Goal: Task Accomplishment & Management: Manage account settings

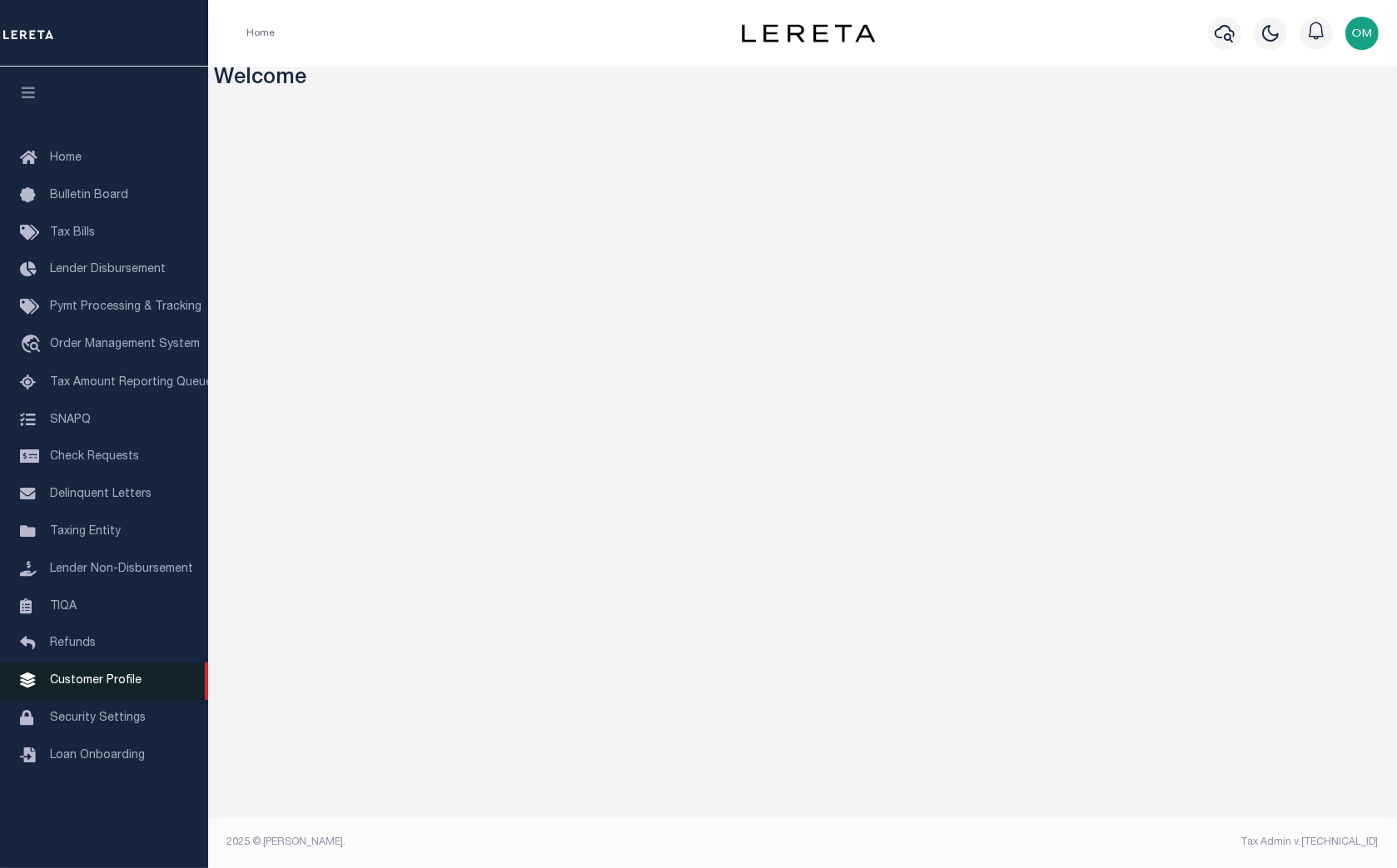
click at [115, 687] on span "Customer Profile" at bounding box center [95, 681] width 91 height 12
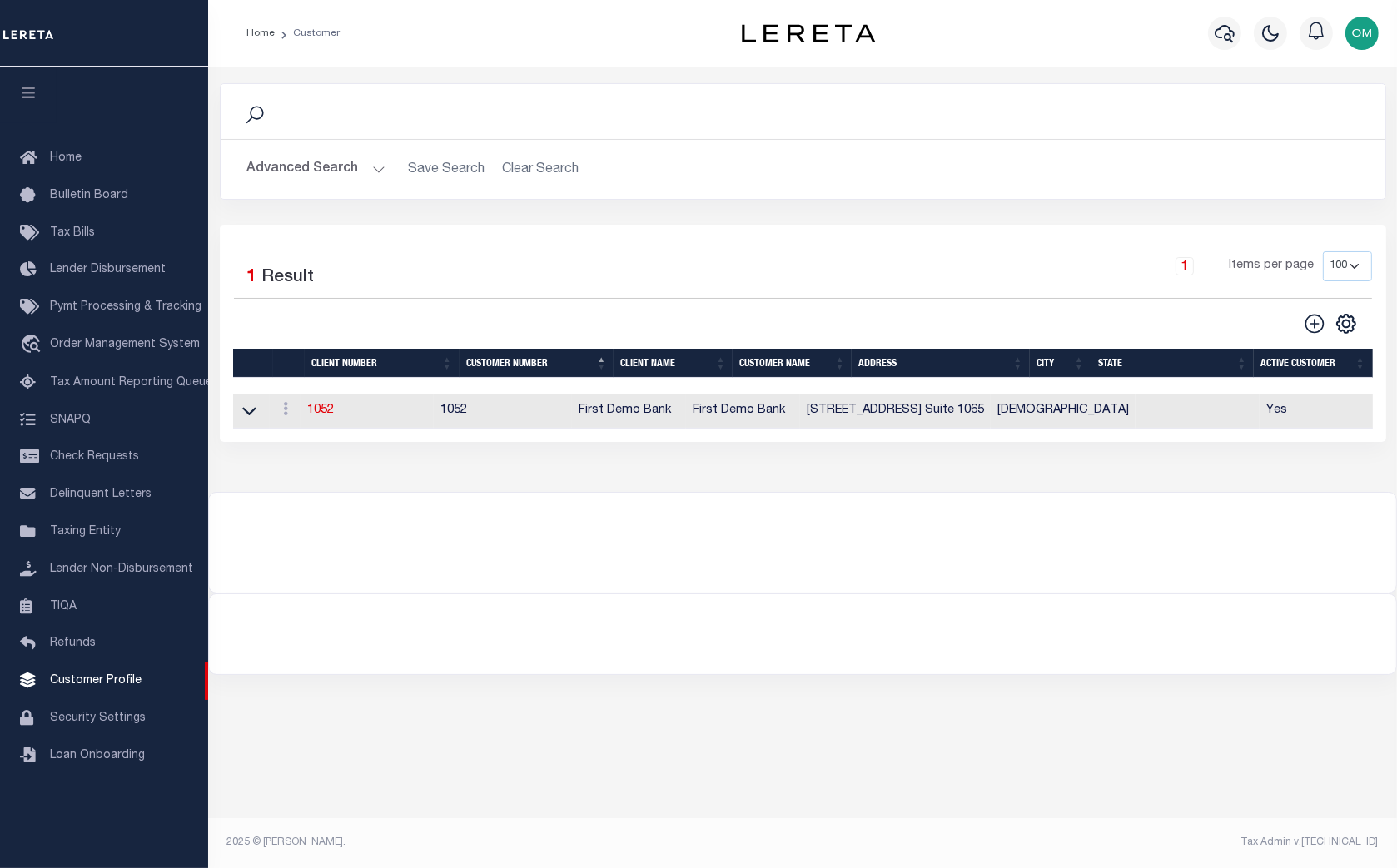
drag, startPoint x: 379, startPoint y: 167, endPoint x: 376, endPoint y: 175, distance: 8.5
click at [378, 167] on button "Advanced Search" at bounding box center [316, 169] width 139 height 33
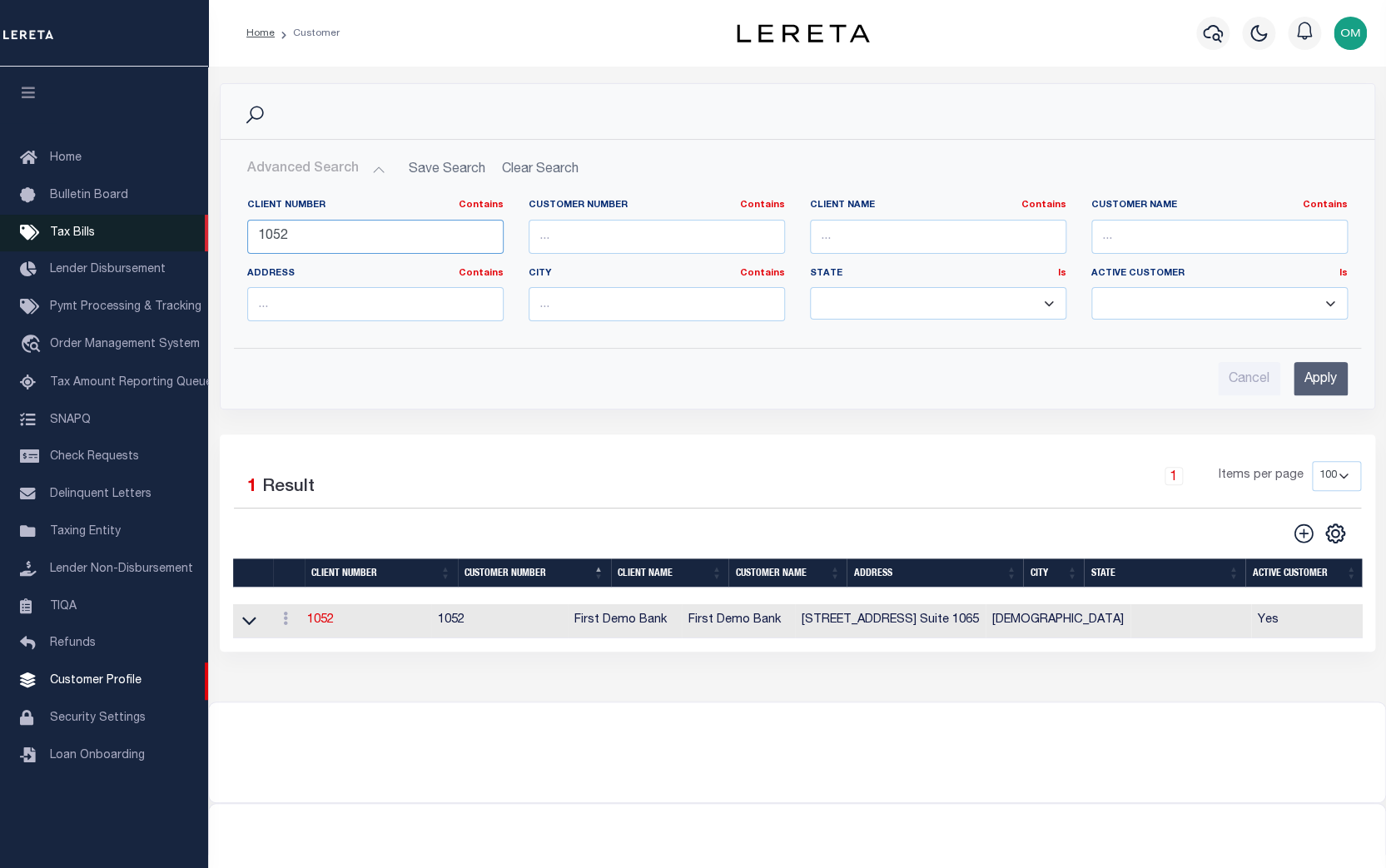
drag, startPoint x: 358, startPoint y: 232, endPoint x: 192, endPoint y: 253, distance: 167.3
click at [192, 253] on div "Home Customer Profile Sign out" at bounding box center [693, 453] width 1386 height 905
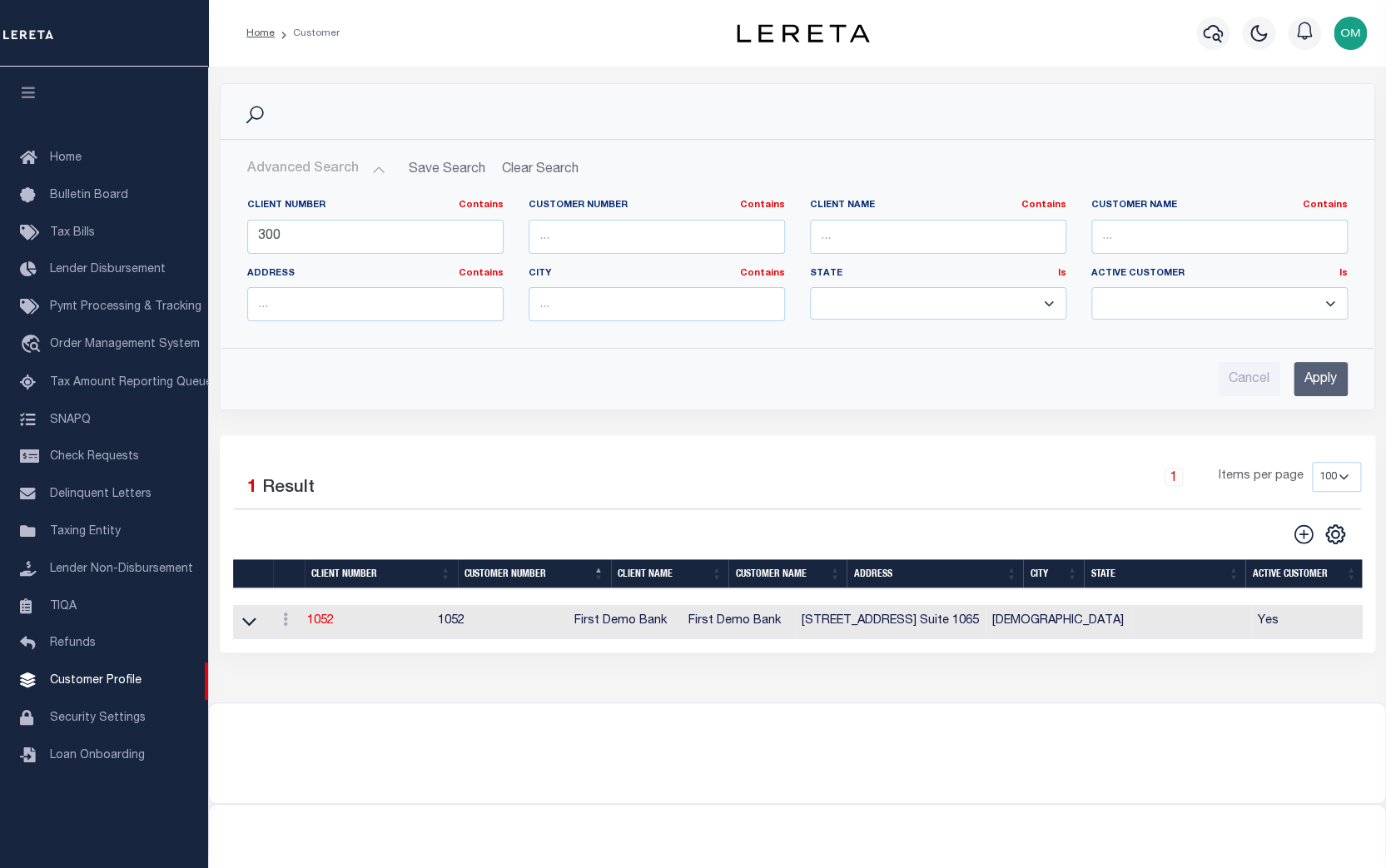
click at [1316, 375] on input "Apply" at bounding box center [1321, 379] width 54 height 34
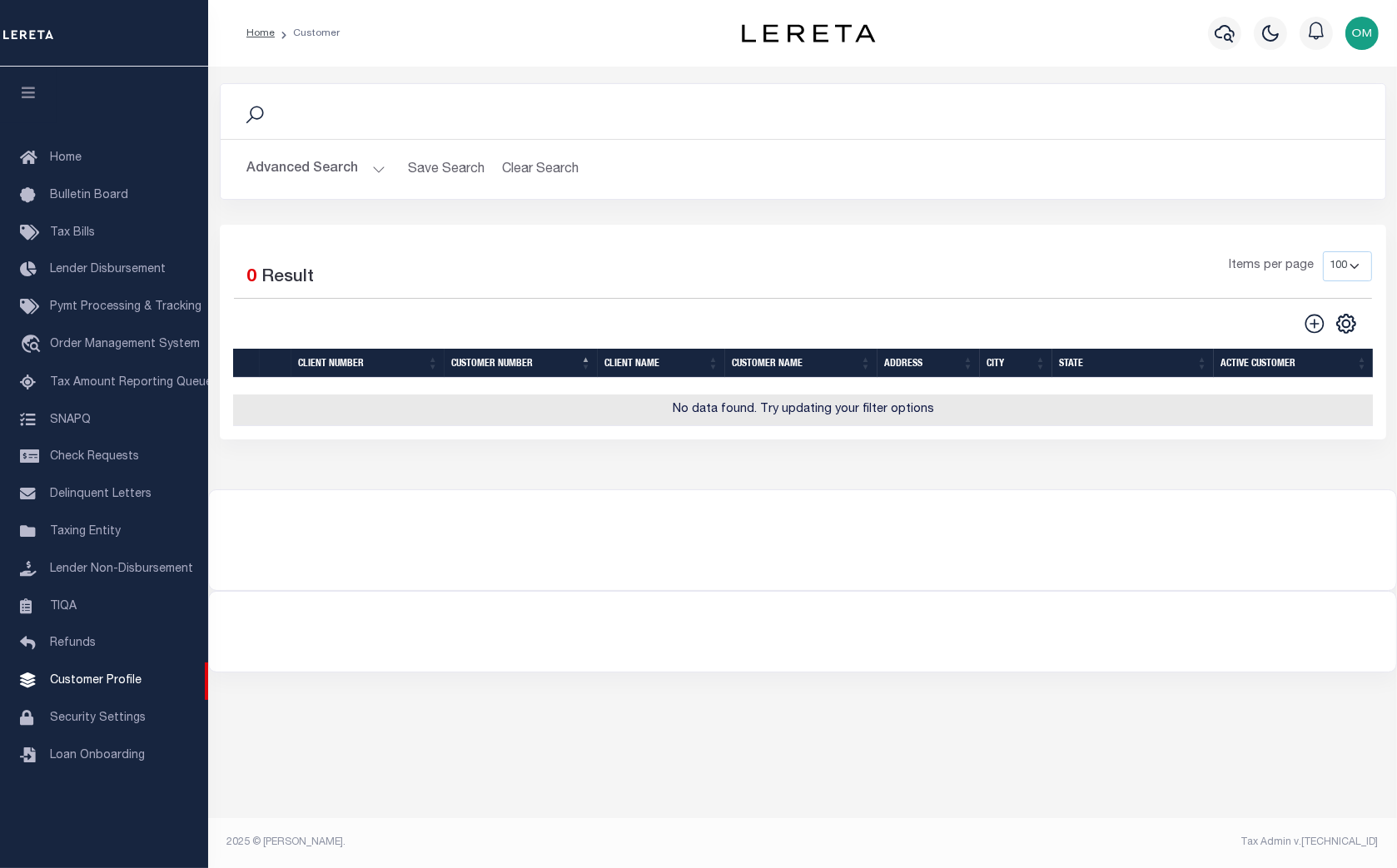
click at [350, 163] on button "Advanced Search" at bounding box center [316, 169] width 139 height 33
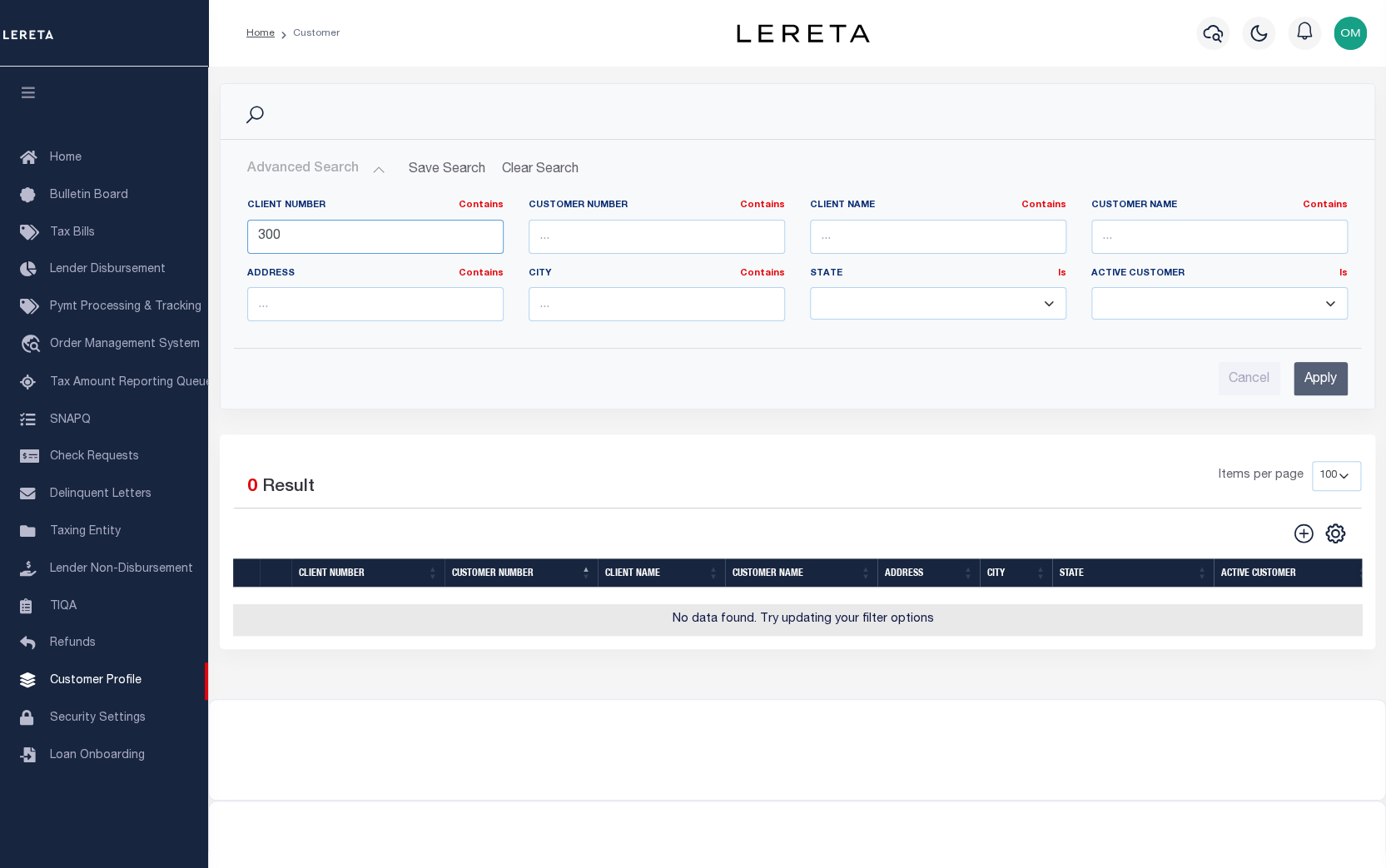
click at [349, 229] on input "300" at bounding box center [375, 237] width 256 height 34
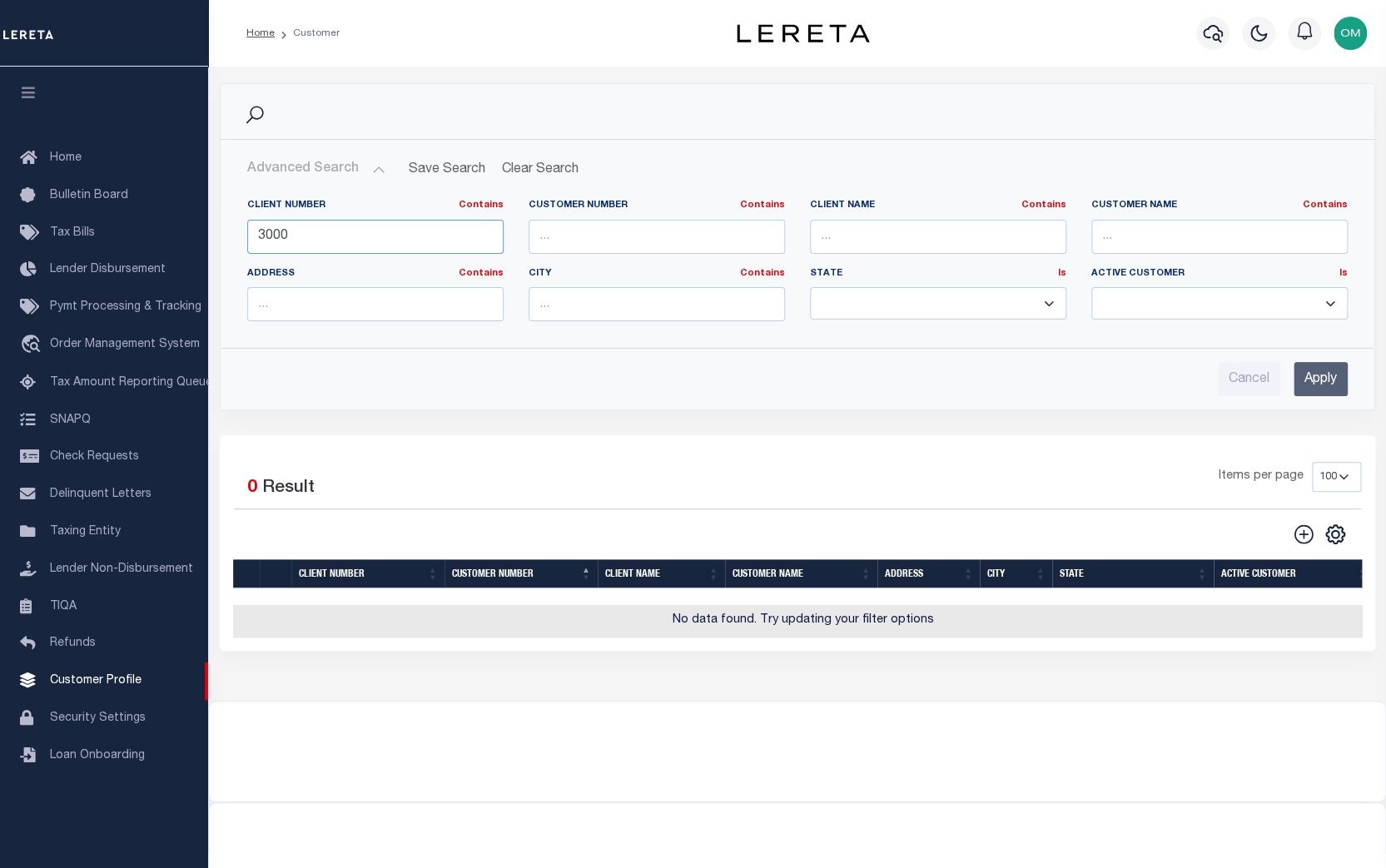
type input "3000"
click at [1348, 379] on div "Cancel Apply" at bounding box center [797, 372] width 1127 height 47
click at [1324, 373] on input "Apply" at bounding box center [1321, 379] width 54 height 34
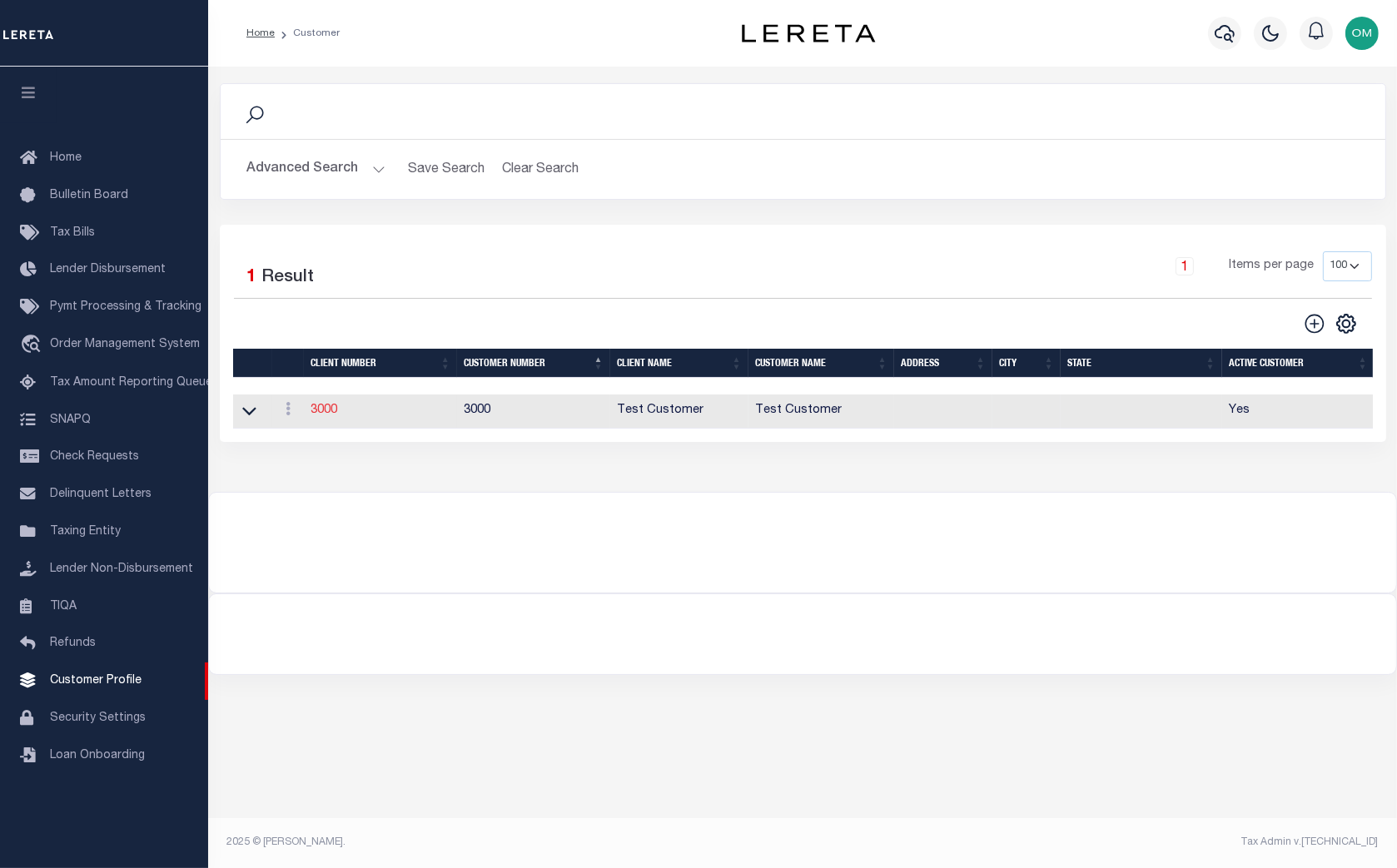
click at [327, 415] on link "3000" at bounding box center [323, 410] width 26 height 12
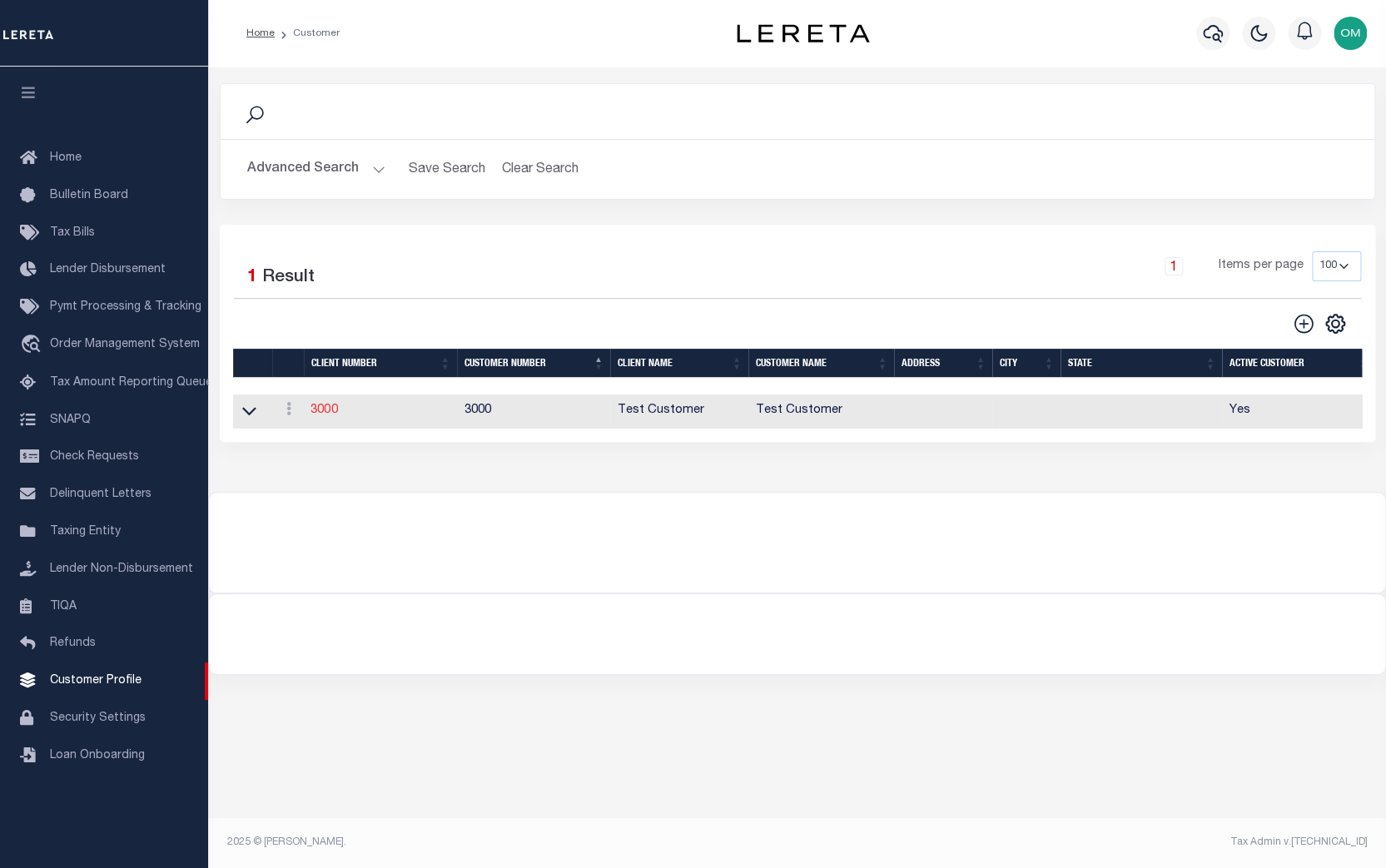
select select
type input "Test Customer"
type input "3000"
type input "Test Customer"
type input "Test"
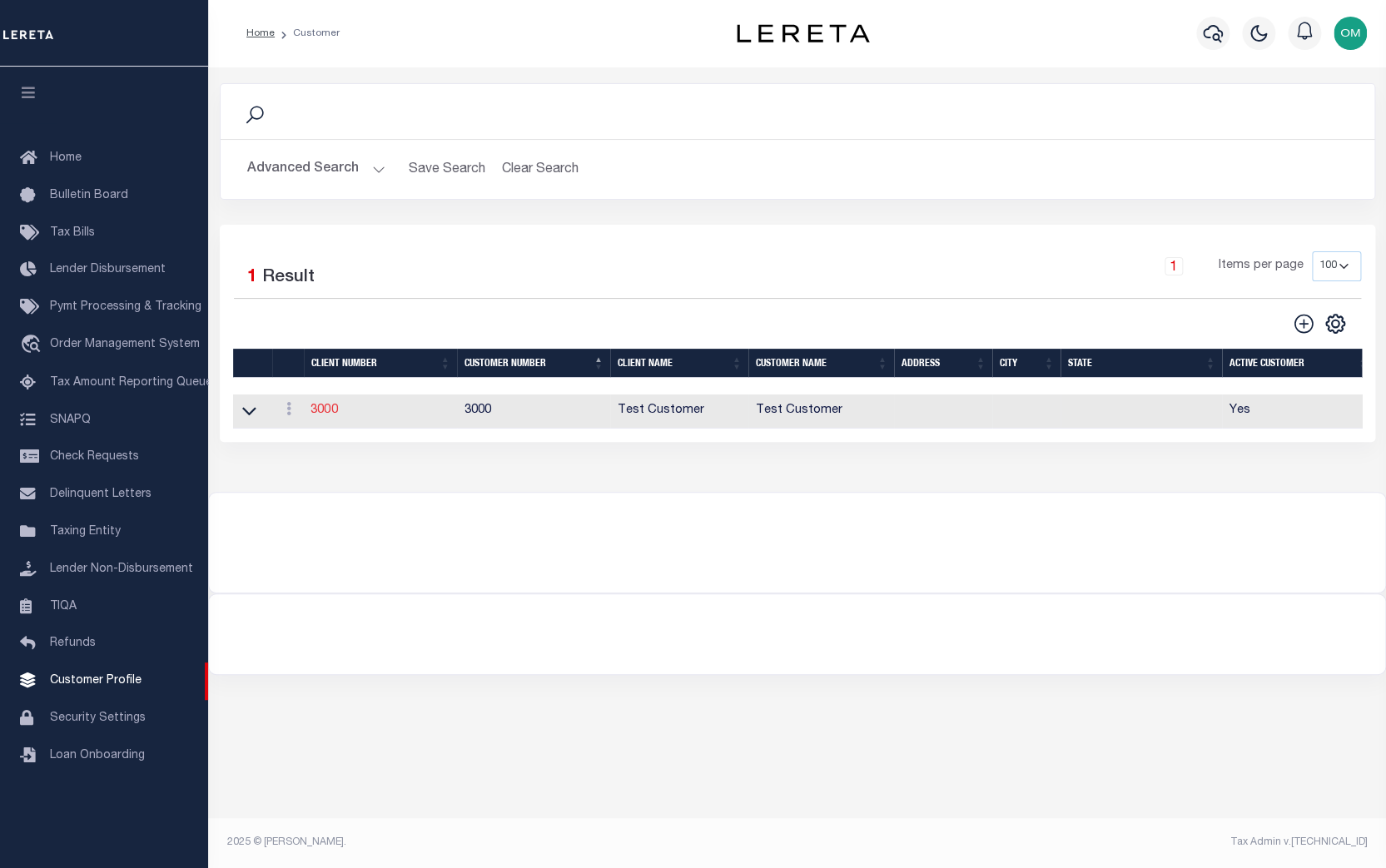
type input "Customer"
select select "Residential"
checkbox input "true"
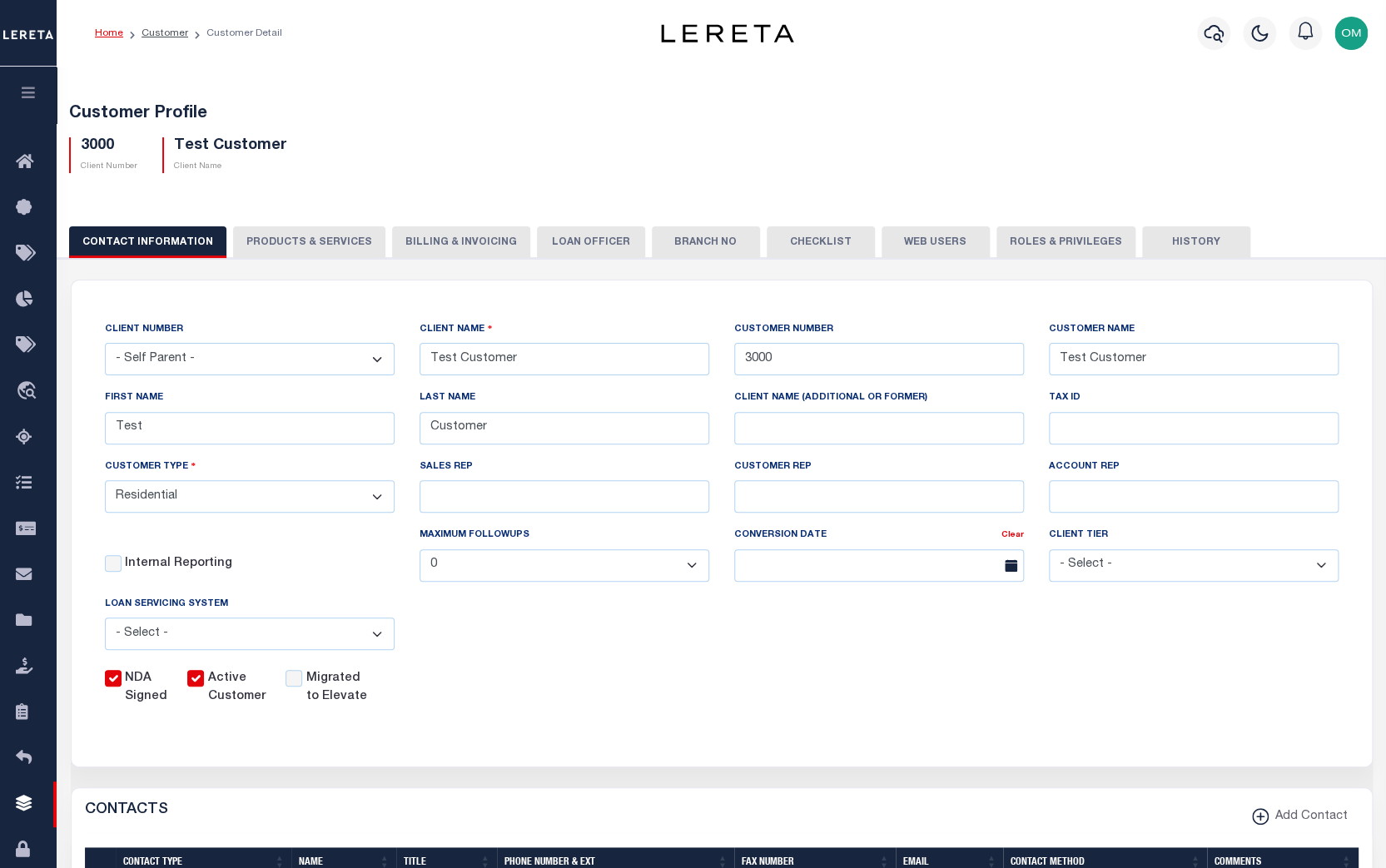
click at [292, 243] on button "PRODUCTS & SERVICES" at bounding box center [310, 242] width 152 height 32
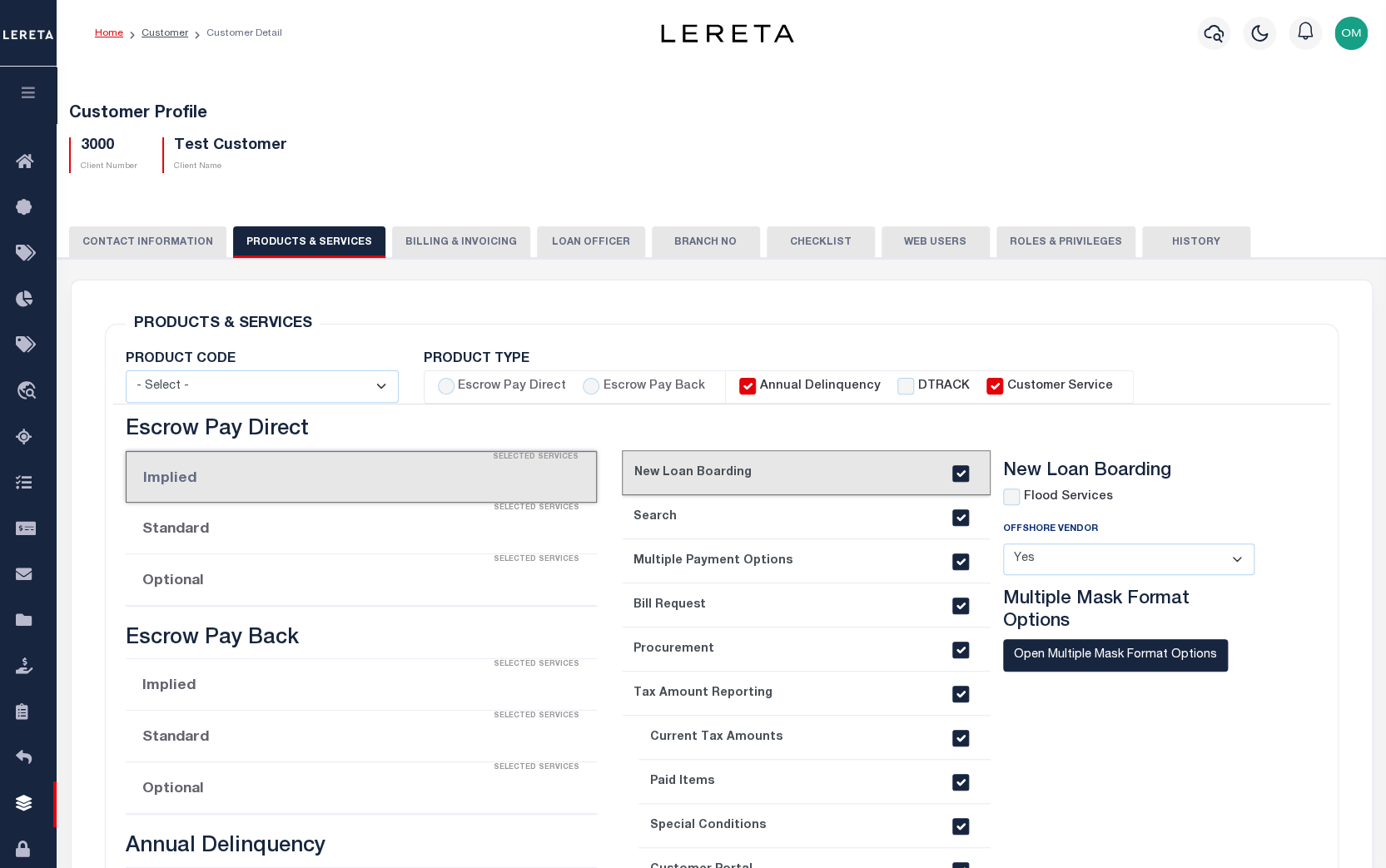
radio input "true"
checkbox input "true"
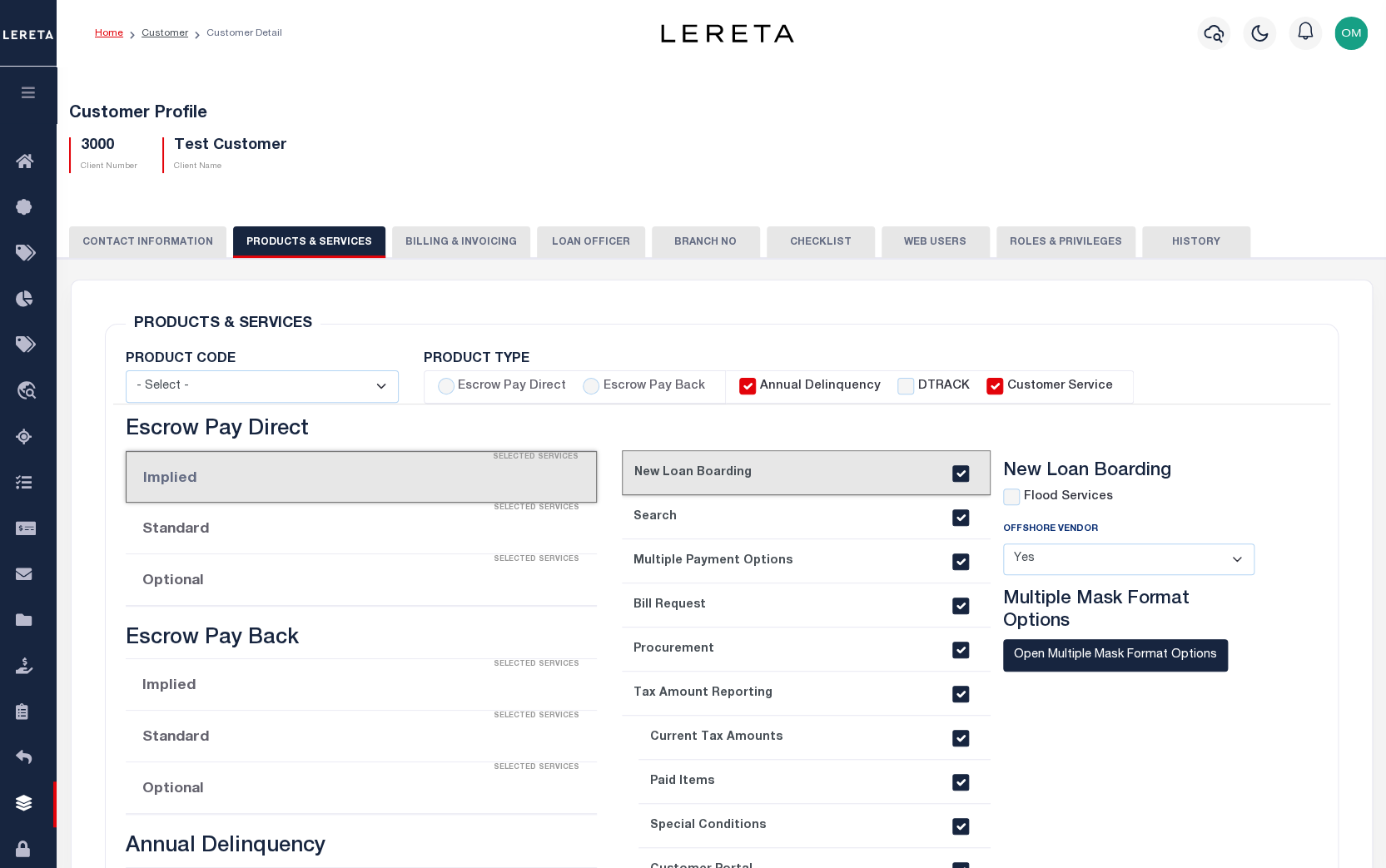
checkbox input "true"
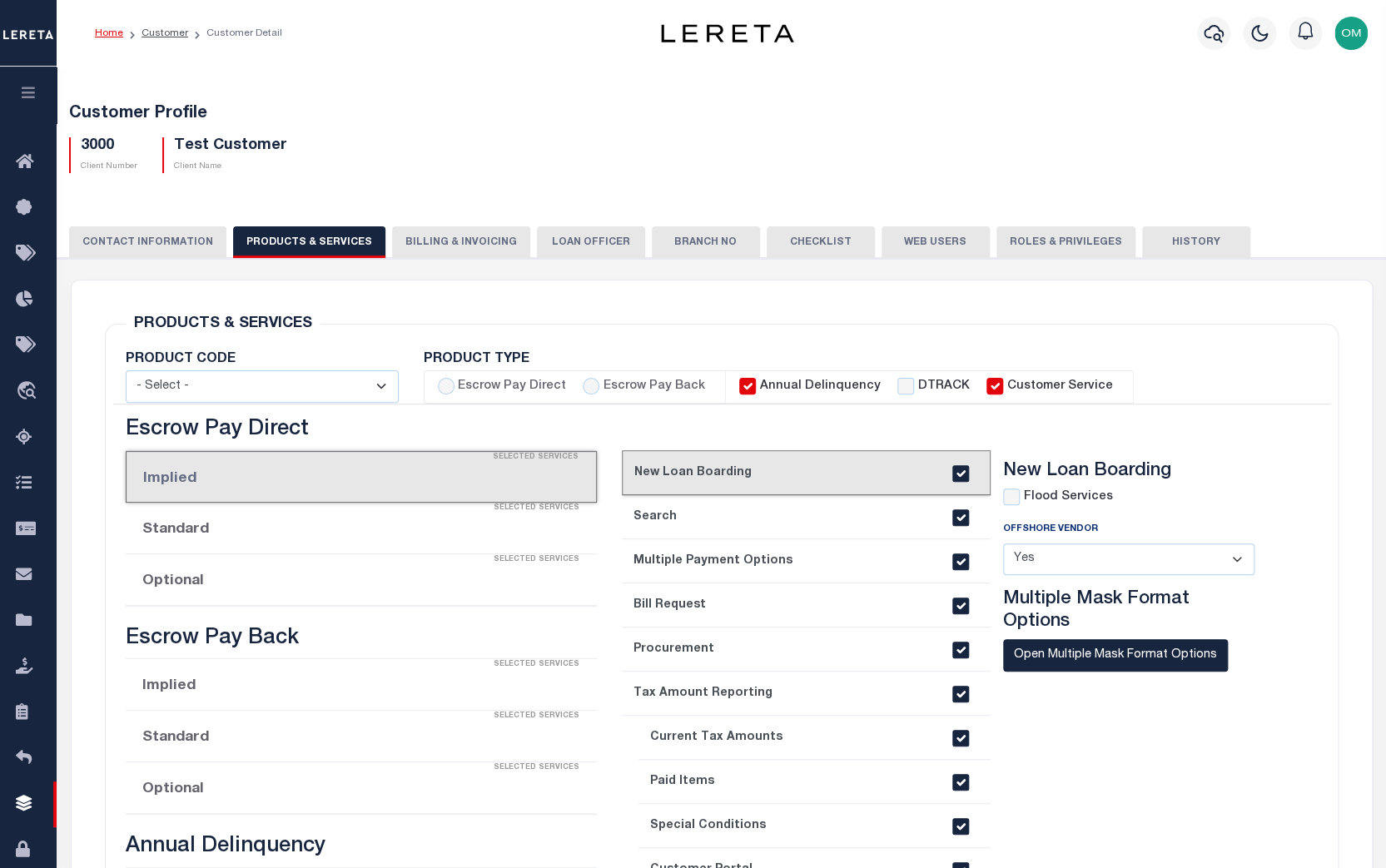
checkbox input "true"
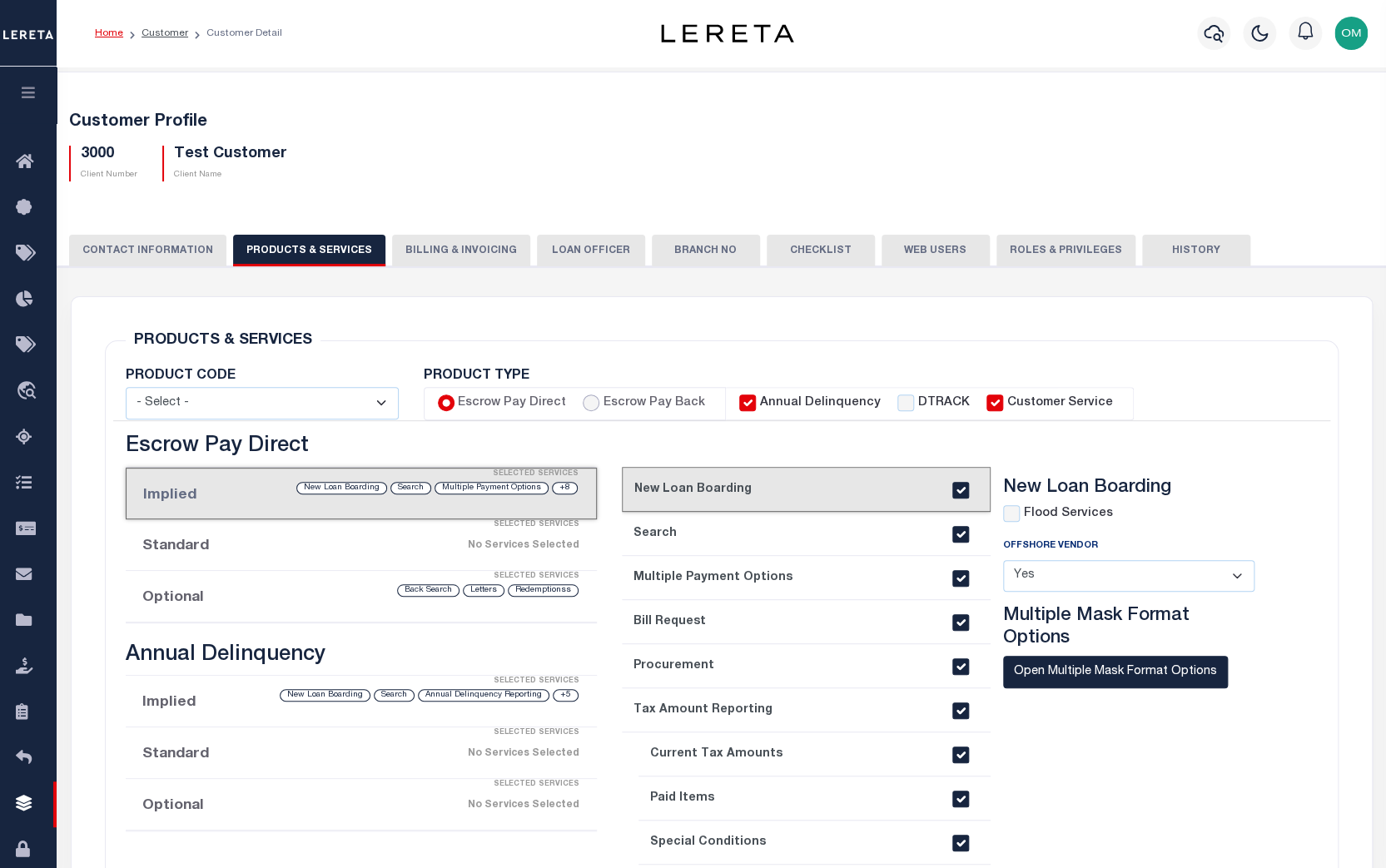
click at [591, 399] on input "Escrow Pay Back" at bounding box center [591, 403] width 16 height 16
radio input "true"
checkbox input "true"
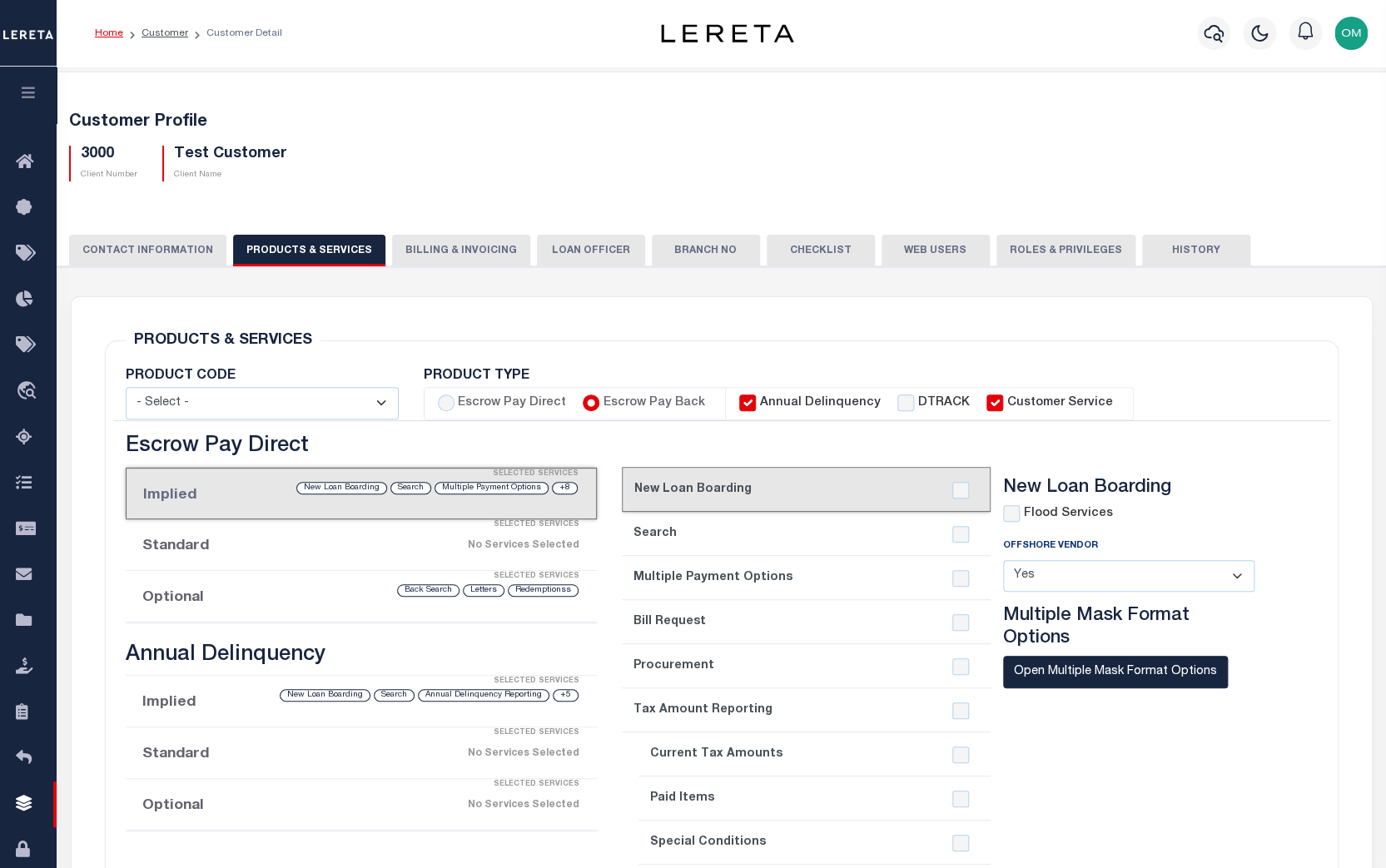
checkbox input "true"
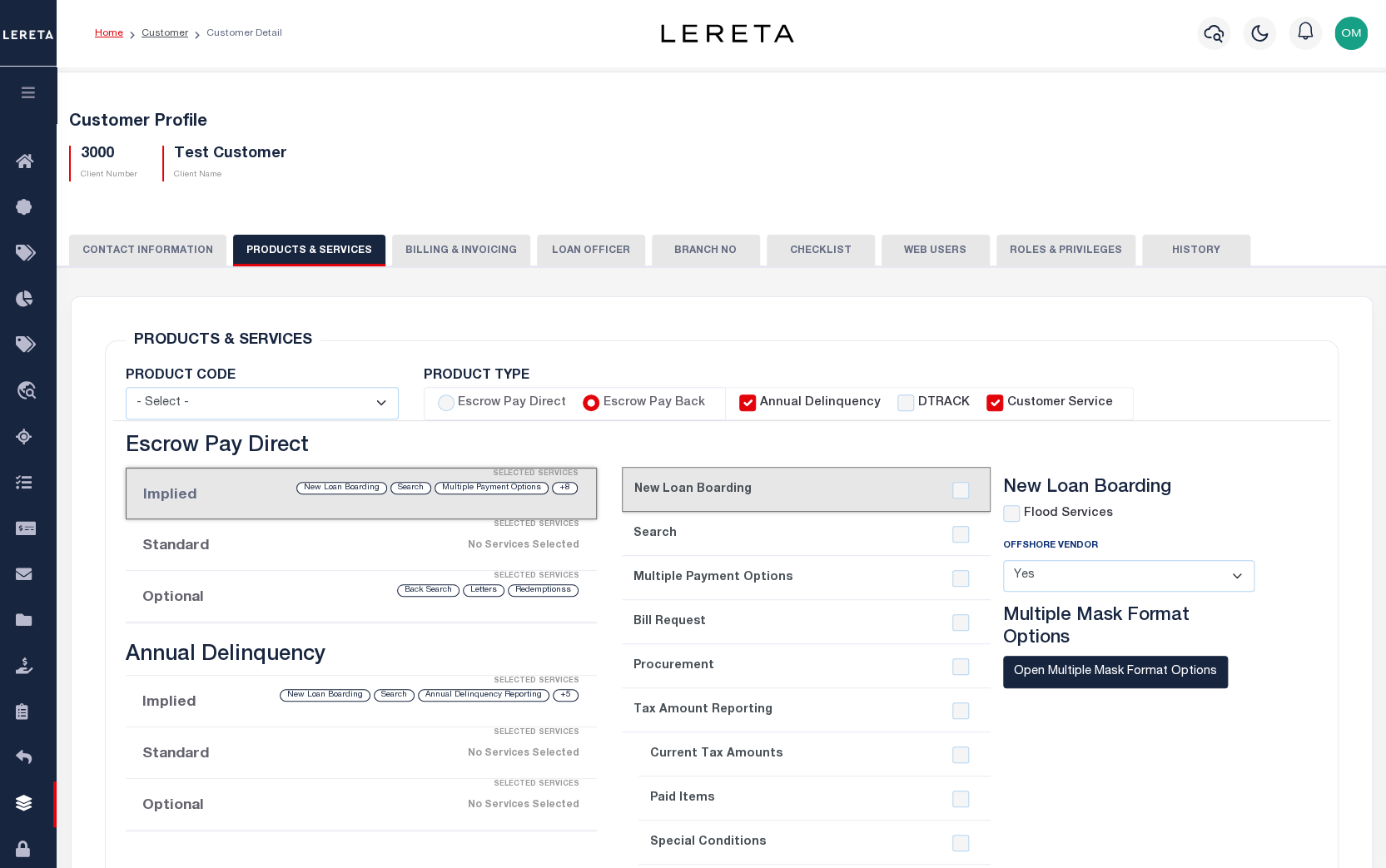
checkbox input "true"
checkbox input "false"
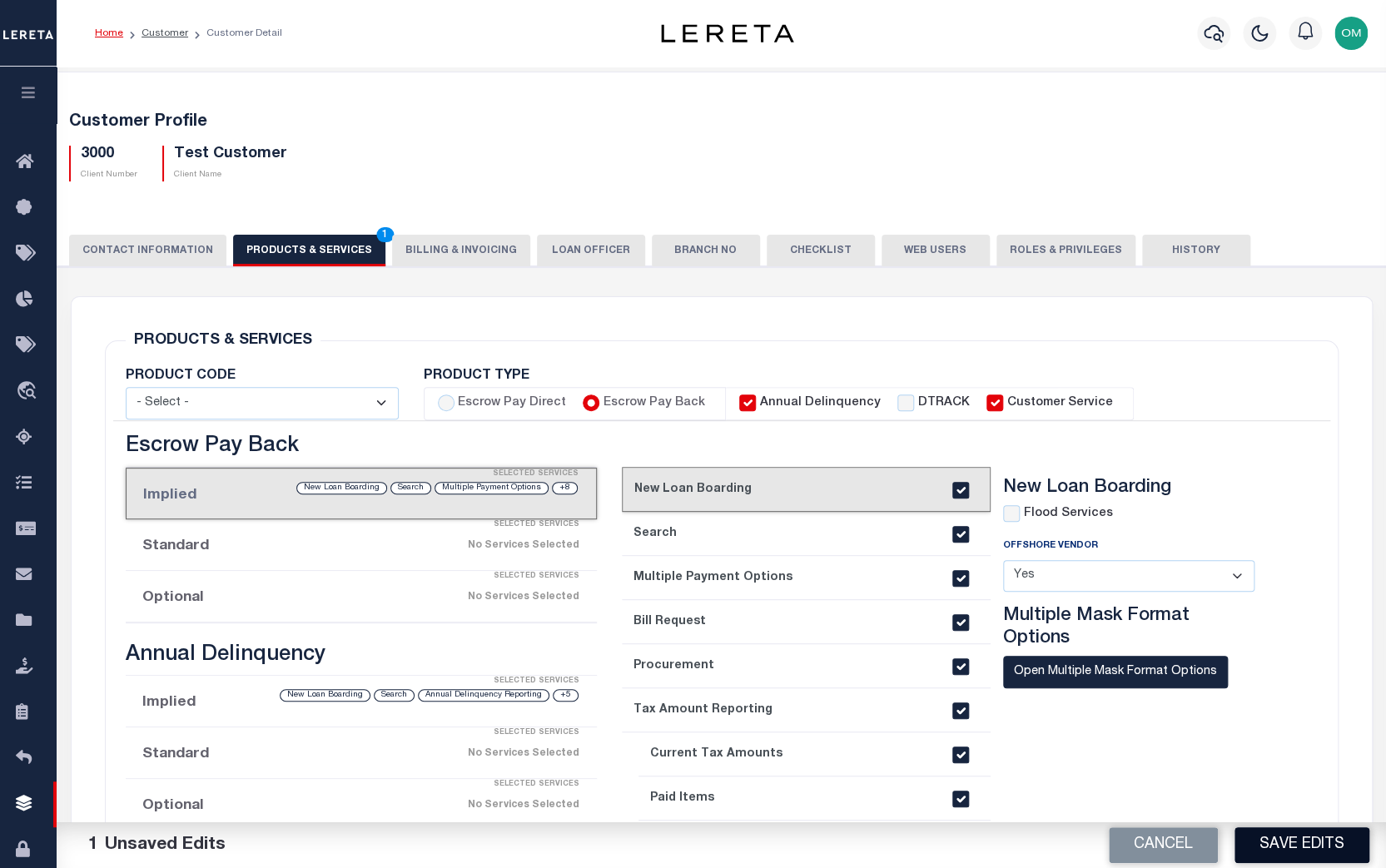
click at [1308, 841] on button "Save Edits" at bounding box center [1302, 845] width 135 height 36
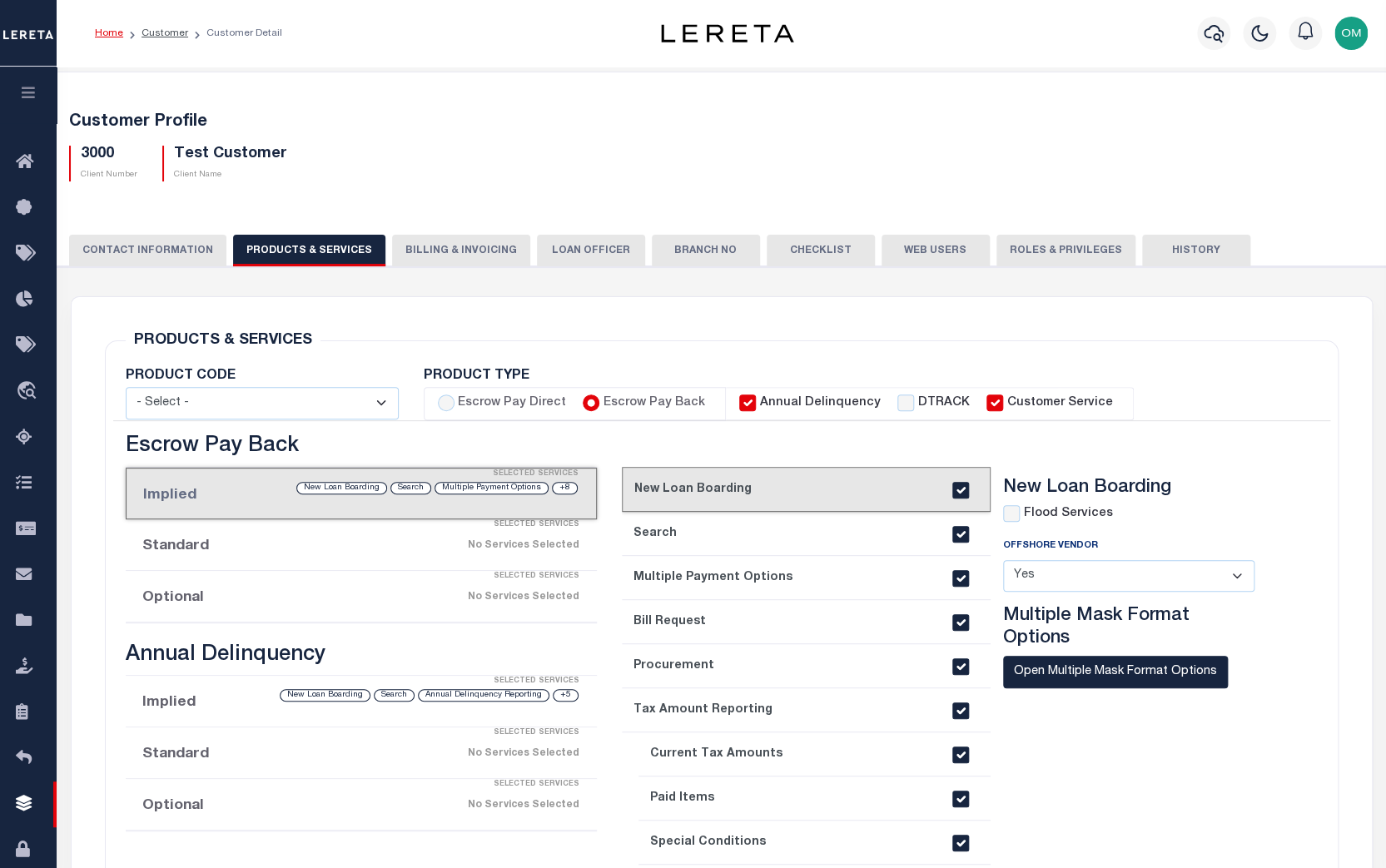
click at [107, 29] on link "Home" at bounding box center [109, 33] width 28 height 10
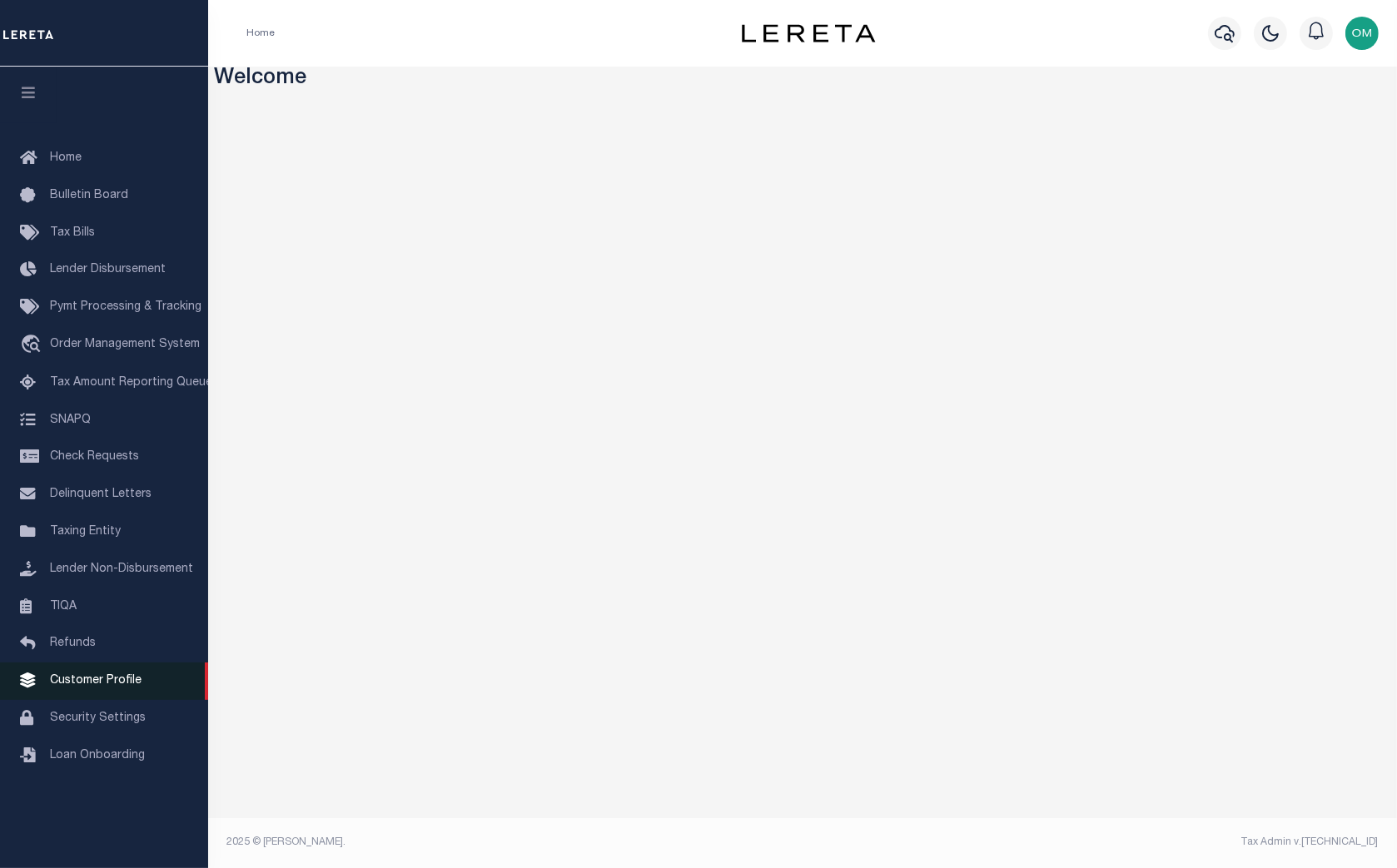
click at [117, 689] on link "Customer Profile" at bounding box center [104, 681] width 208 height 37
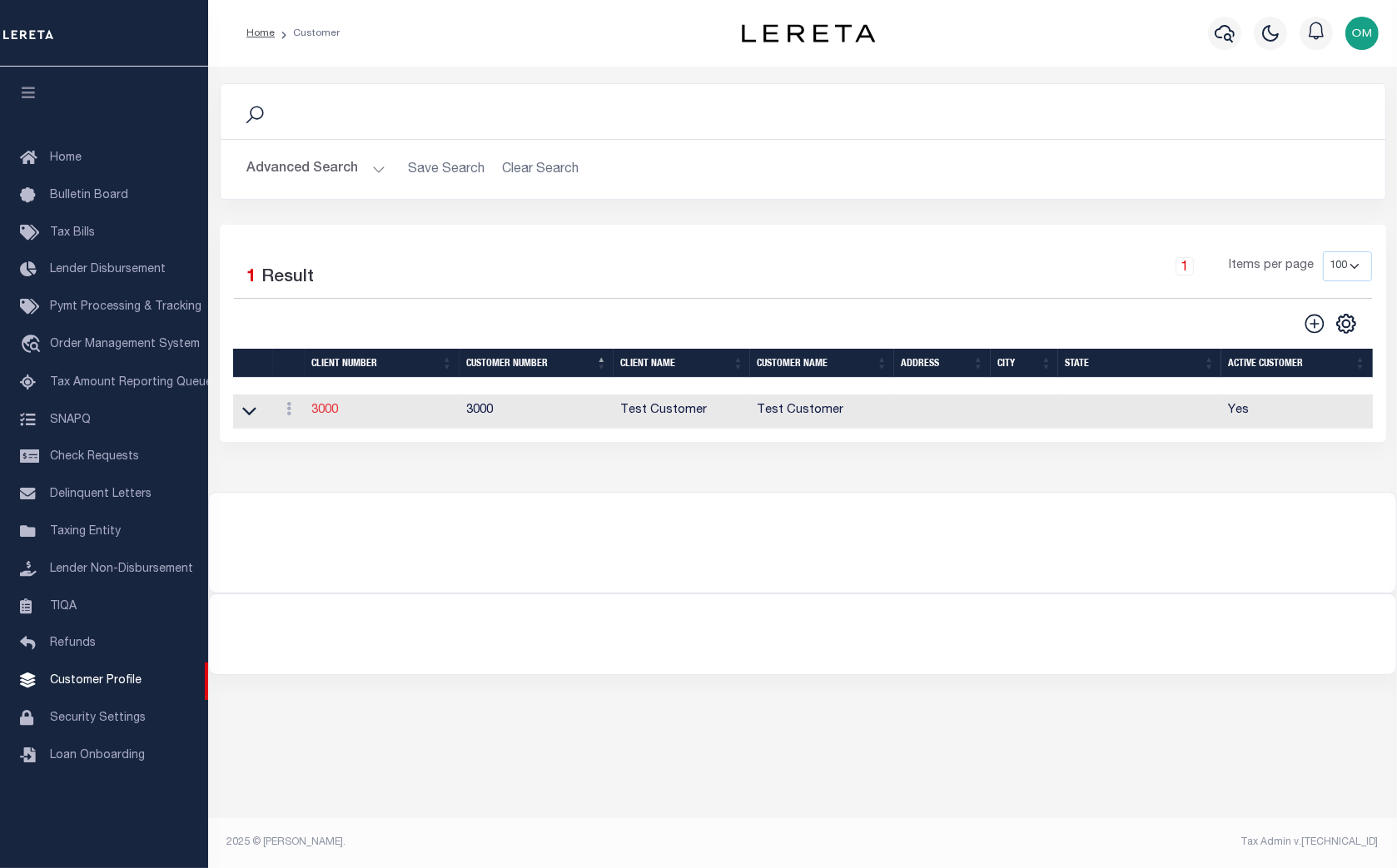
click at [320, 407] on link "3000" at bounding box center [324, 410] width 26 height 12
select select
type input "Test Customer"
type input "3000"
type input "Test Customer"
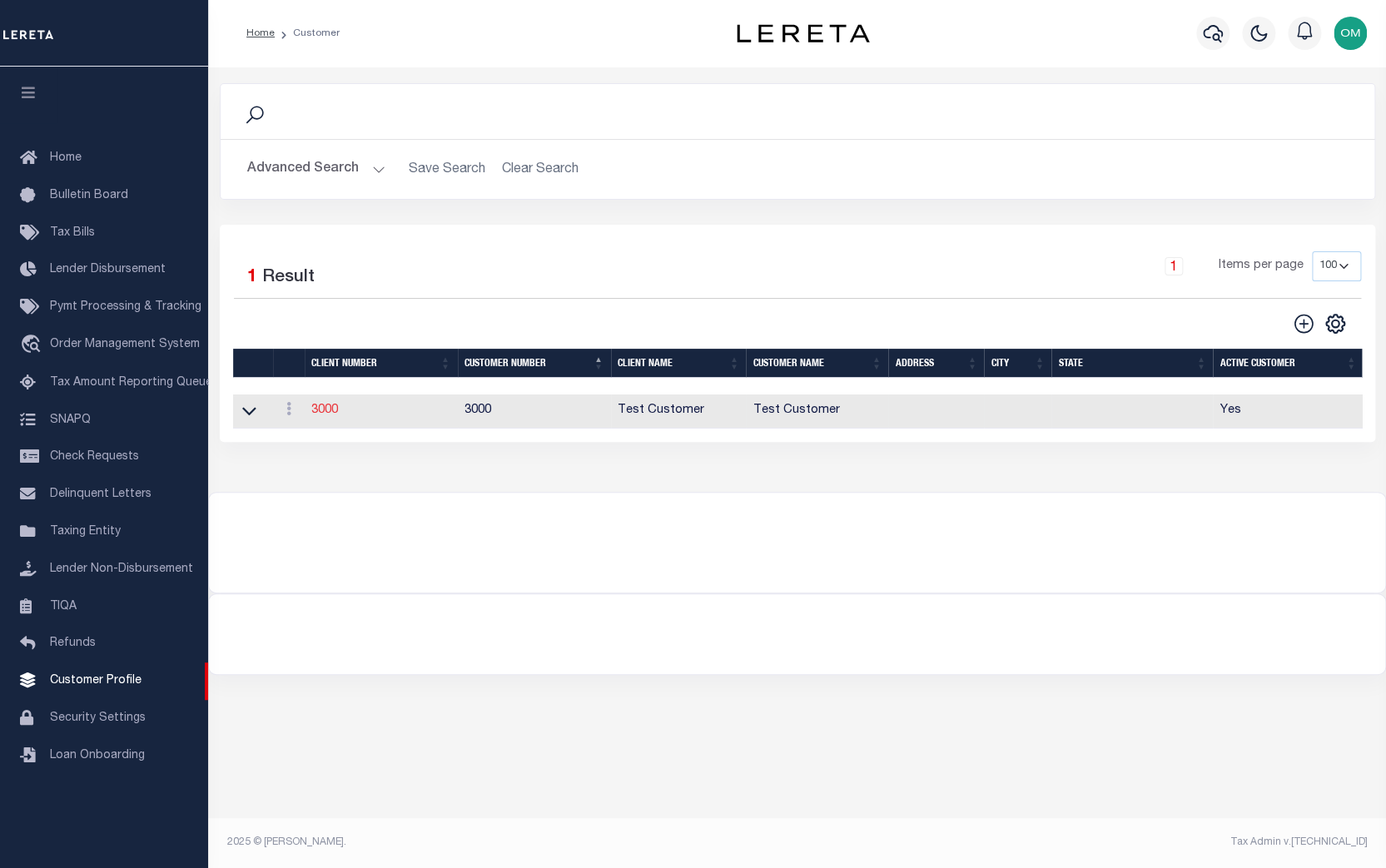
type input "Test"
type input "Customer"
select select "Residential"
checkbox input "true"
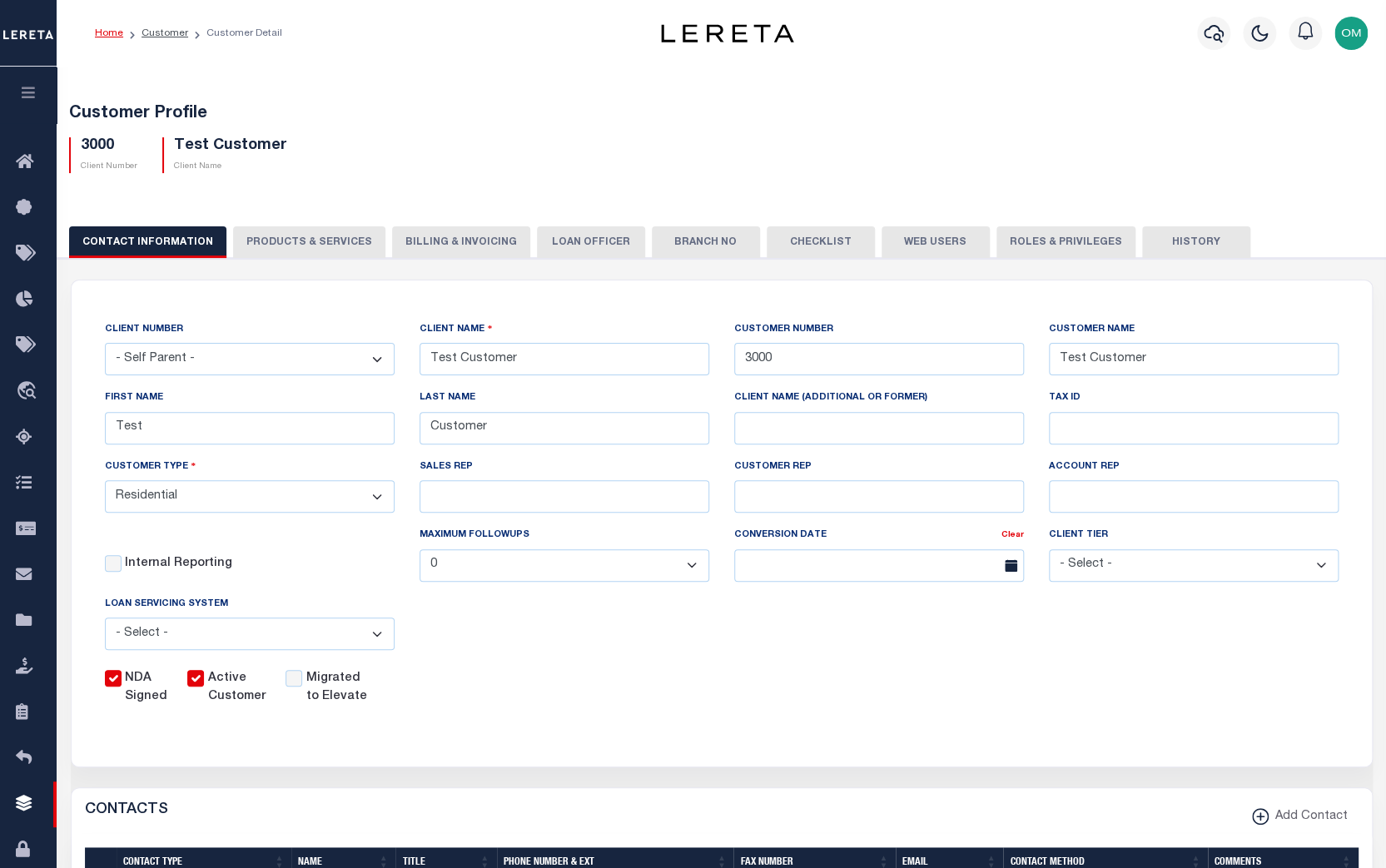
click at [298, 238] on button "PRODUCTS & SERVICES" at bounding box center [310, 242] width 152 height 32
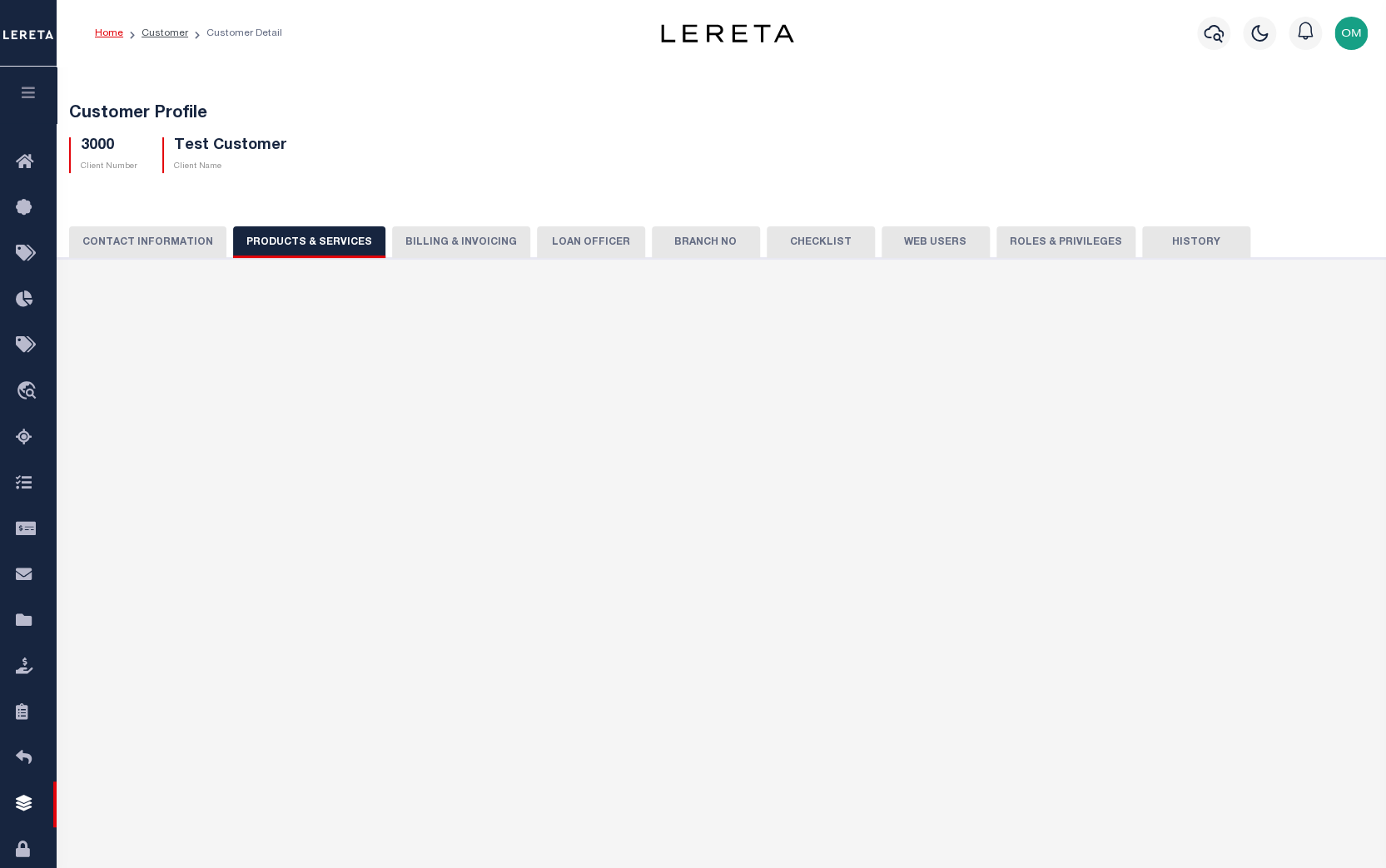
radio input "true"
checkbox input "true"
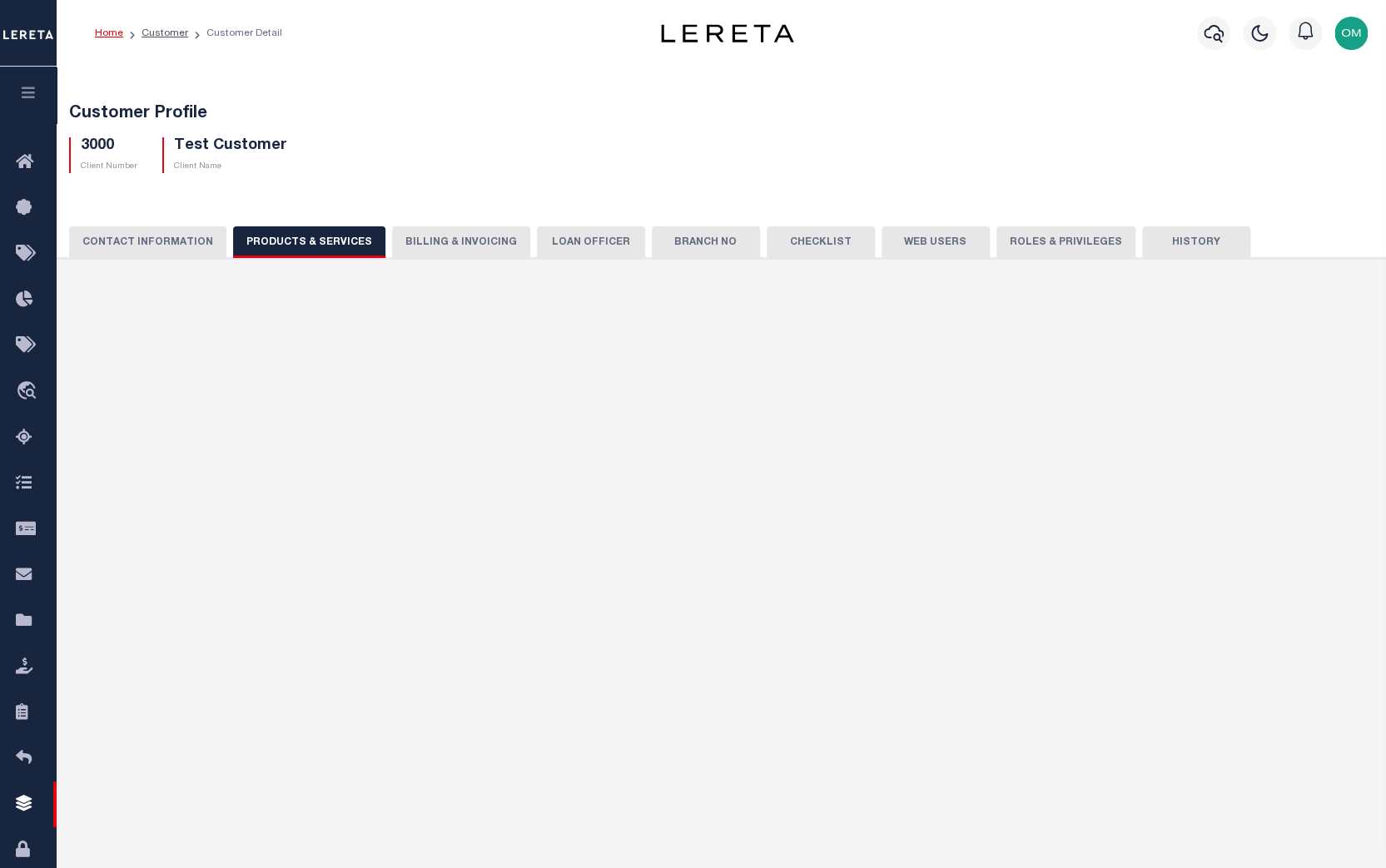
checkbox input "true"
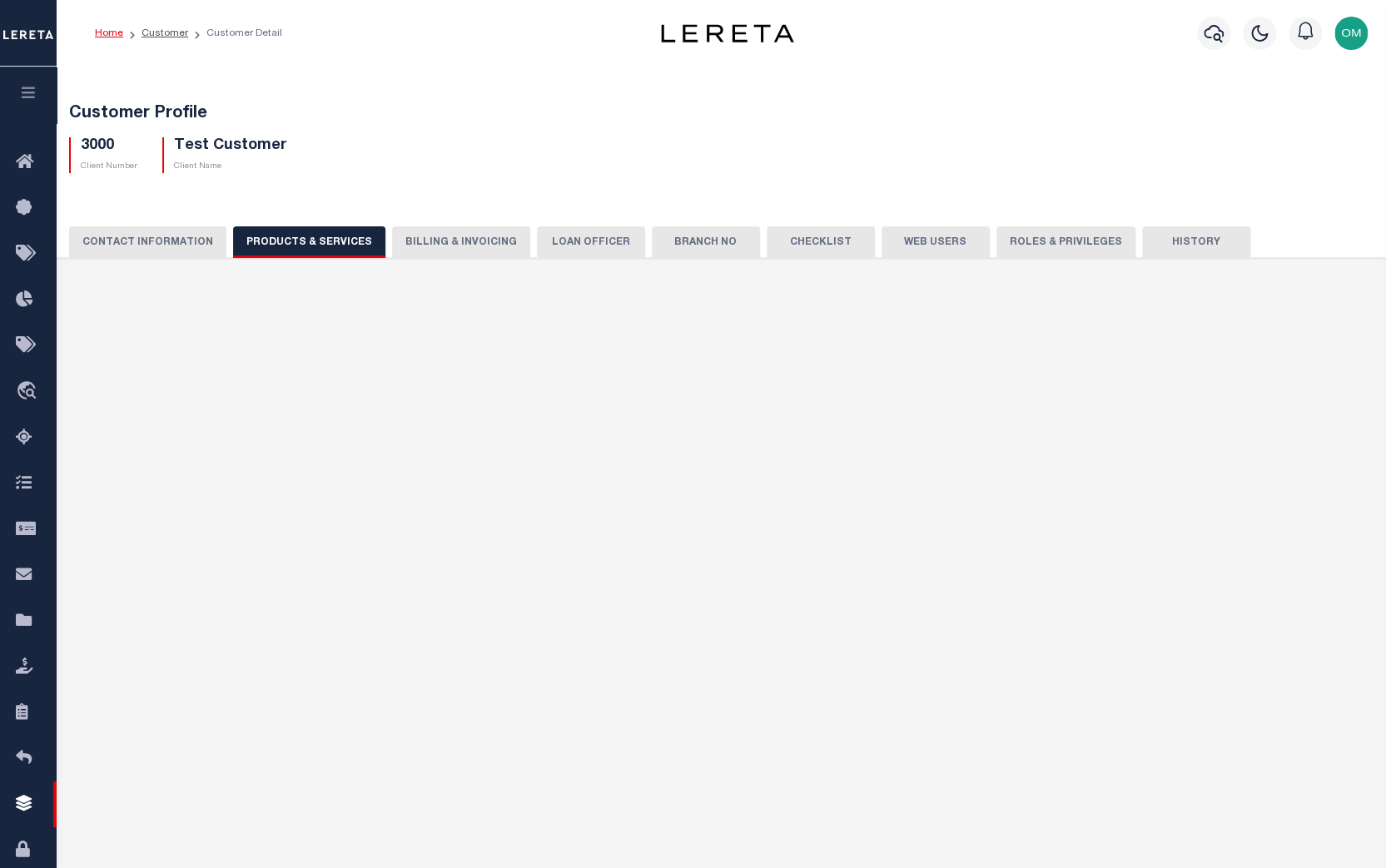
checkbox input "true"
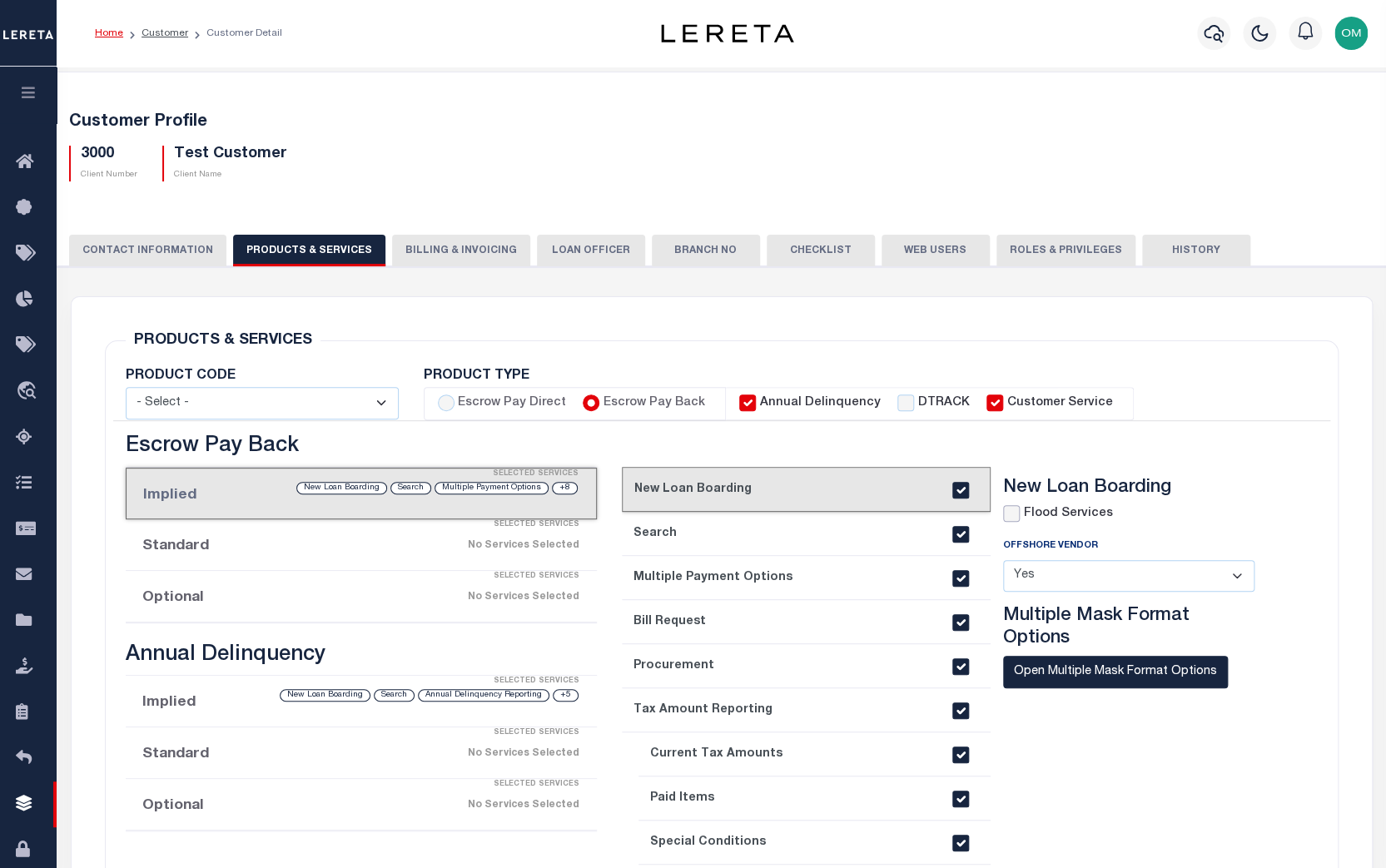
click at [1017, 510] on input "checkbox" at bounding box center [1011, 513] width 16 height 16
checkbox input "true"
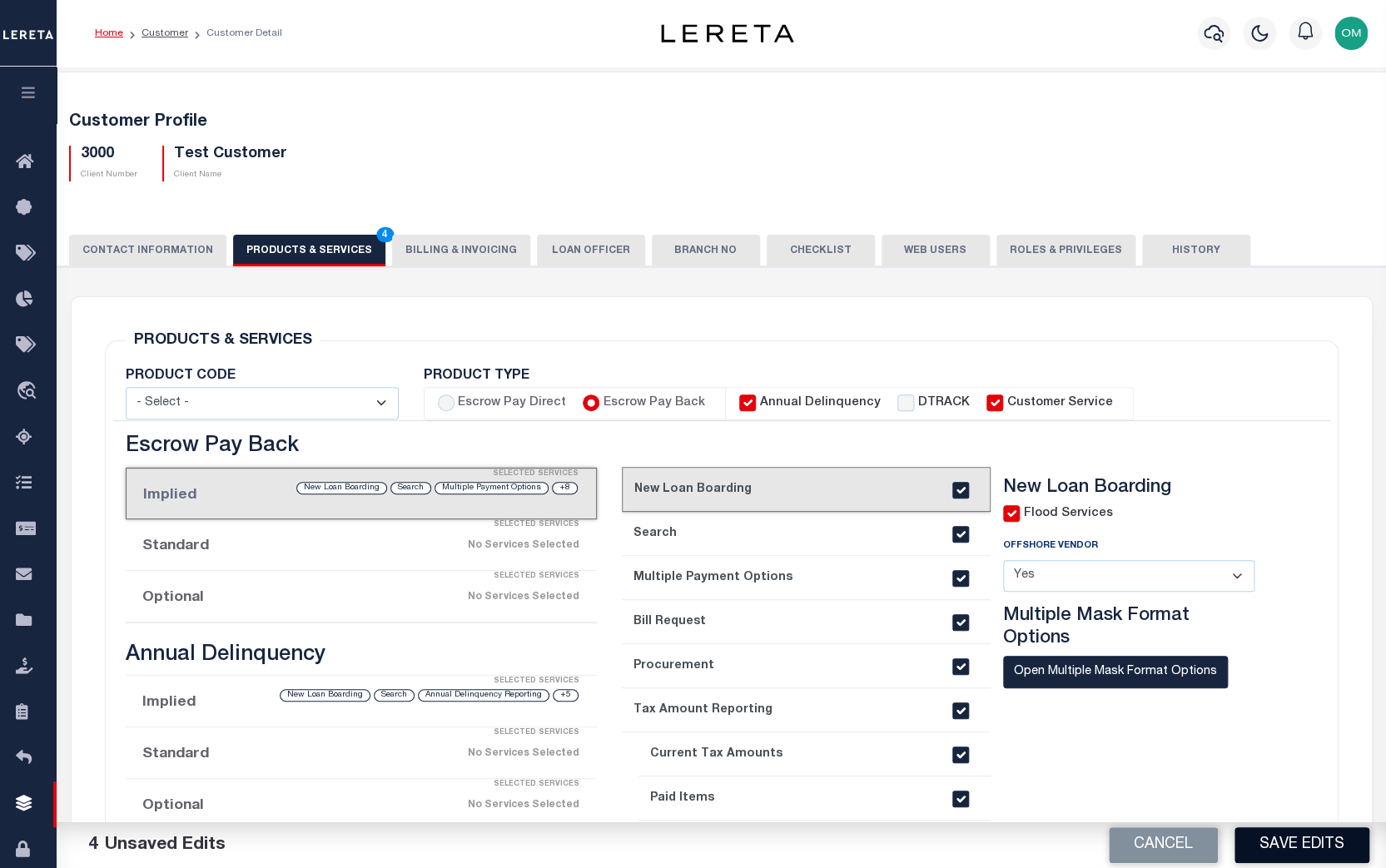
click at [1289, 832] on button "Save Edits" at bounding box center [1302, 845] width 135 height 36
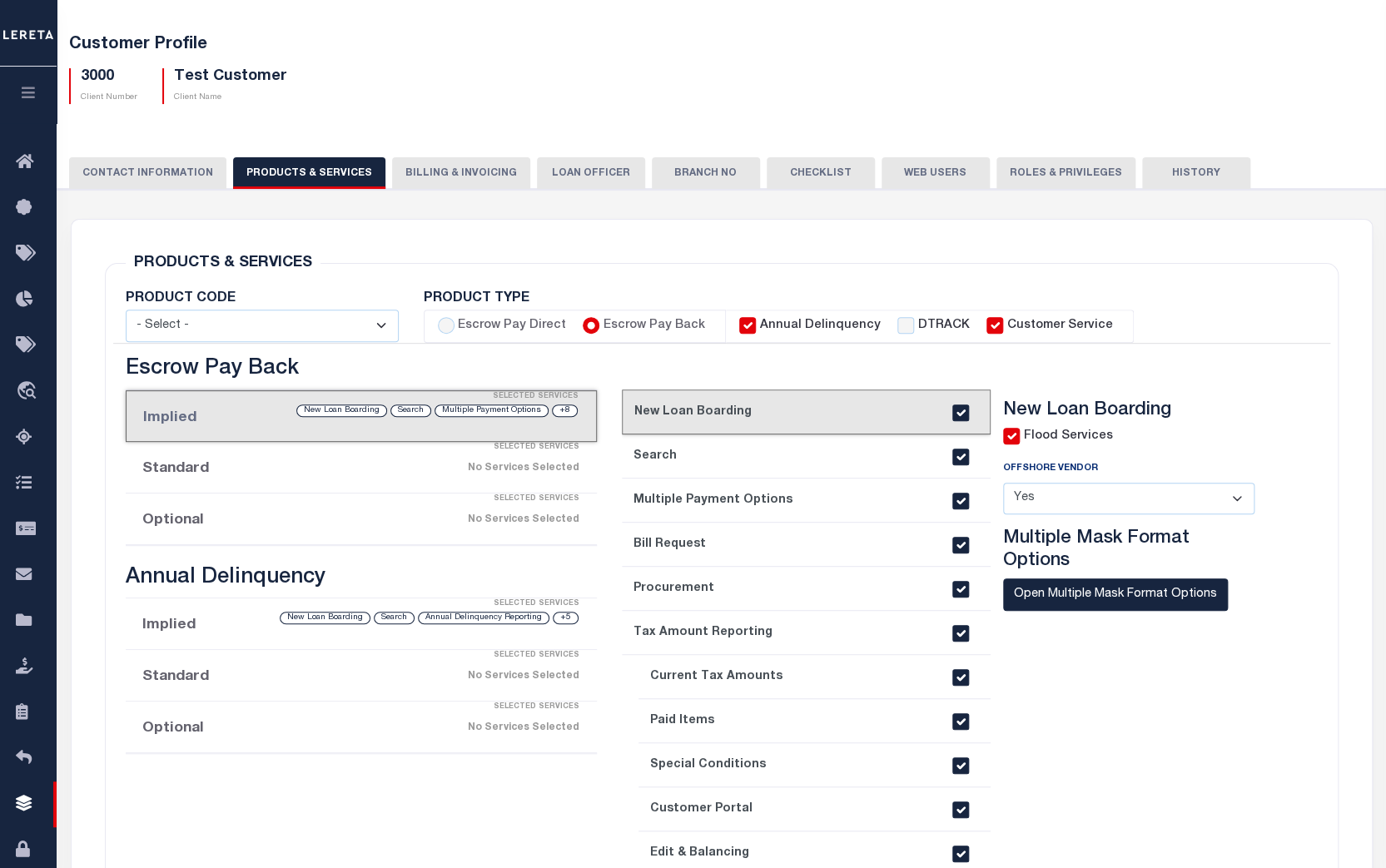
scroll to position [150, 0]
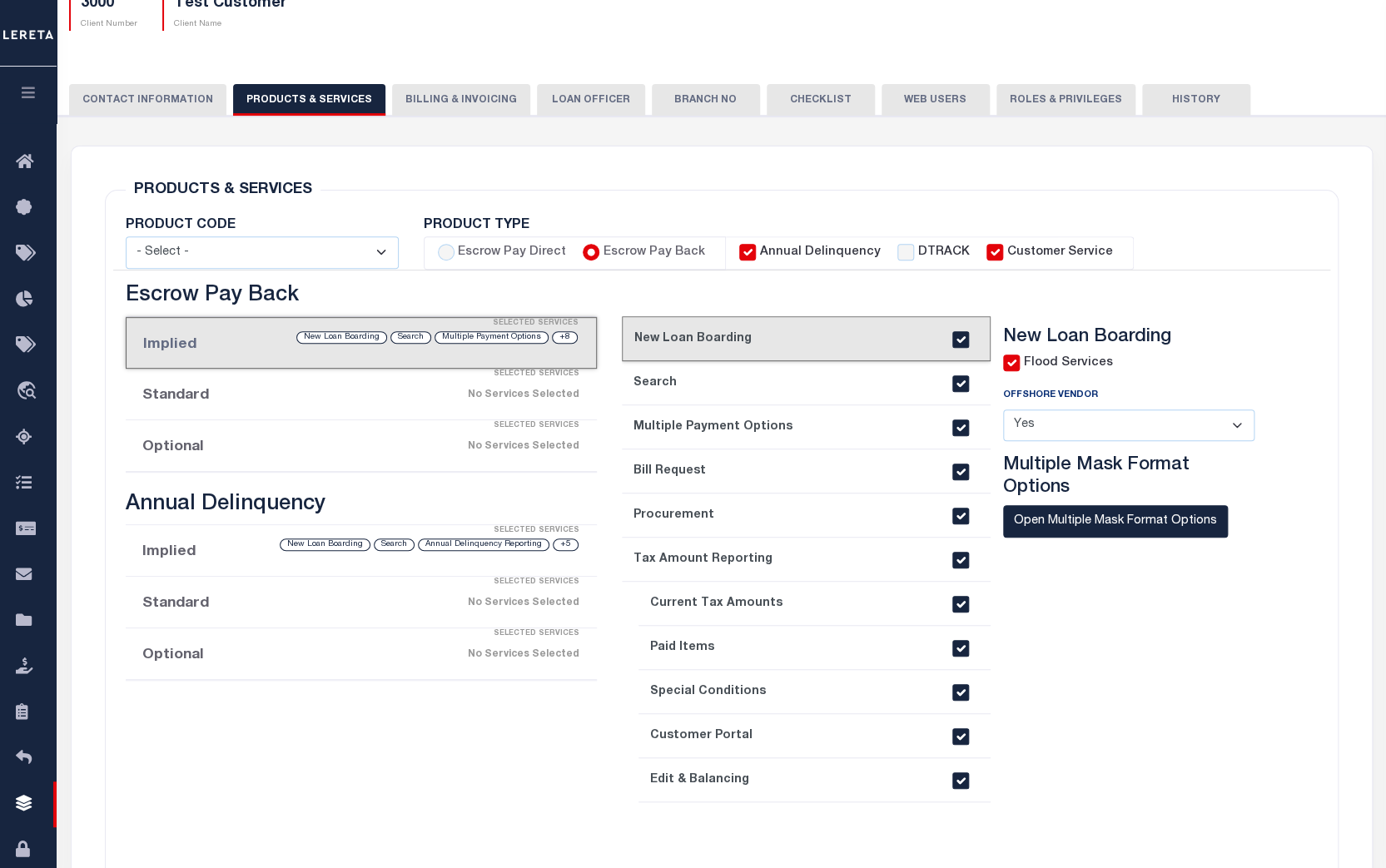
click at [765, 385] on link "2. Search" at bounding box center [806, 383] width 368 height 44
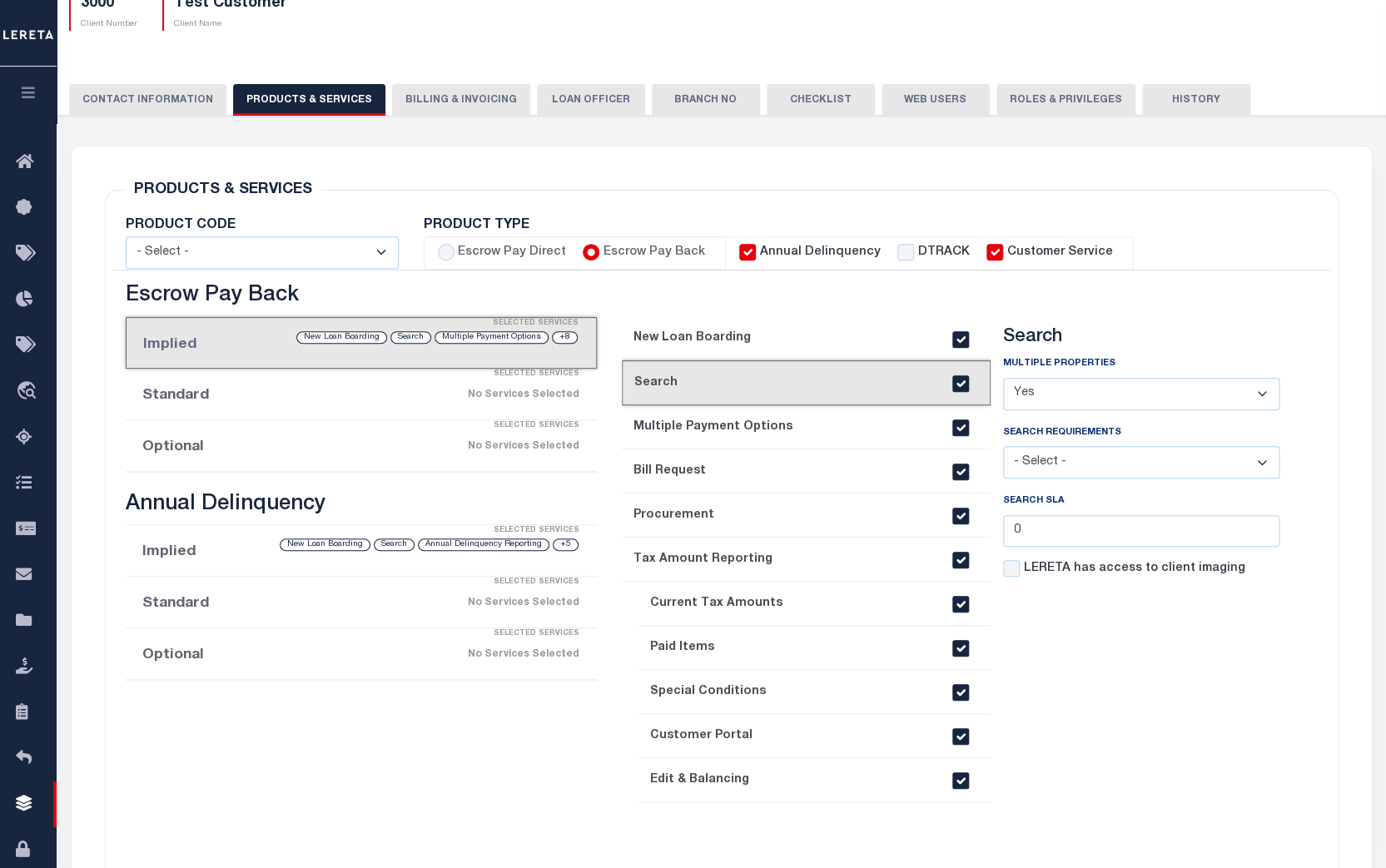
click at [435, 402] on div "No Services Selected" at bounding box center [416, 395] width 328 height 29
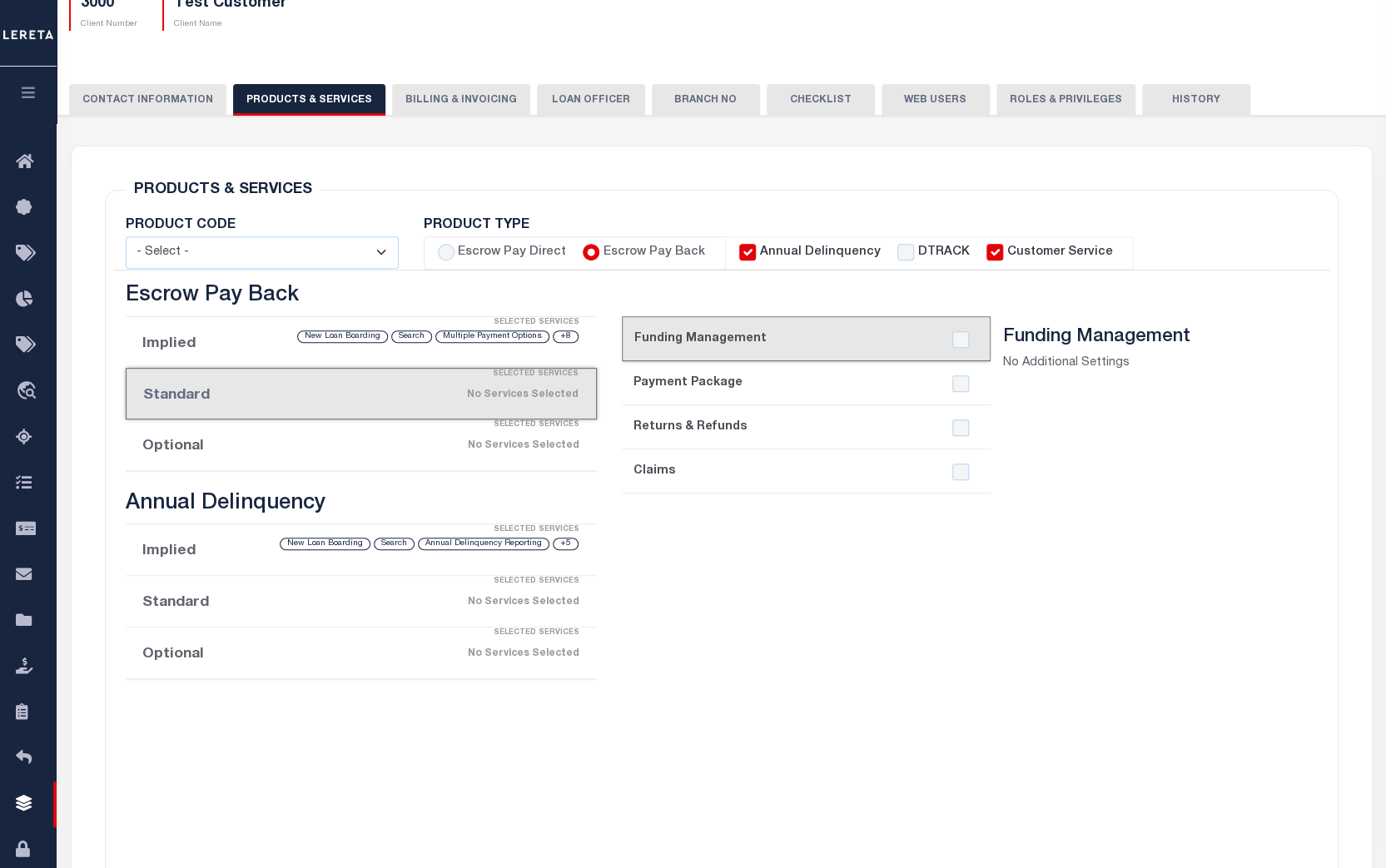
click at [421, 358] on div "Selected Services" at bounding box center [378, 374] width 471 height 33
click at [421, 353] on li "Implied Selected Services +8 Multiple Payment Options Search New Loan Boarding" at bounding box center [361, 342] width 472 height 52
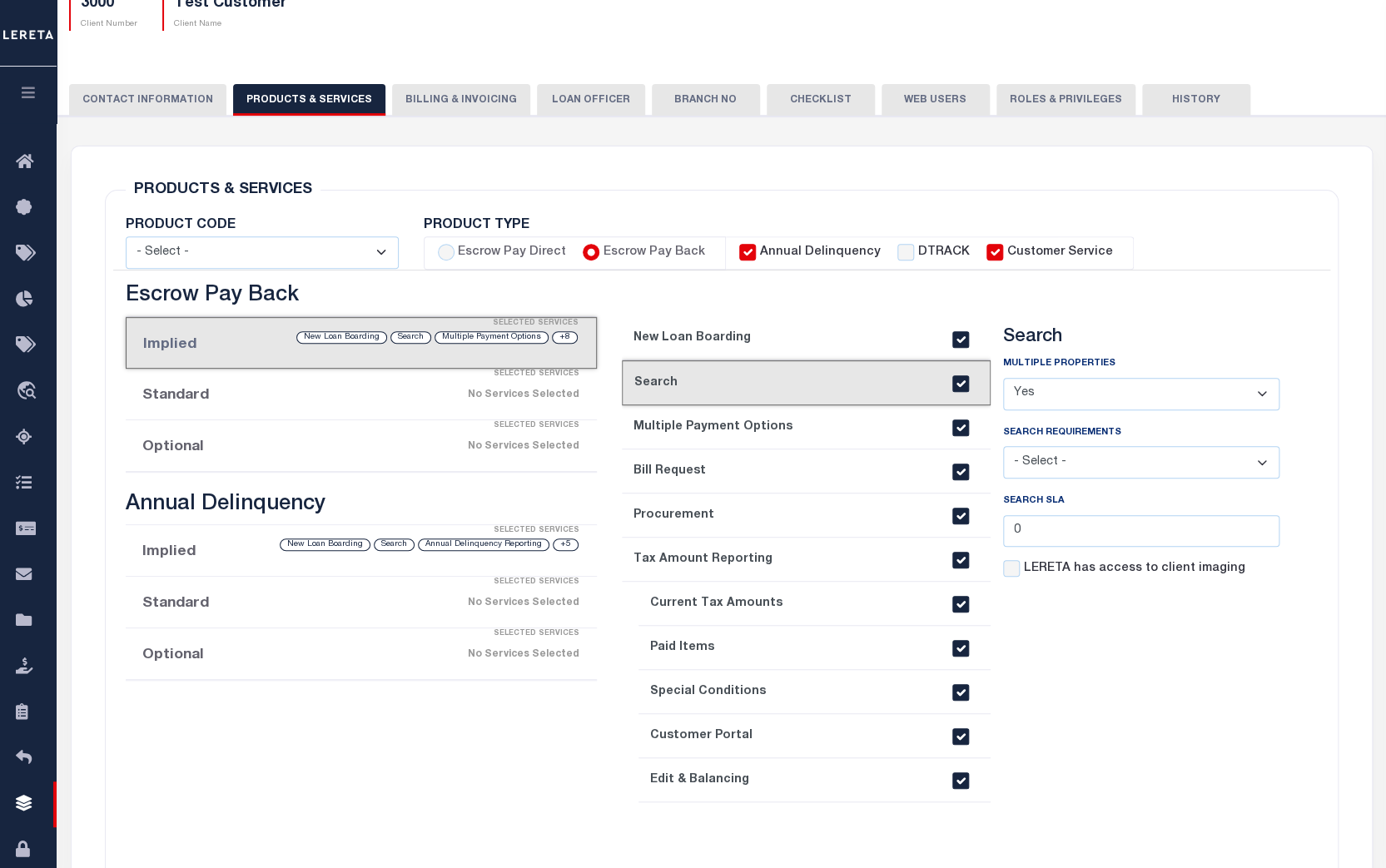
click at [222, 561] on li "Implied Selected Services +5 Annual Delinquency Reporting Search New Loan Board…" at bounding box center [361, 550] width 472 height 52
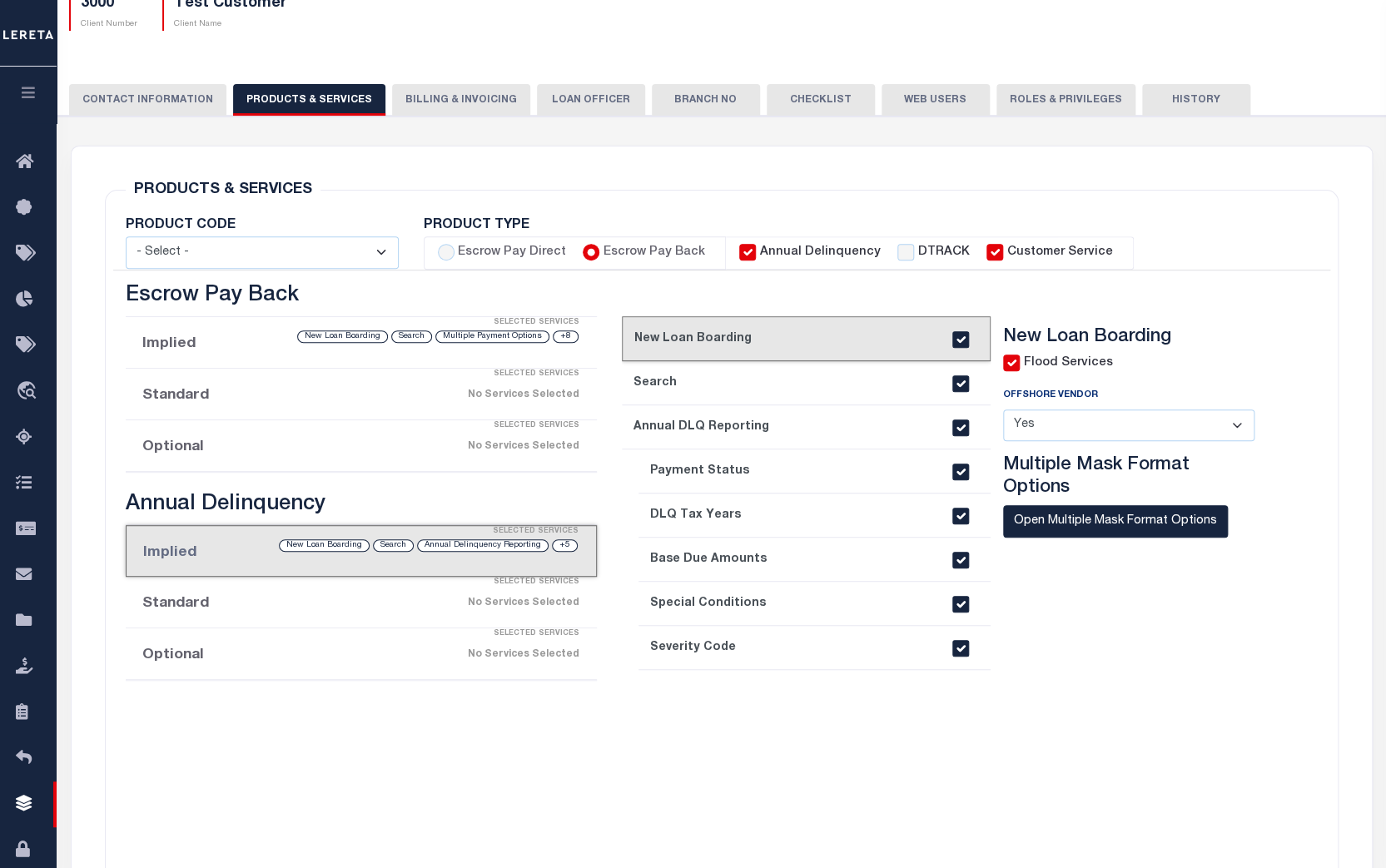
click at [374, 594] on div "Selected Services" at bounding box center [378, 582] width 472 height 33
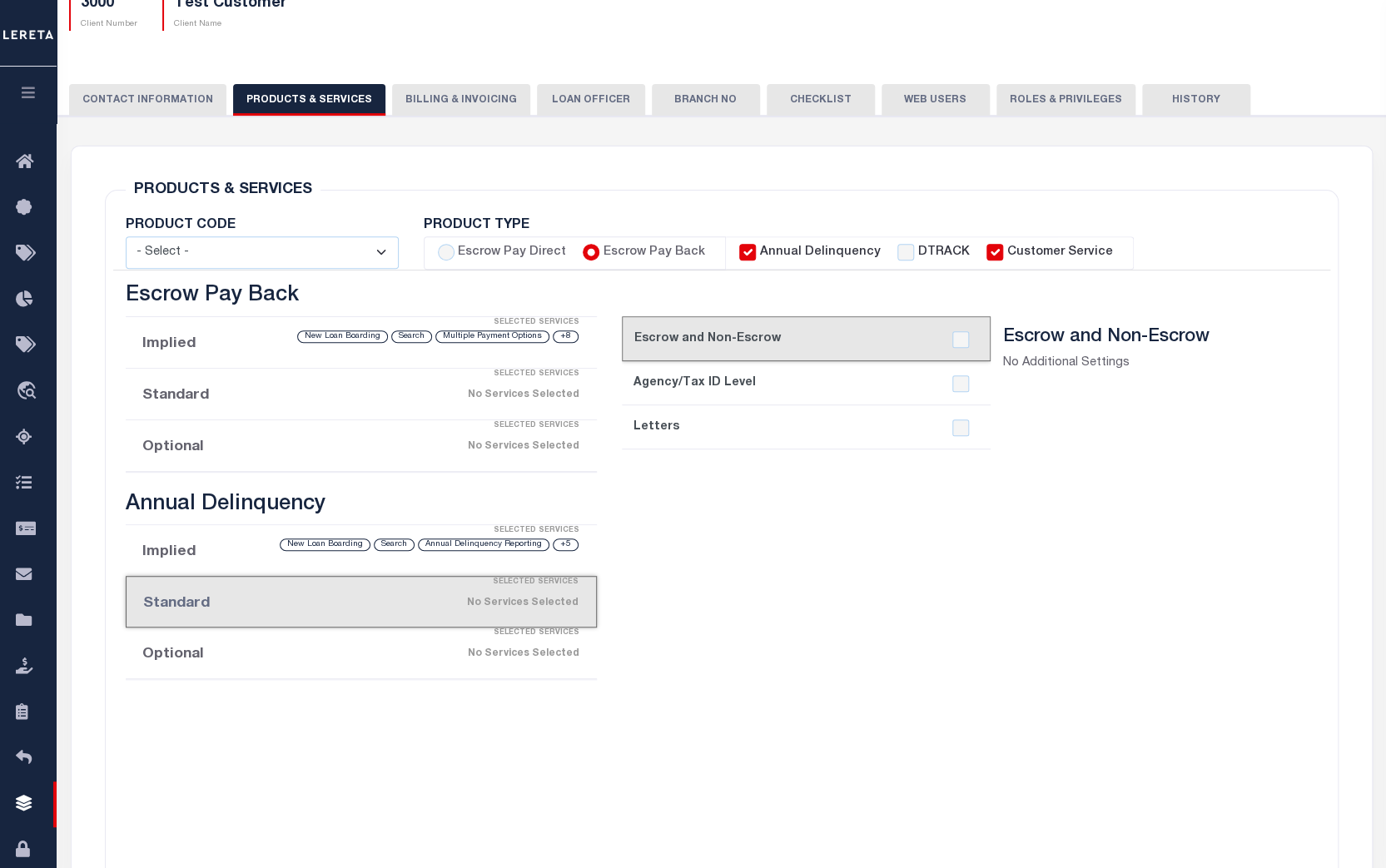
click at [369, 634] on div "Selected Services" at bounding box center [378, 633] width 472 height 33
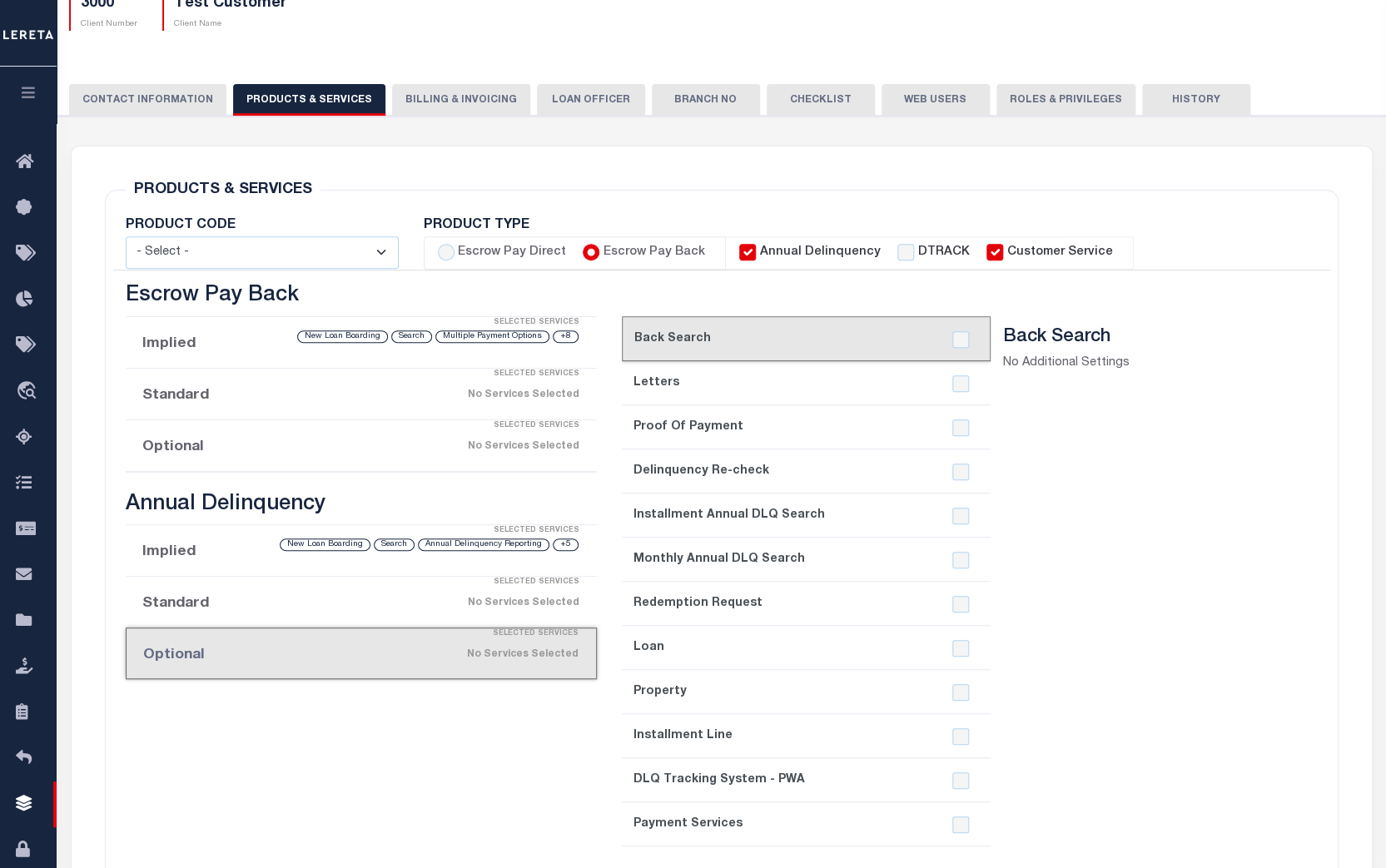
scroll to position [226, 0]
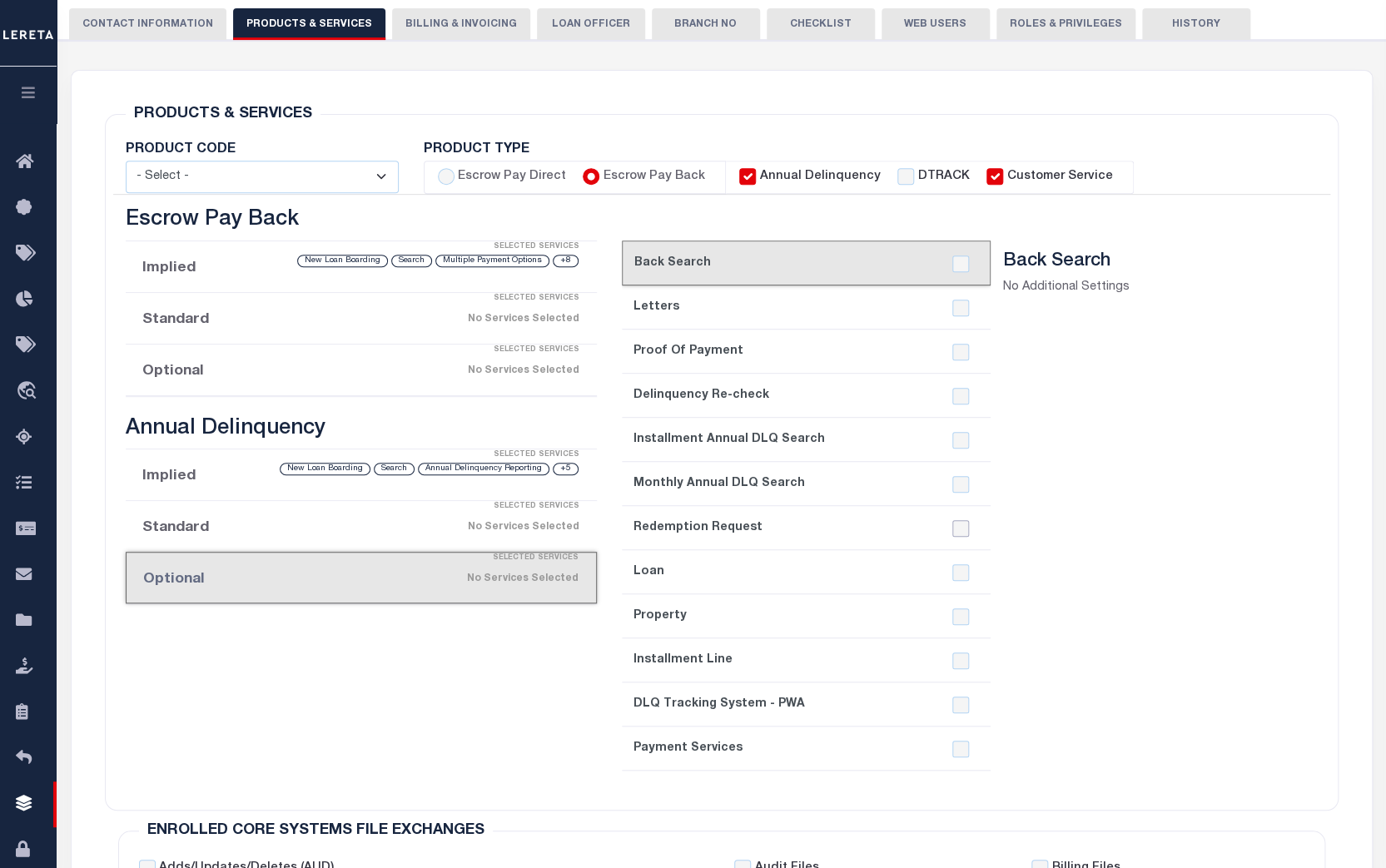
click at [952, 529] on input "checkbox" at bounding box center [961, 529] width 16 height 16
checkbox input "true"
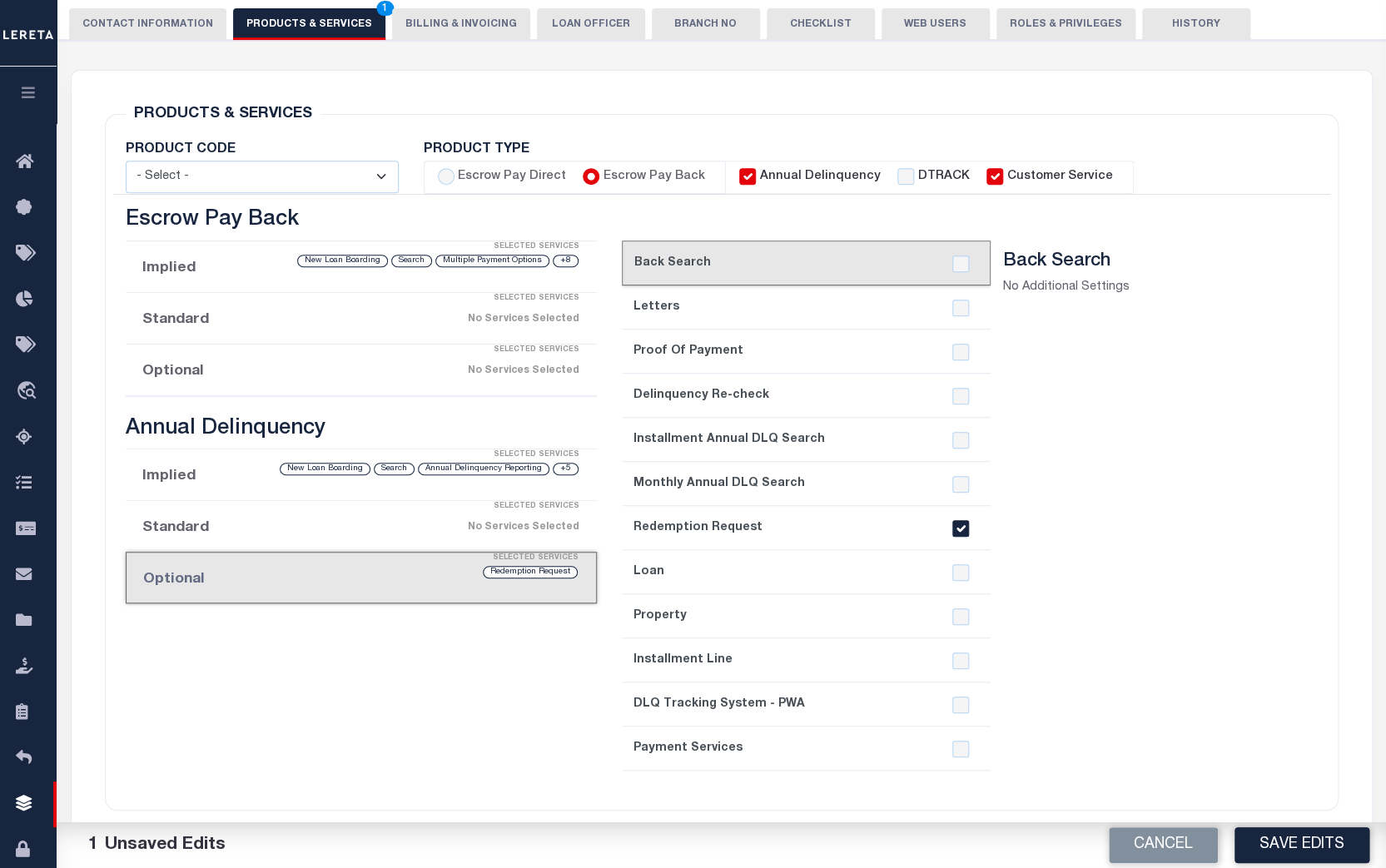
click at [253, 388] on li "Optional Selected Services No Services Selected" at bounding box center [361, 370] width 472 height 52
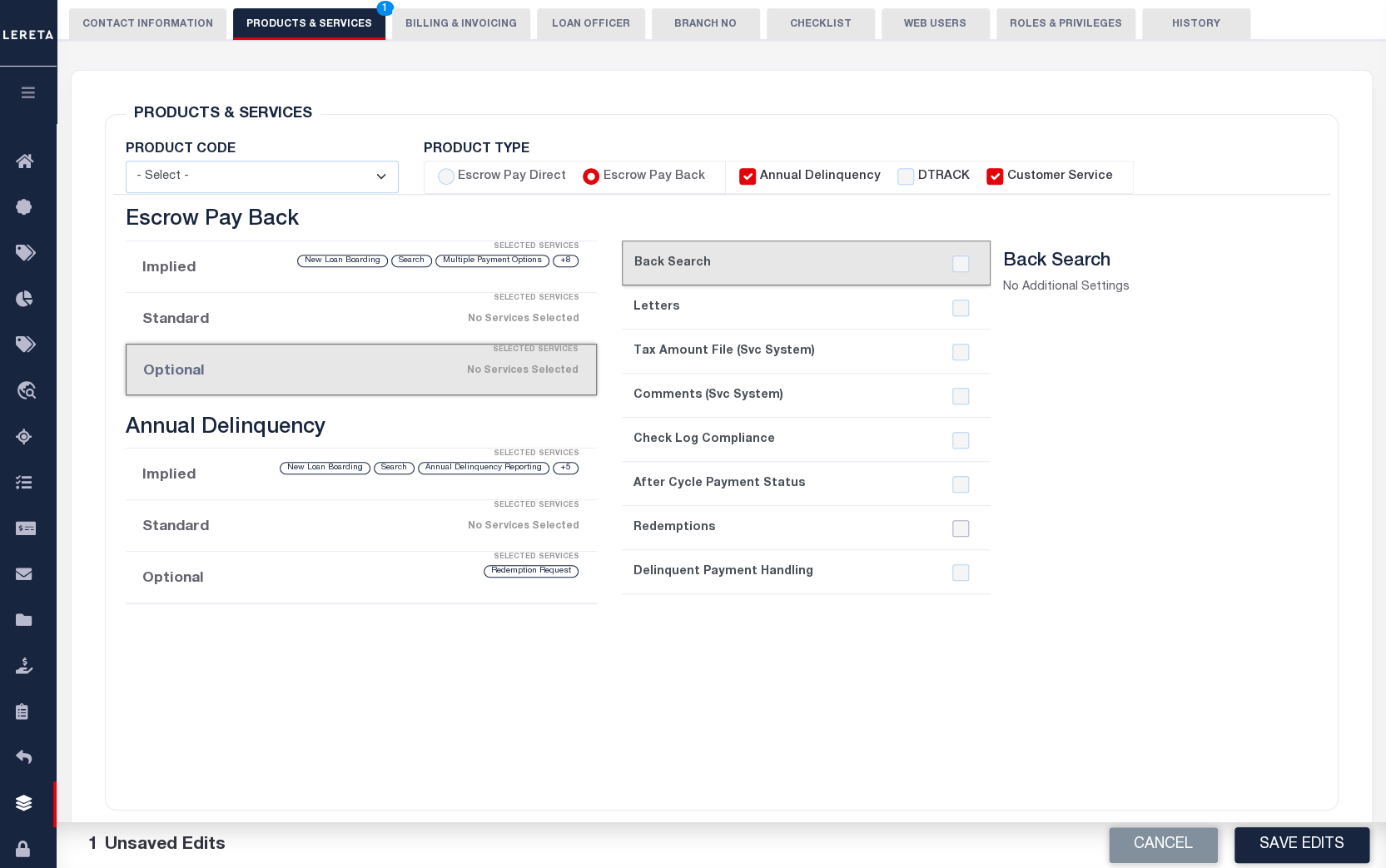
click at [963, 524] on input "checkbox" at bounding box center [961, 529] width 16 height 16
checkbox input "true"
click at [1290, 840] on button "Save Edits" at bounding box center [1302, 845] width 135 height 36
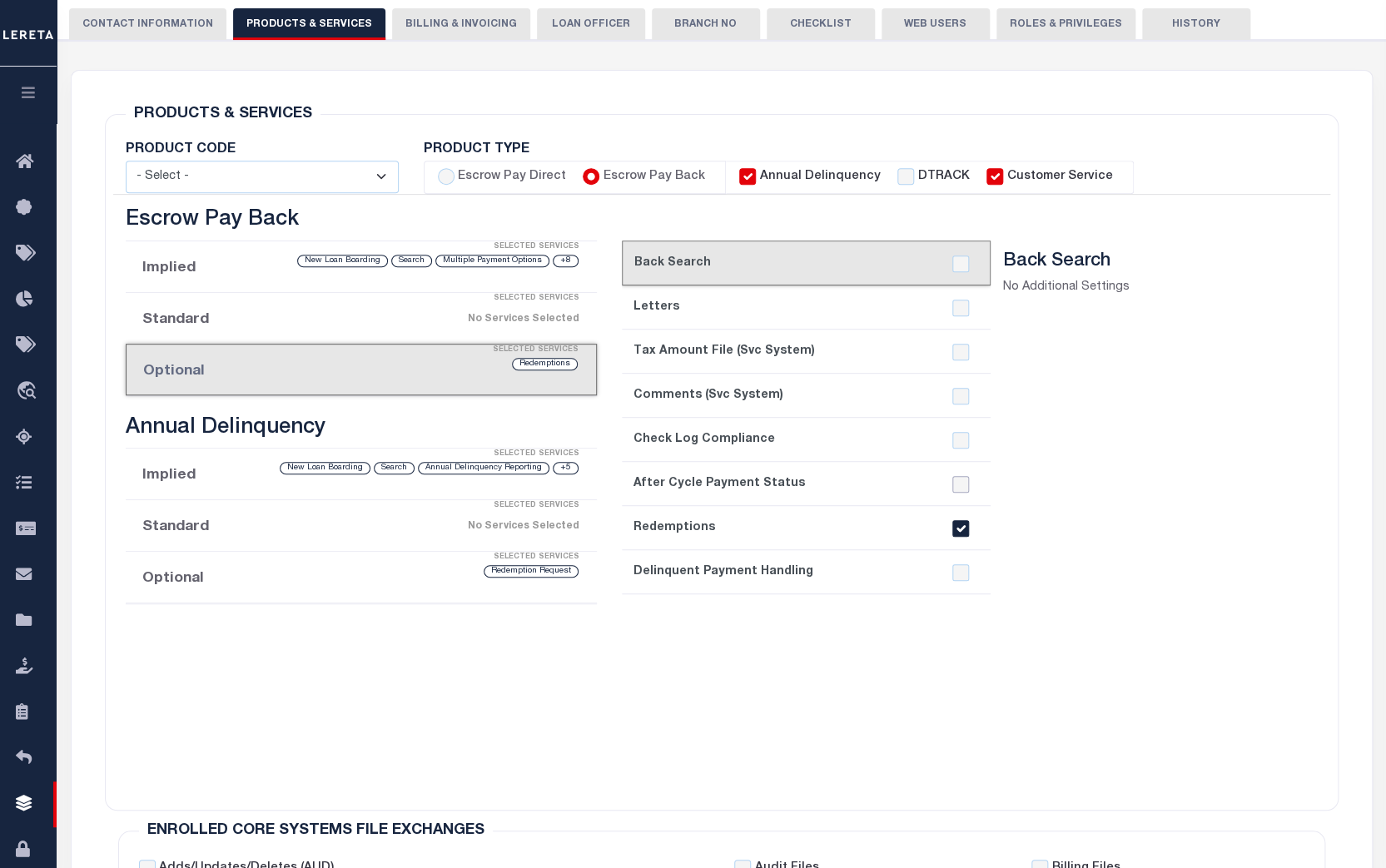
click at [959, 482] on input "checkbox" at bounding box center [961, 484] width 16 height 16
checkbox input "true"
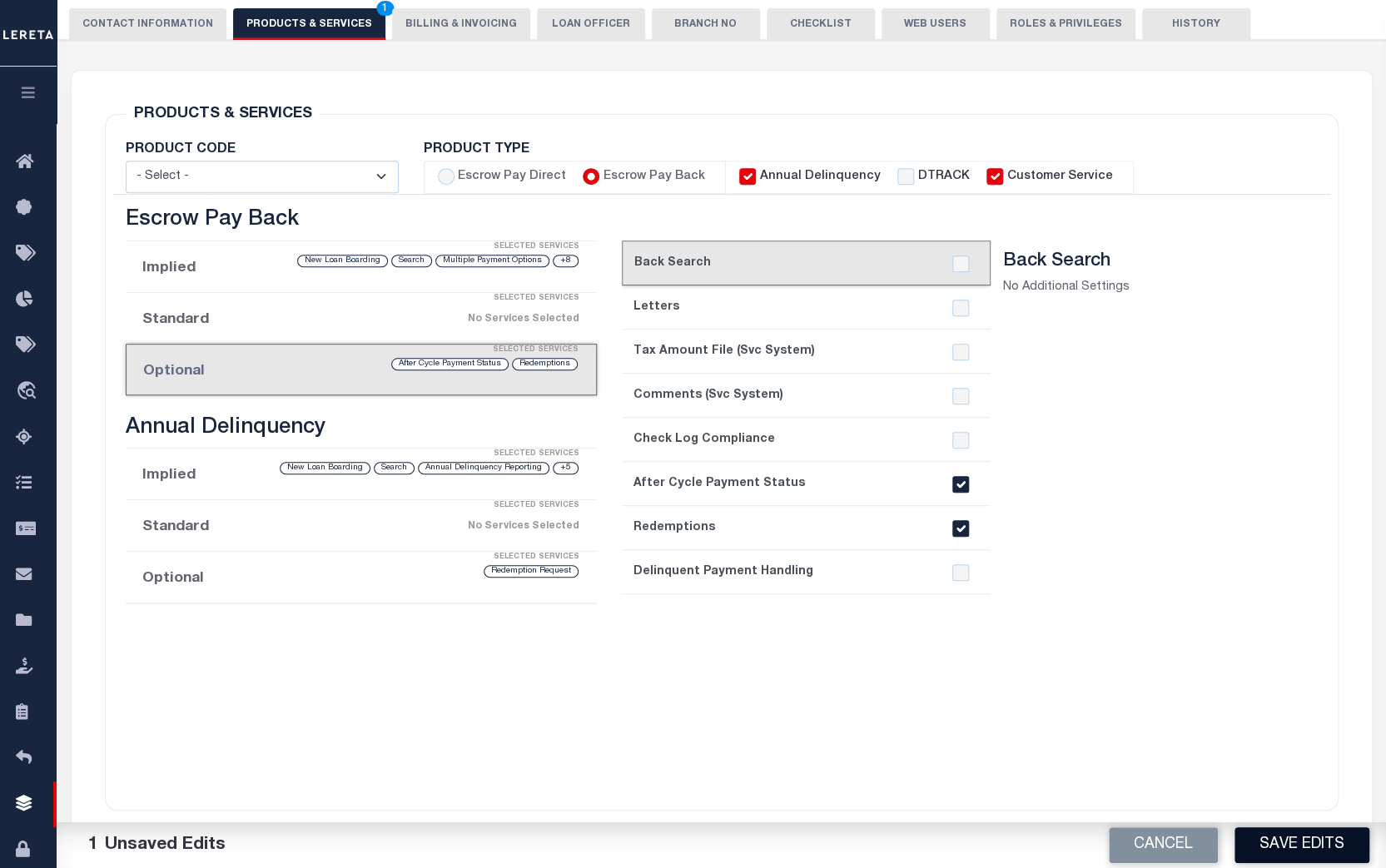
click at [1291, 841] on button "Save Edits" at bounding box center [1302, 845] width 135 height 36
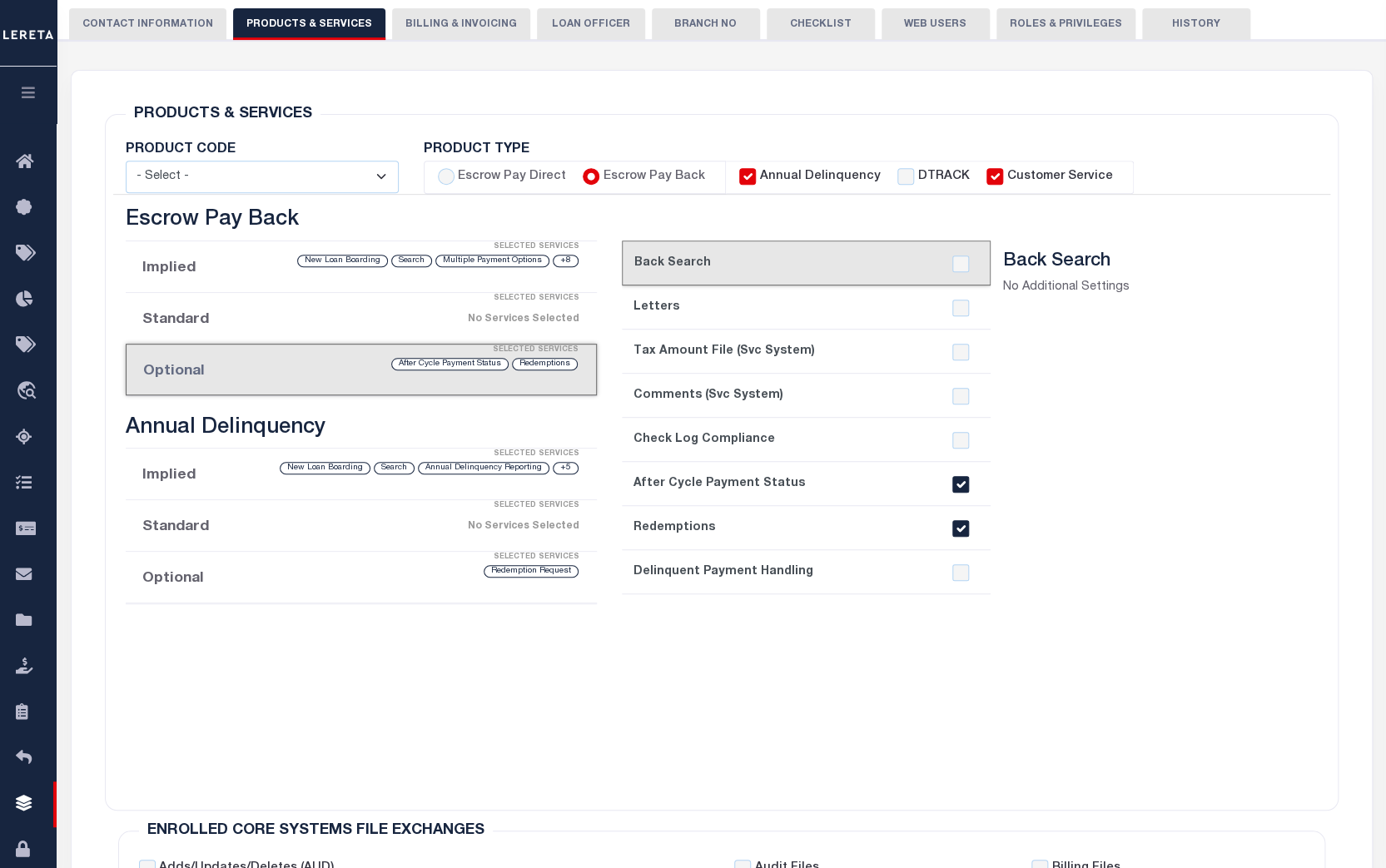
click at [1295, 728] on div "current step: 1. New Loan Boarding 2. Search 3. Multiple Payment Options 4. Bil…" at bounding box center [957, 499] width 695 height 582
click at [239, 482] on li "Implied Selected Services +5 Annual Delinquency Reporting Search New Loan Board…" at bounding box center [361, 474] width 472 height 52
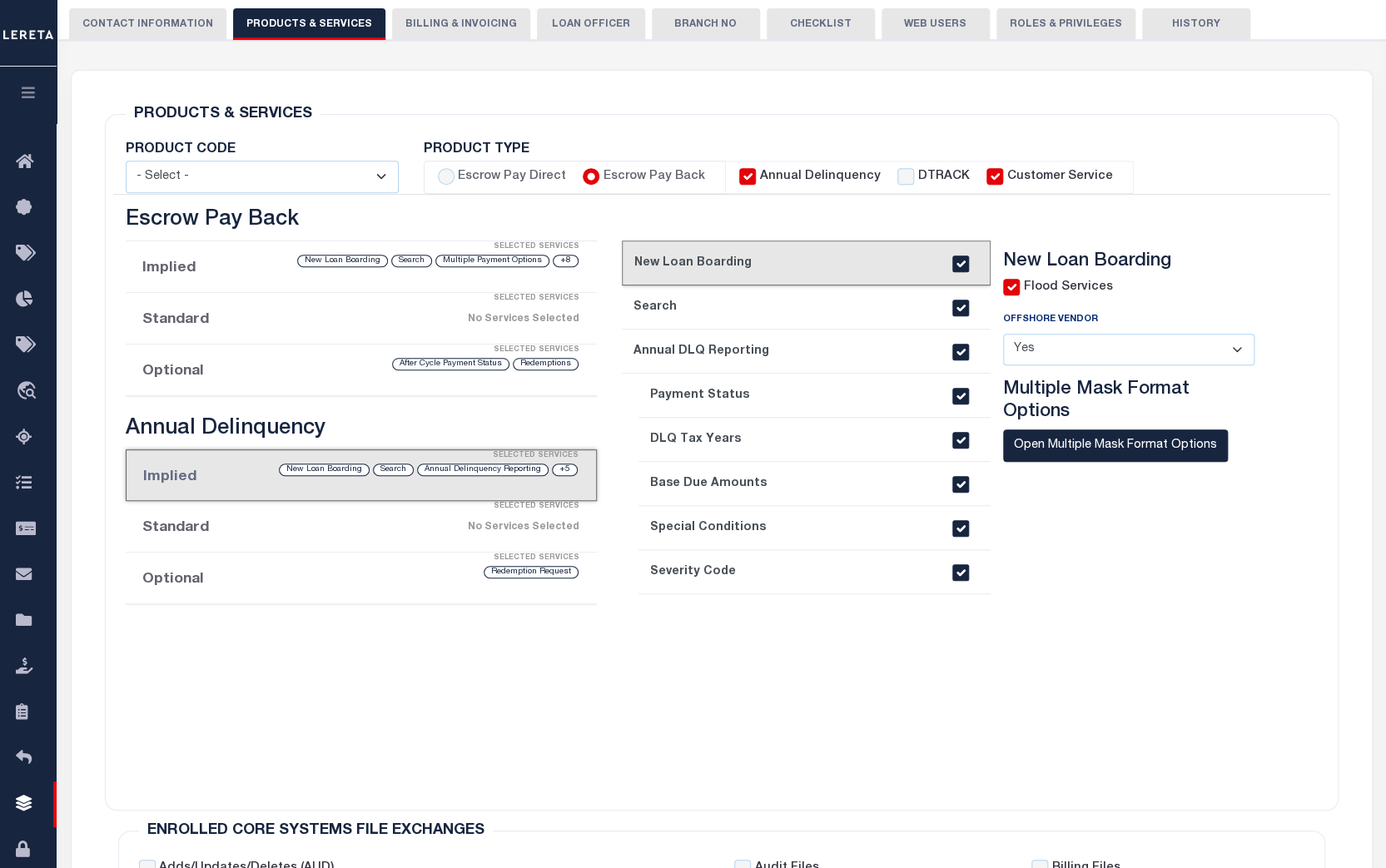
click at [234, 520] on div "Selected Services" at bounding box center [378, 507] width 472 height 33
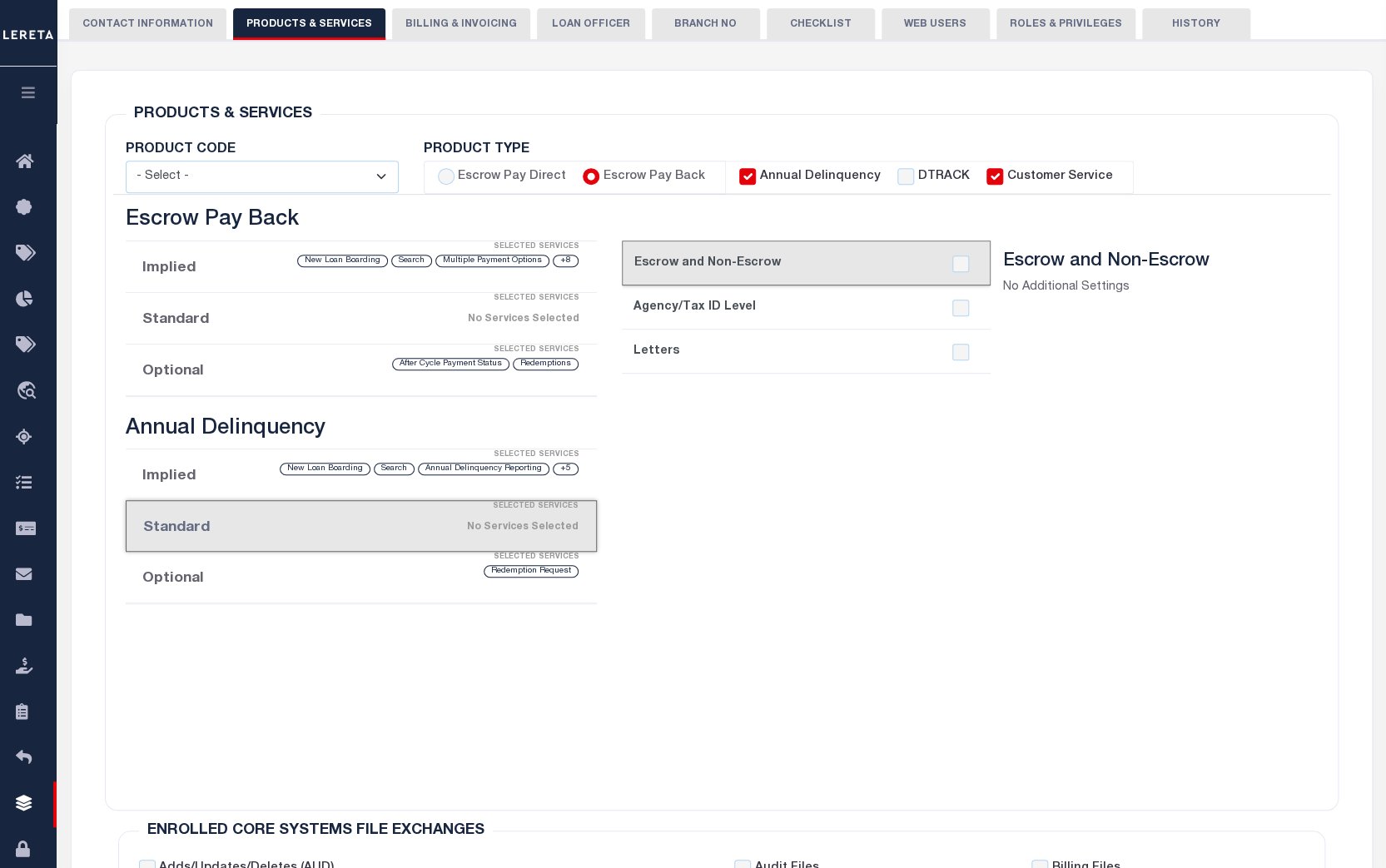
click at [253, 565] on div "Selected Services" at bounding box center [378, 558] width 472 height 33
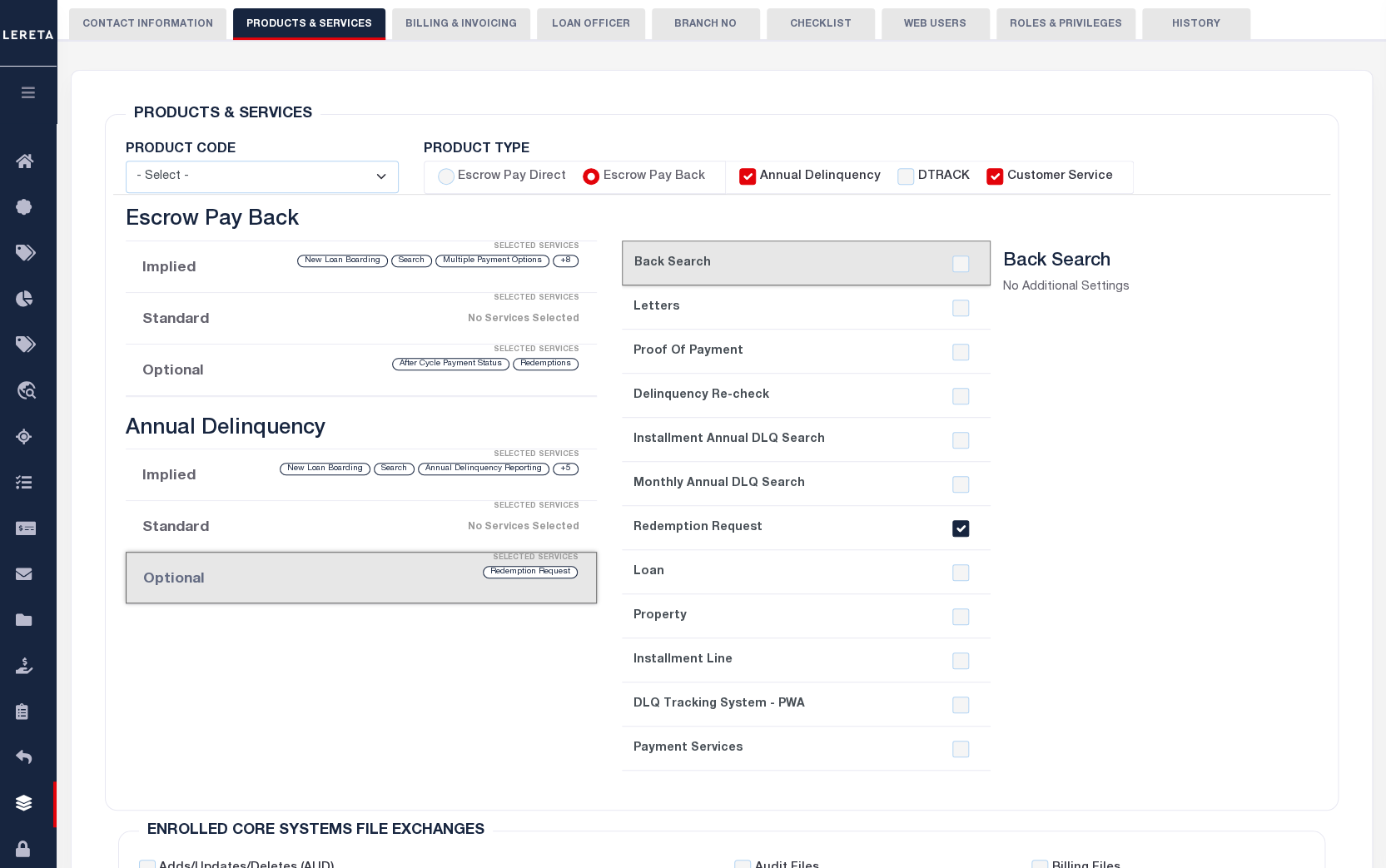
click at [1354, 818] on div "PRODUCTS & SERVICES Changes to Product and Services will be applied to the loan…" at bounding box center [722, 661] width 1286 height 1181
click at [339, 524] on div "No Services Selected" at bounding box center [416, 528] width 328 height 29
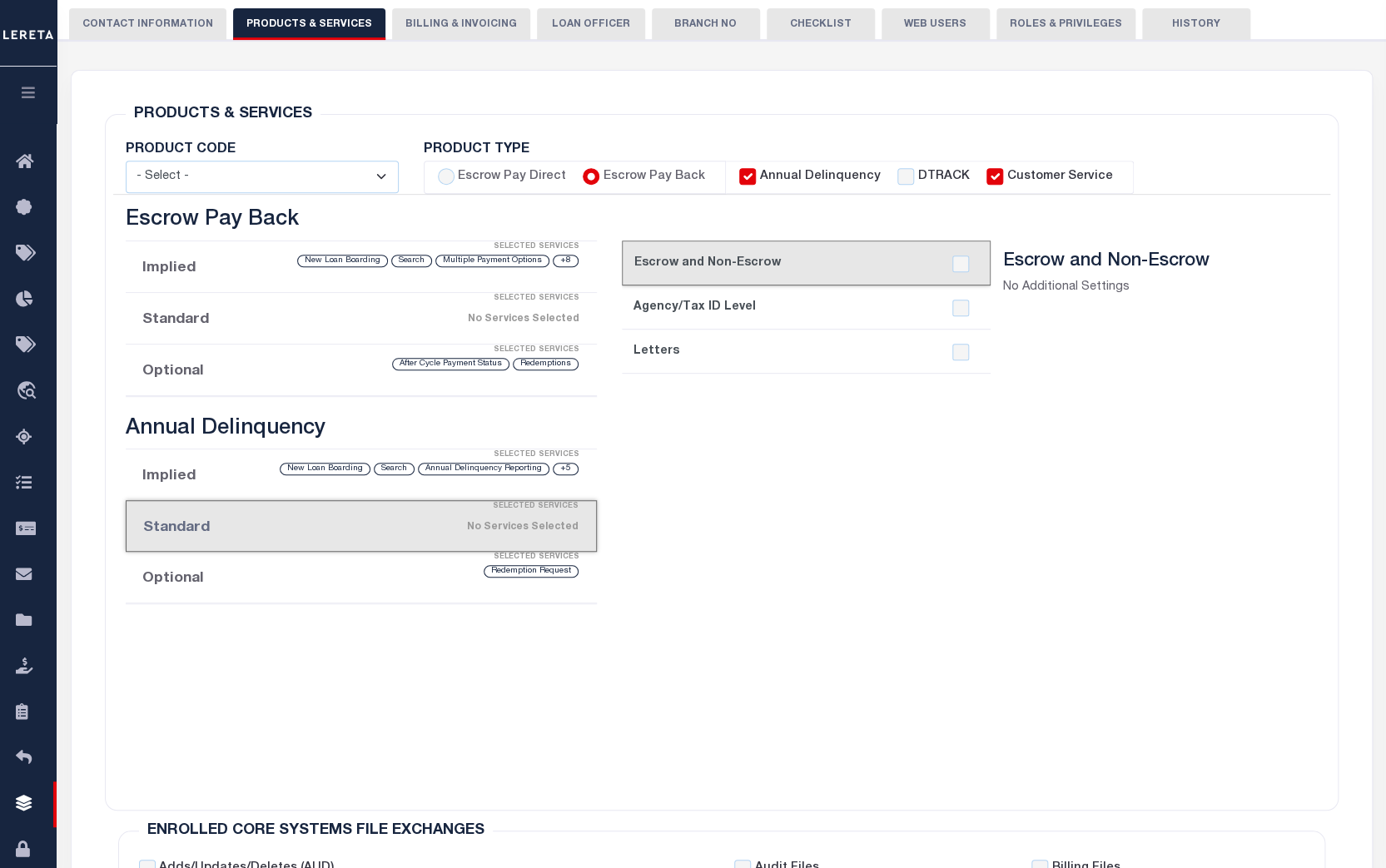
click at [240, 467] on div "Selected Services" at bounding box center [378, 455] width 472 height 33
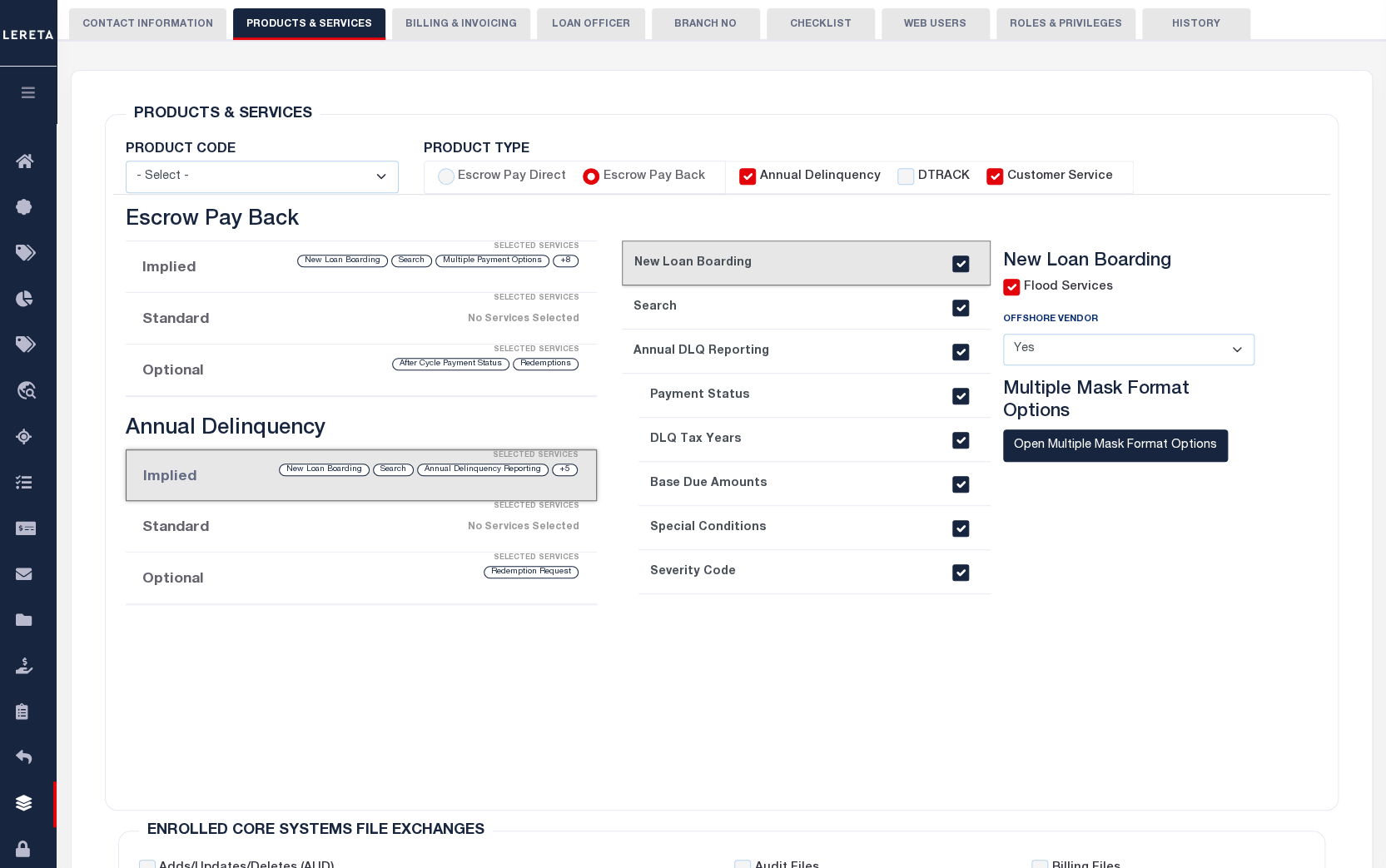
click at [265, 353] on div "Selected Services" at bounding box center [378, 350] width 472 height 33
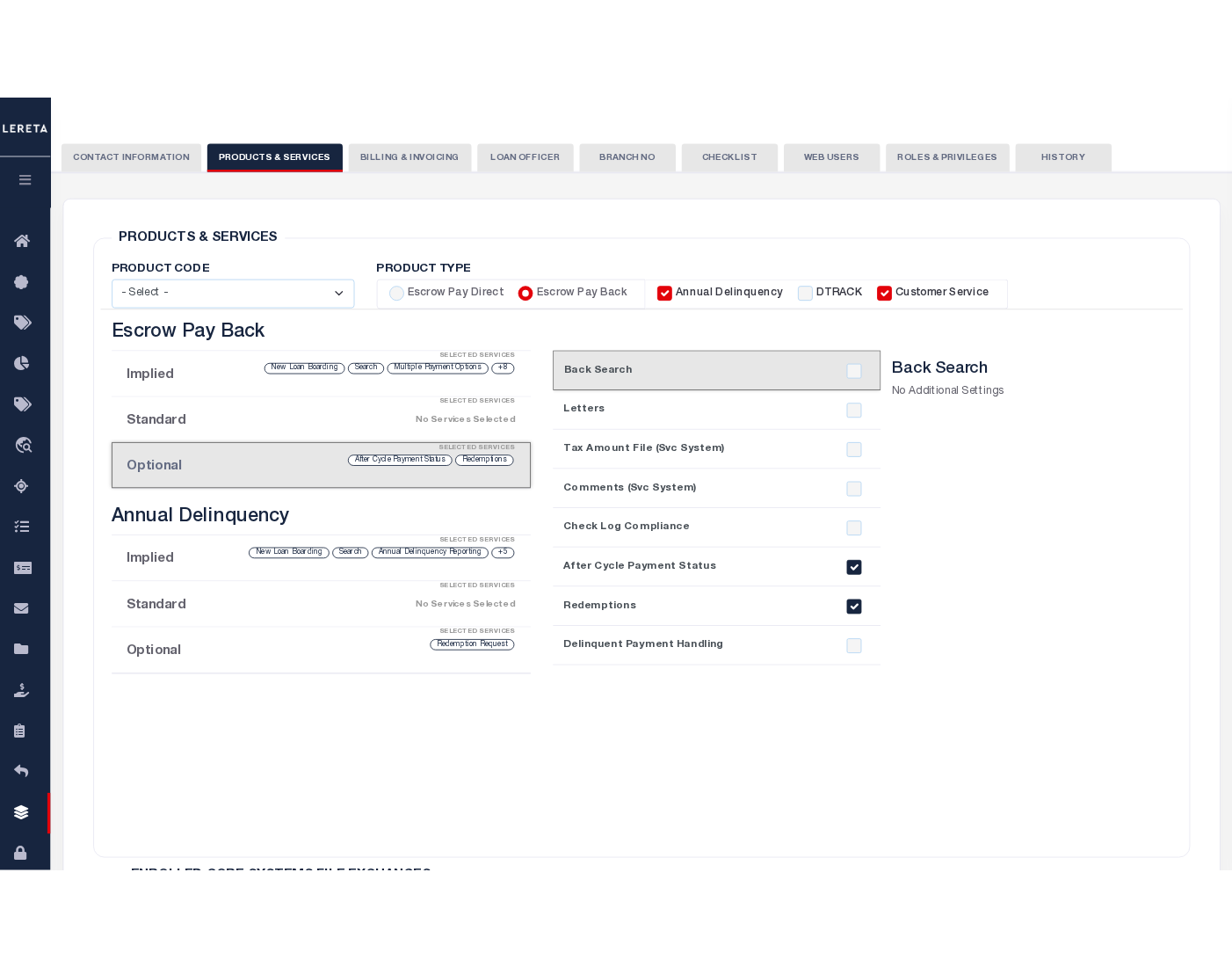
scroll to position [0, 0]
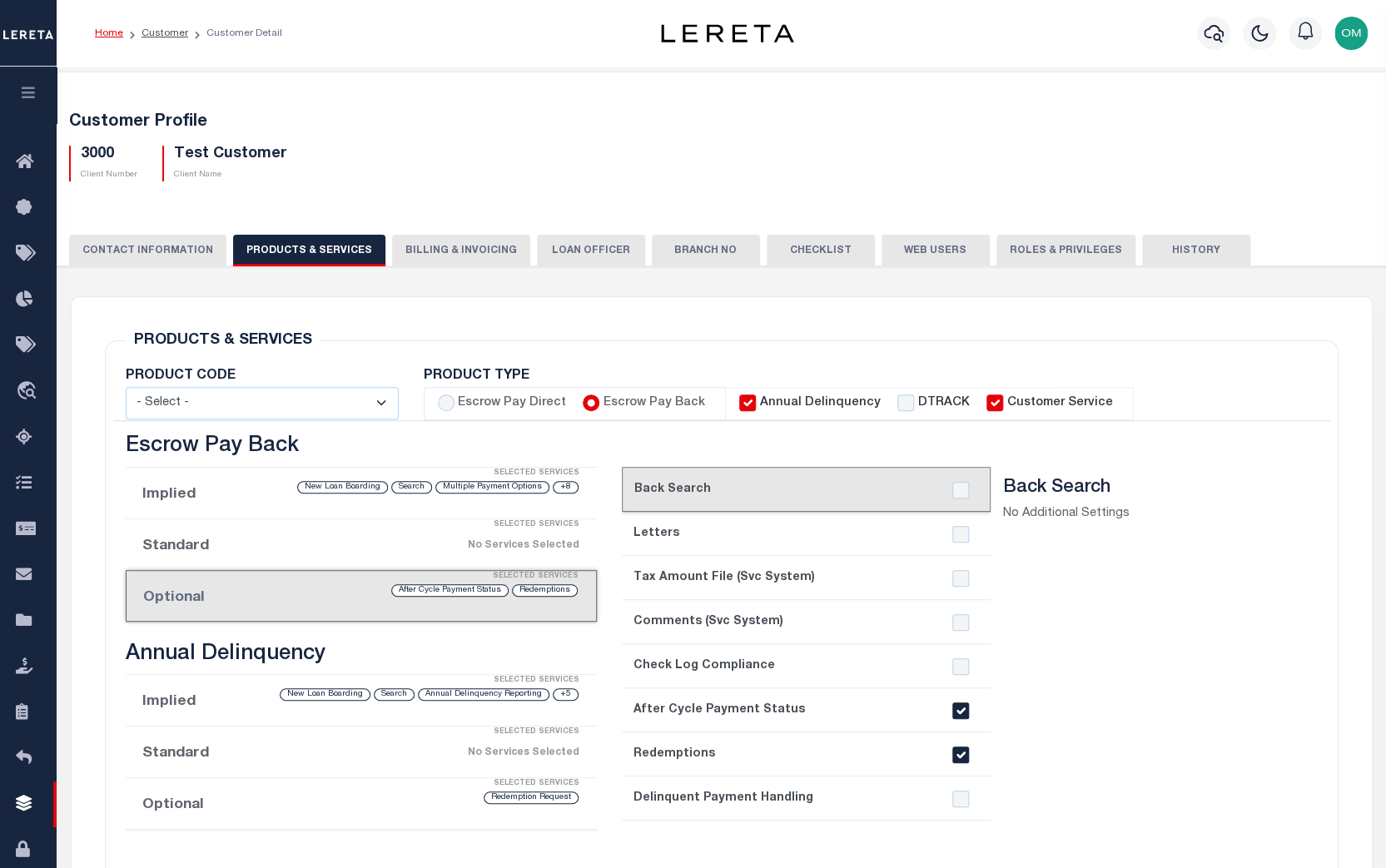
click at [30, 95] on icon "button" at bounding box center [28, 92] width 19 height 15
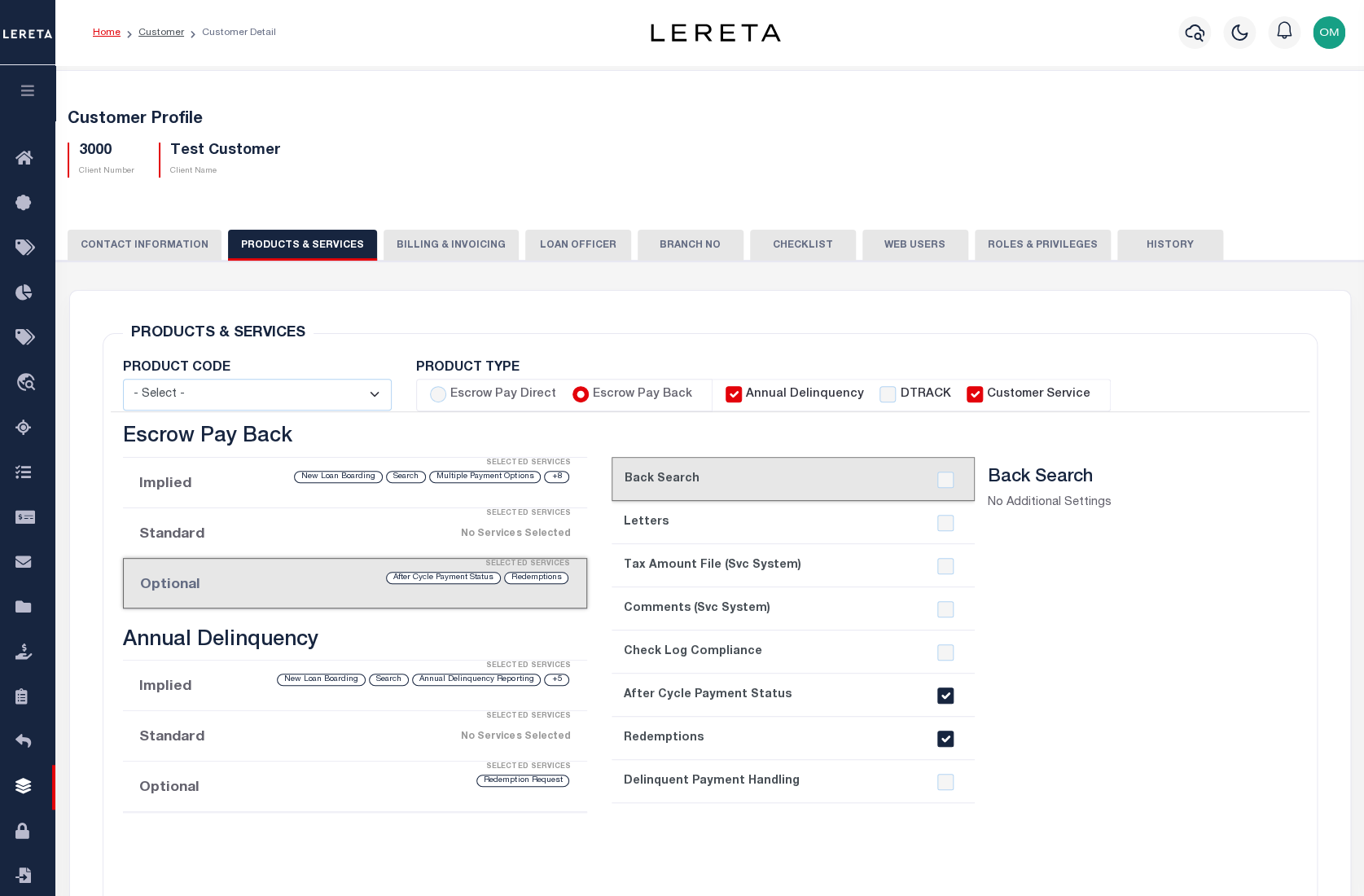
click at [70, 612] on div "PRODUCTS & SERVICES Changes to Product and Services will be applied to the loan…" at bounding box center [710, 868] width 1281 height 1155
click at [438, 84] on div "Customer Profile 3000 Client Number Test Customer Client Name" at bounding box center [709, 789] width 1326 height 1438
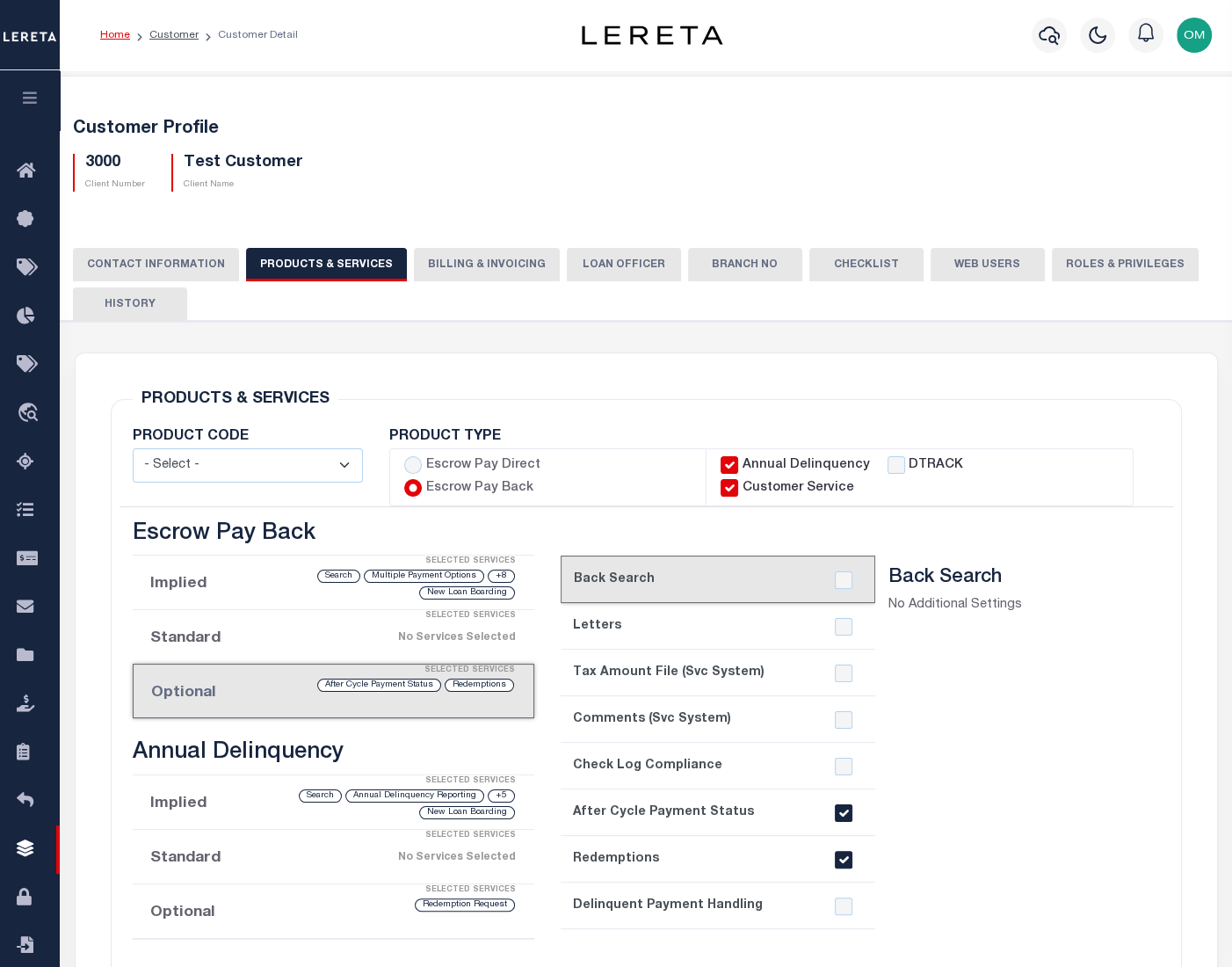
click at [135, 254] on button "CONTACT INFORMATION" at bounding box center [156, 264] width 166 height 33
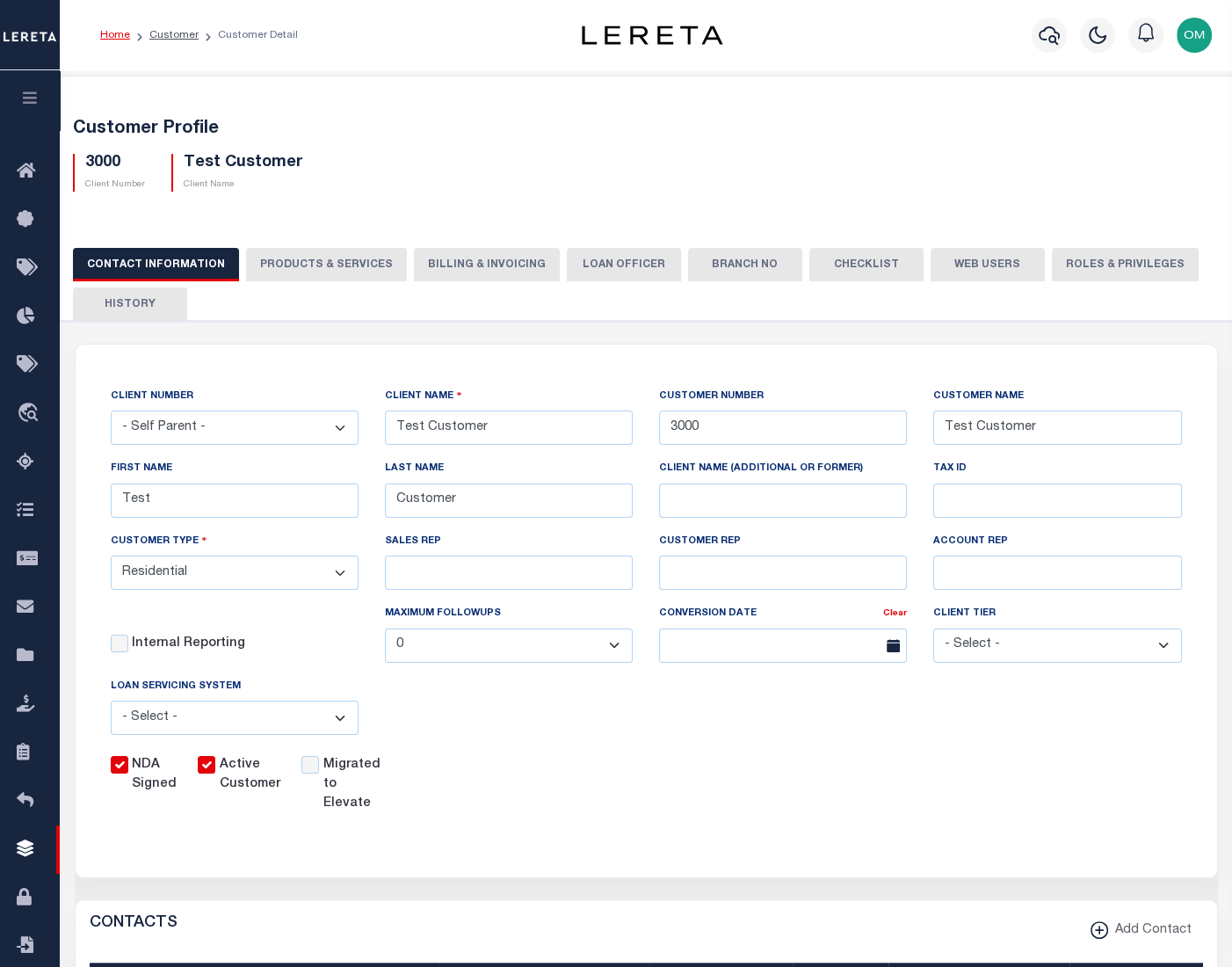
click at [43, 91] on button "button" at bounding box center [30, 100] width 60 height 60
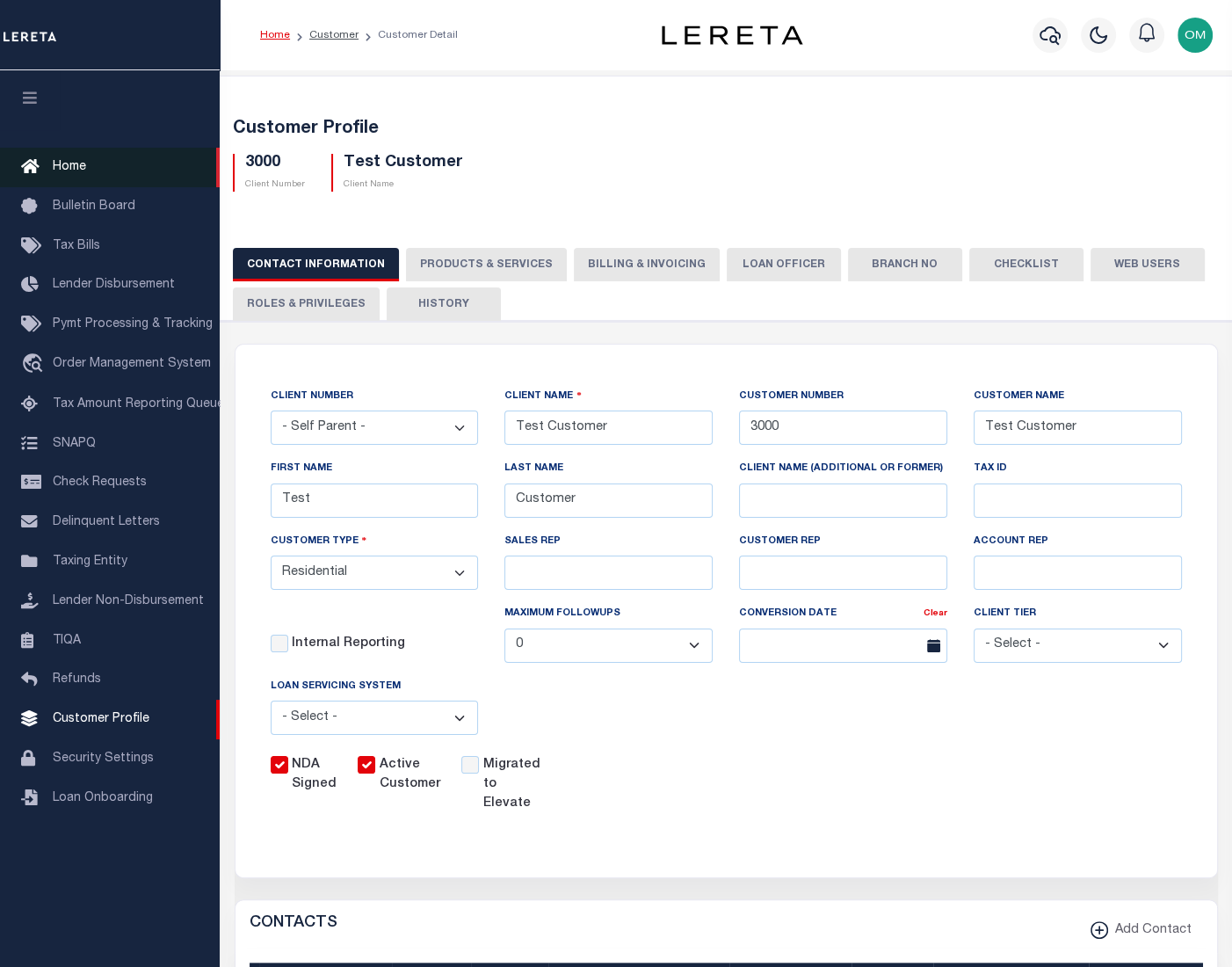
click at [60, 161] on span "Home" at bounding box center [69, 166] width 33 height 12
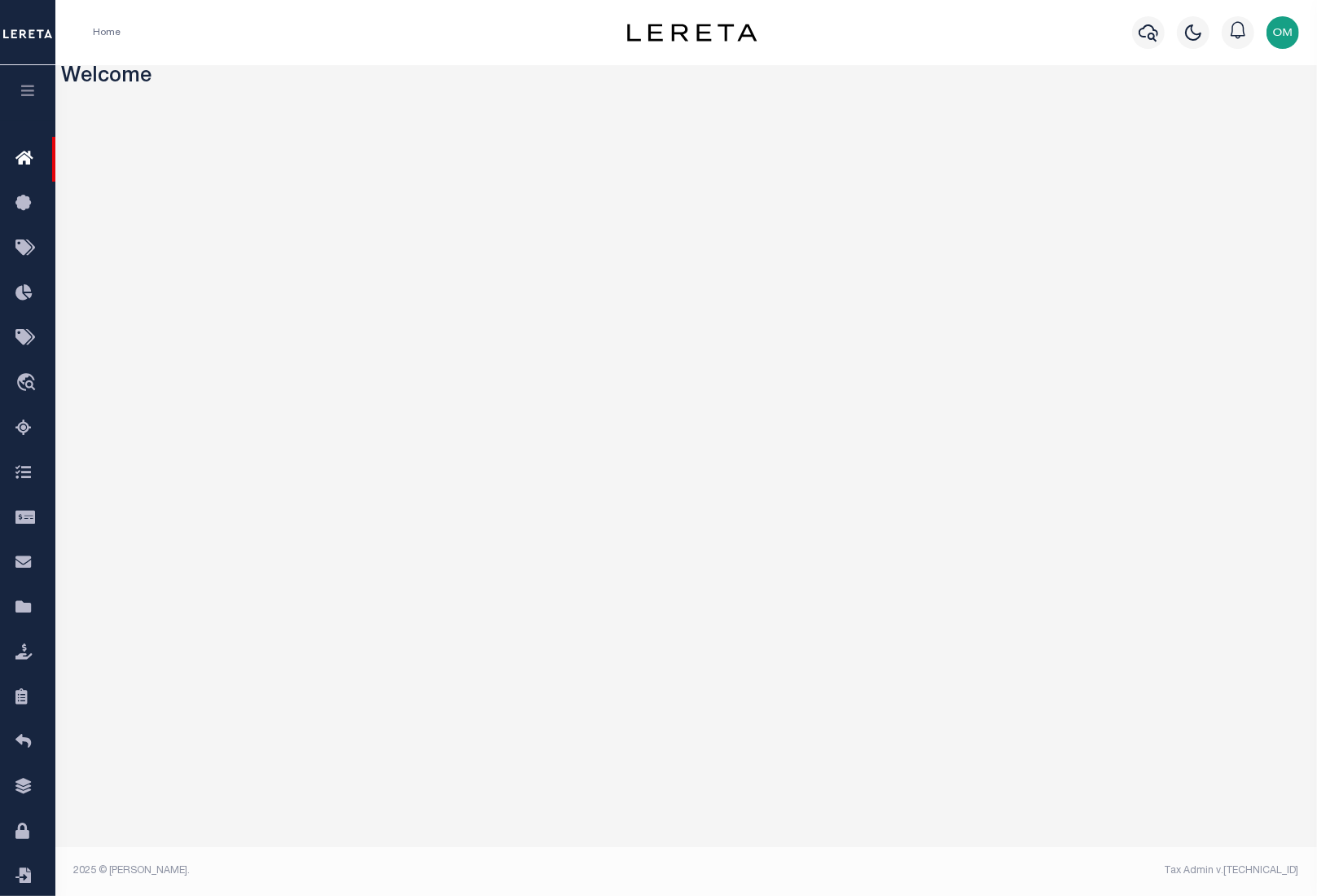
click at [25, 84] on button "button" at bounding box center [27, 93] width 56 height 56
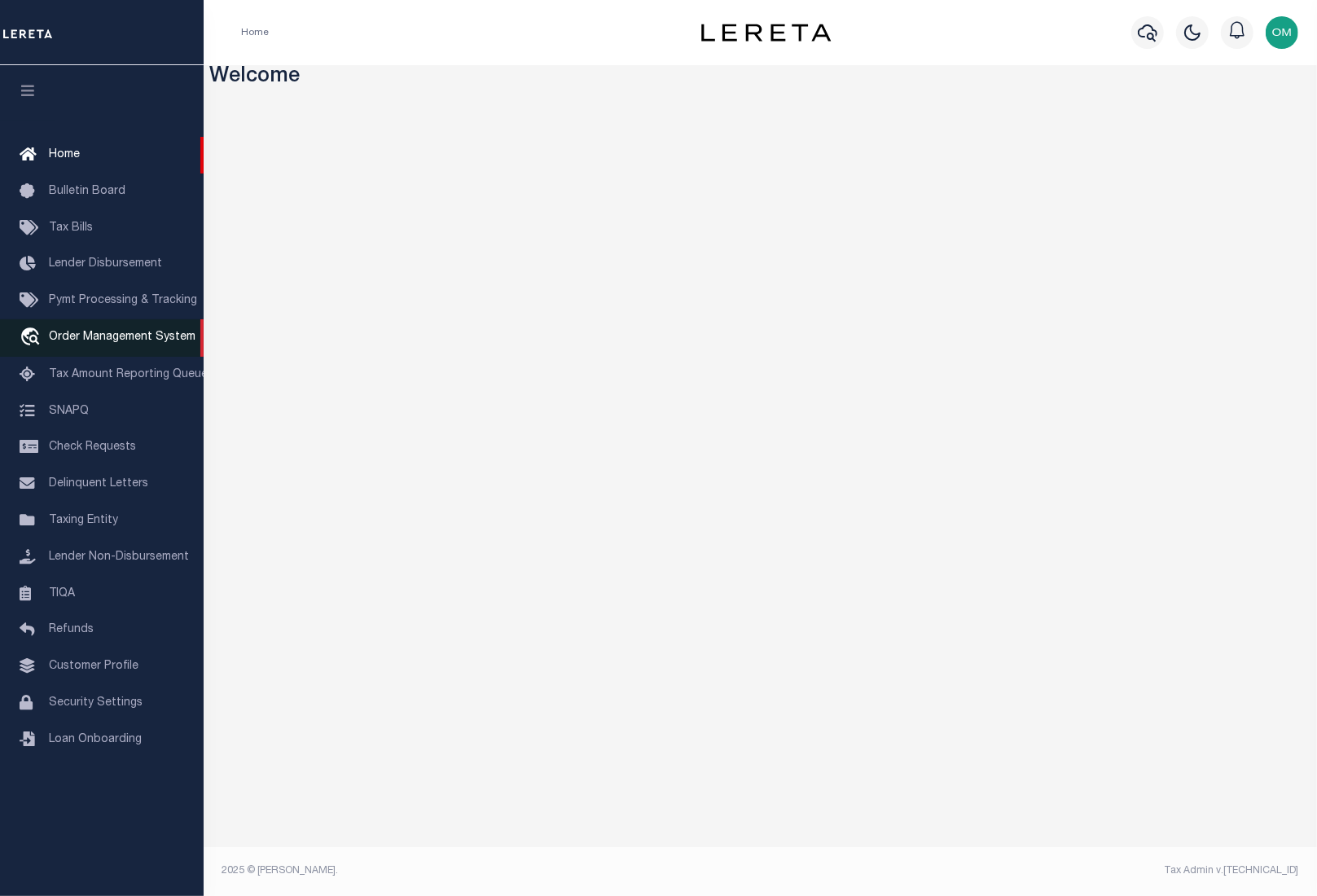
click at [85, 338] on span "Order Management System" at bounding box center [122, 336] width 147 height 12
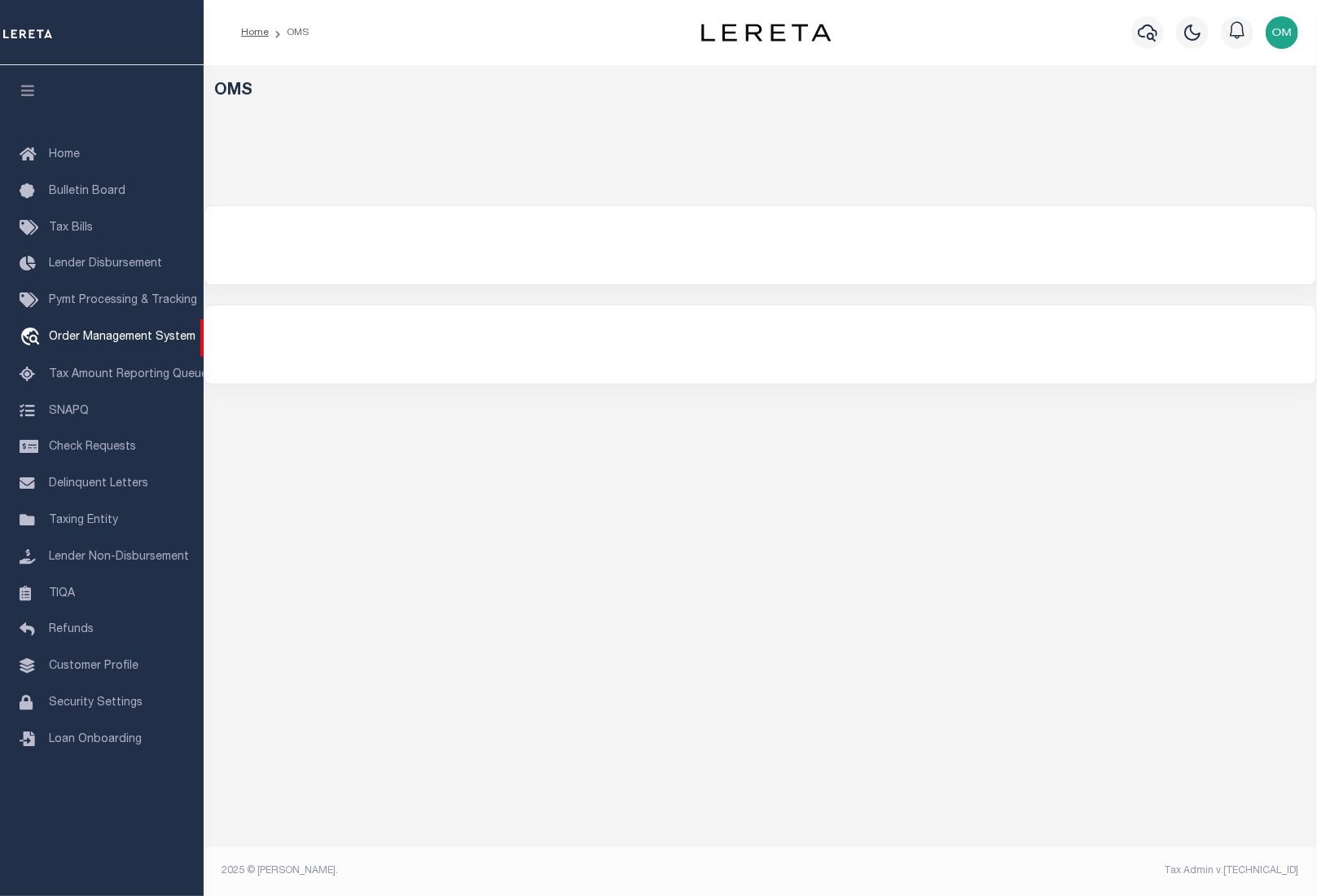
select select "200"
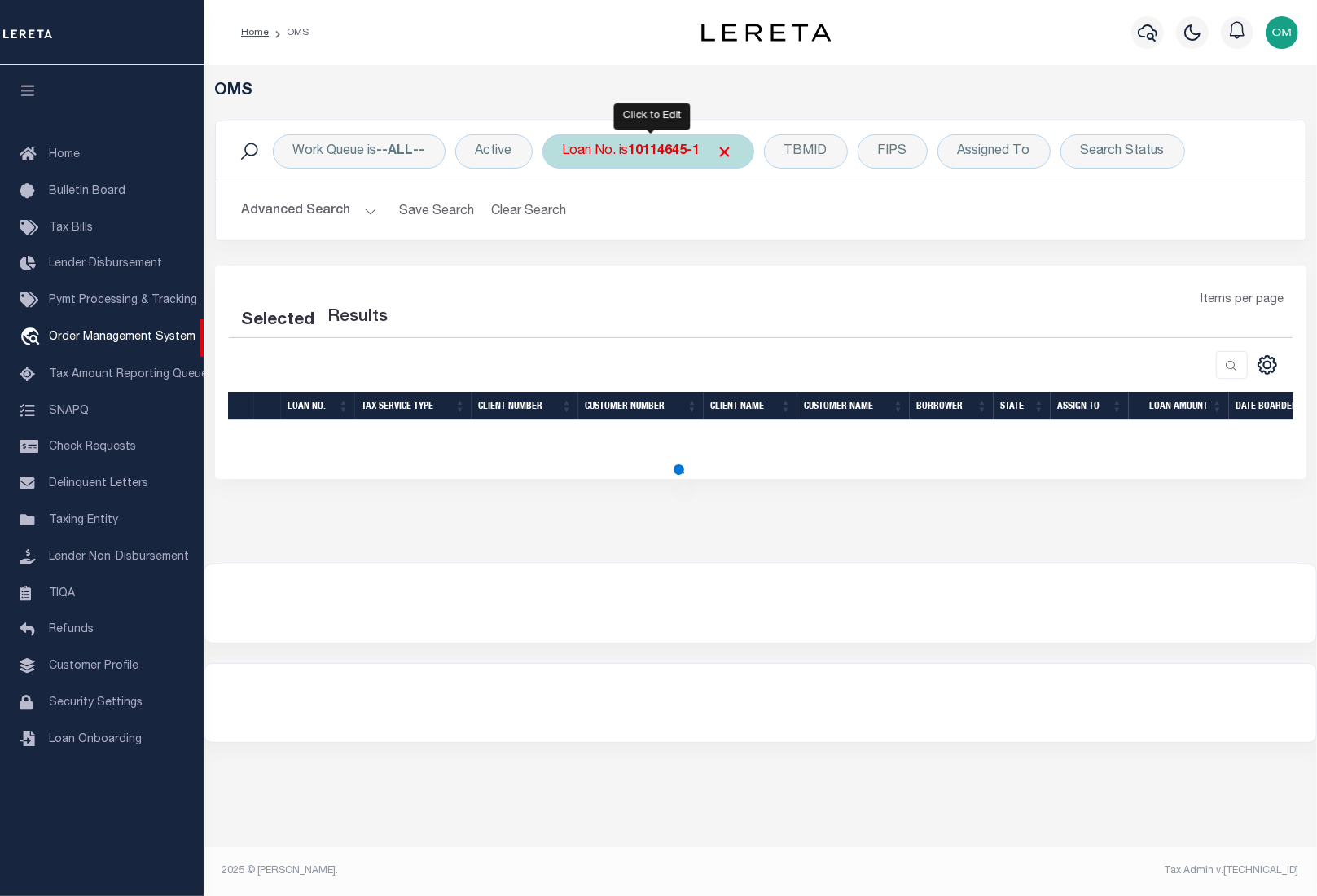
click at [643, 136] on div "Loan No. is 10114645-1" at bounding box center [648, 151] width 212 height 35
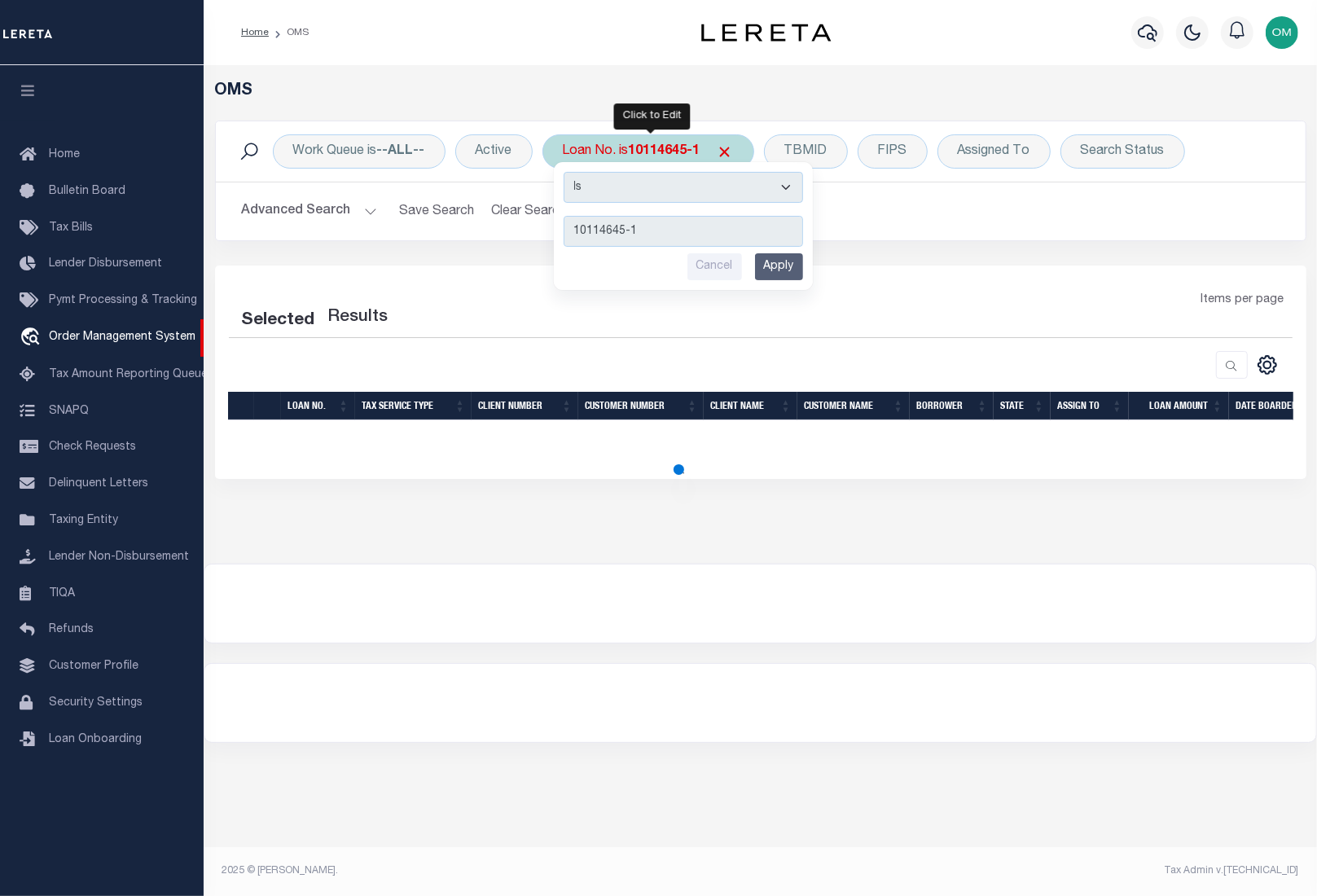
select select "200"
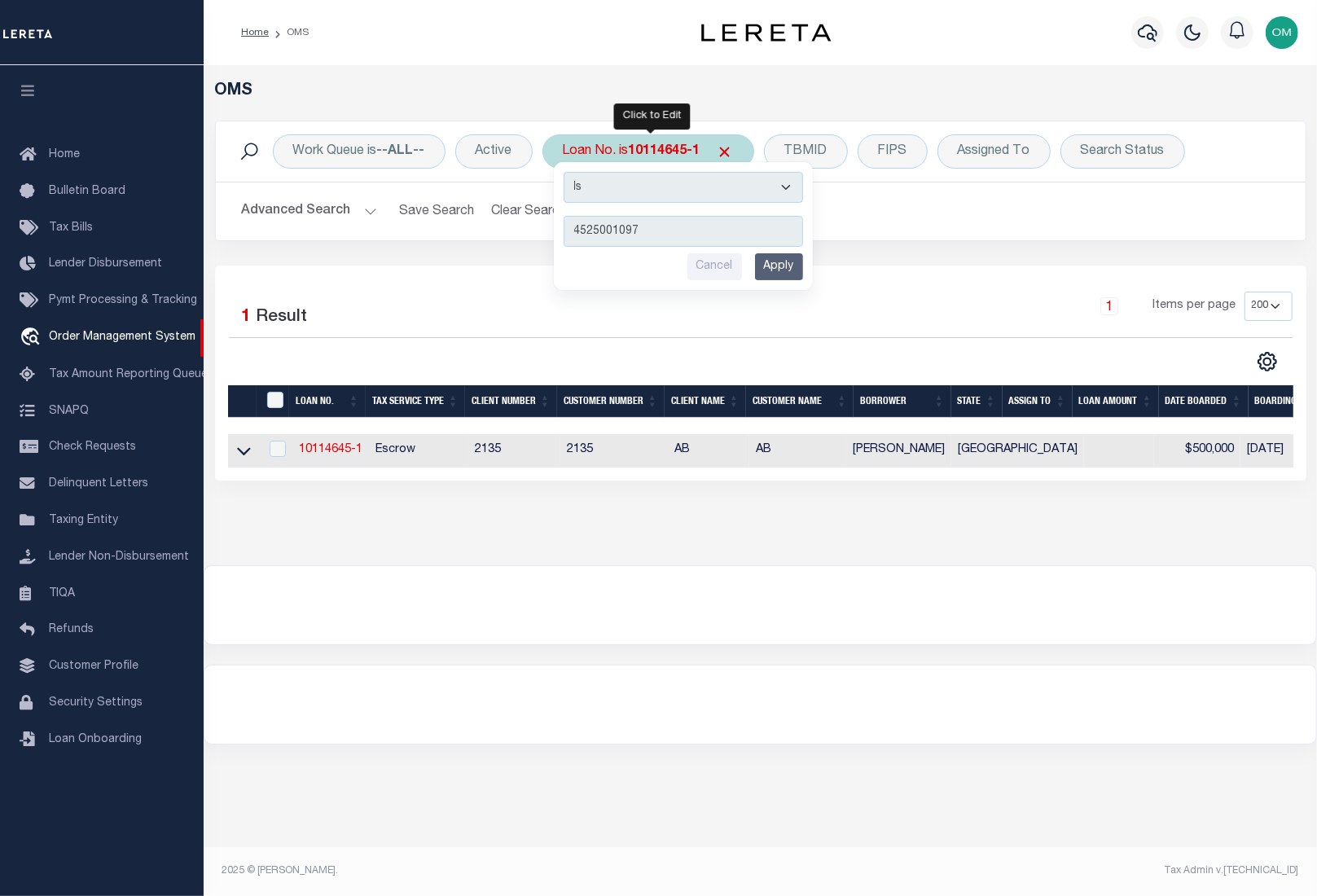
type input "4525001097"
click at [784, 265] on input "Apply" at bounding box center [779, 266] width 48 height 27
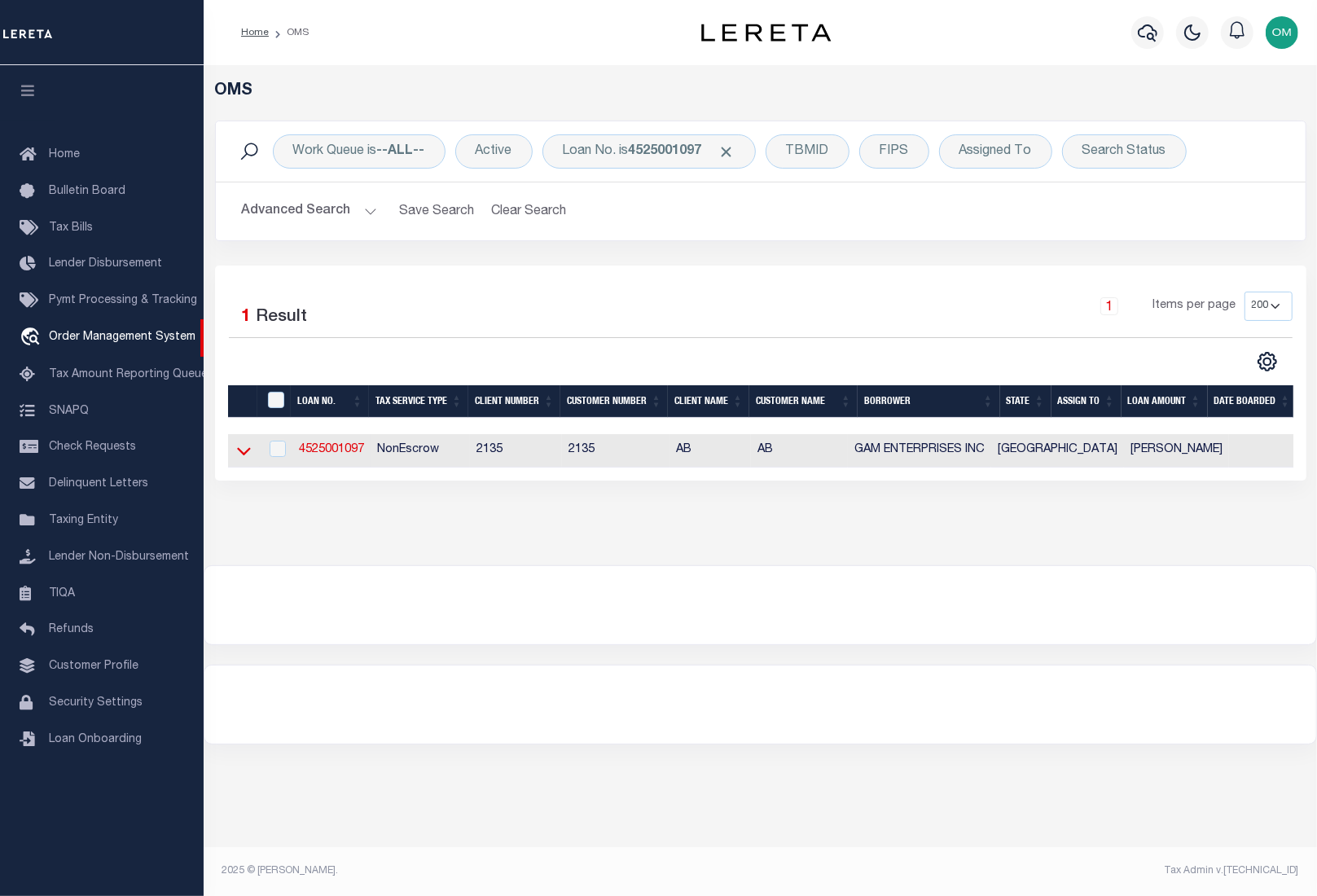
click at [246, 456] on icon at bounding box center [244, 450] width 14 height 17
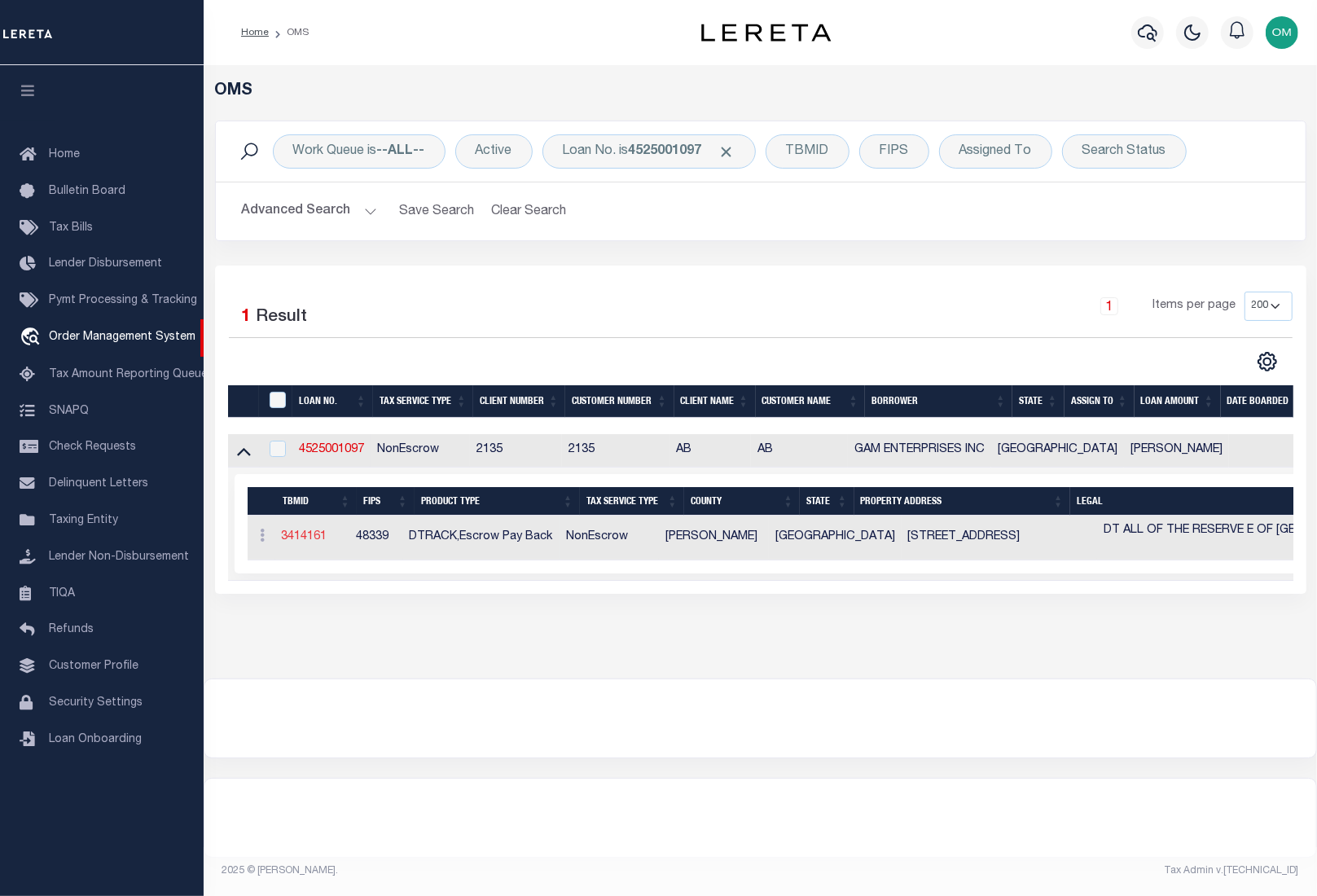
click at [318, 540] on link "3414161" at bounding box center [305, 537] width 46 height 12
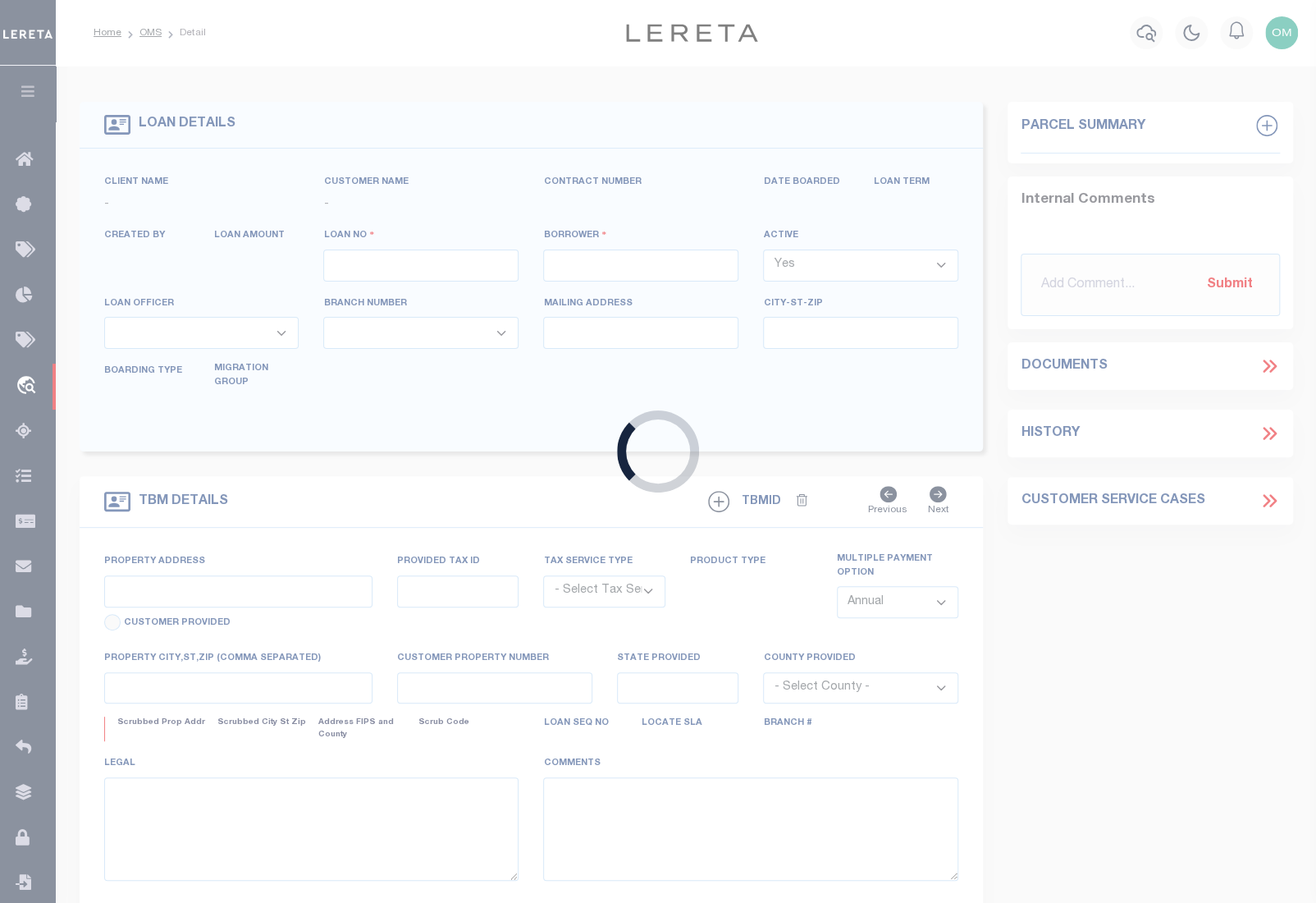
type input "4525001097"
type input "GAM ENTERPRISES INC"
select select
type input "[STREET_ADDRESS]"
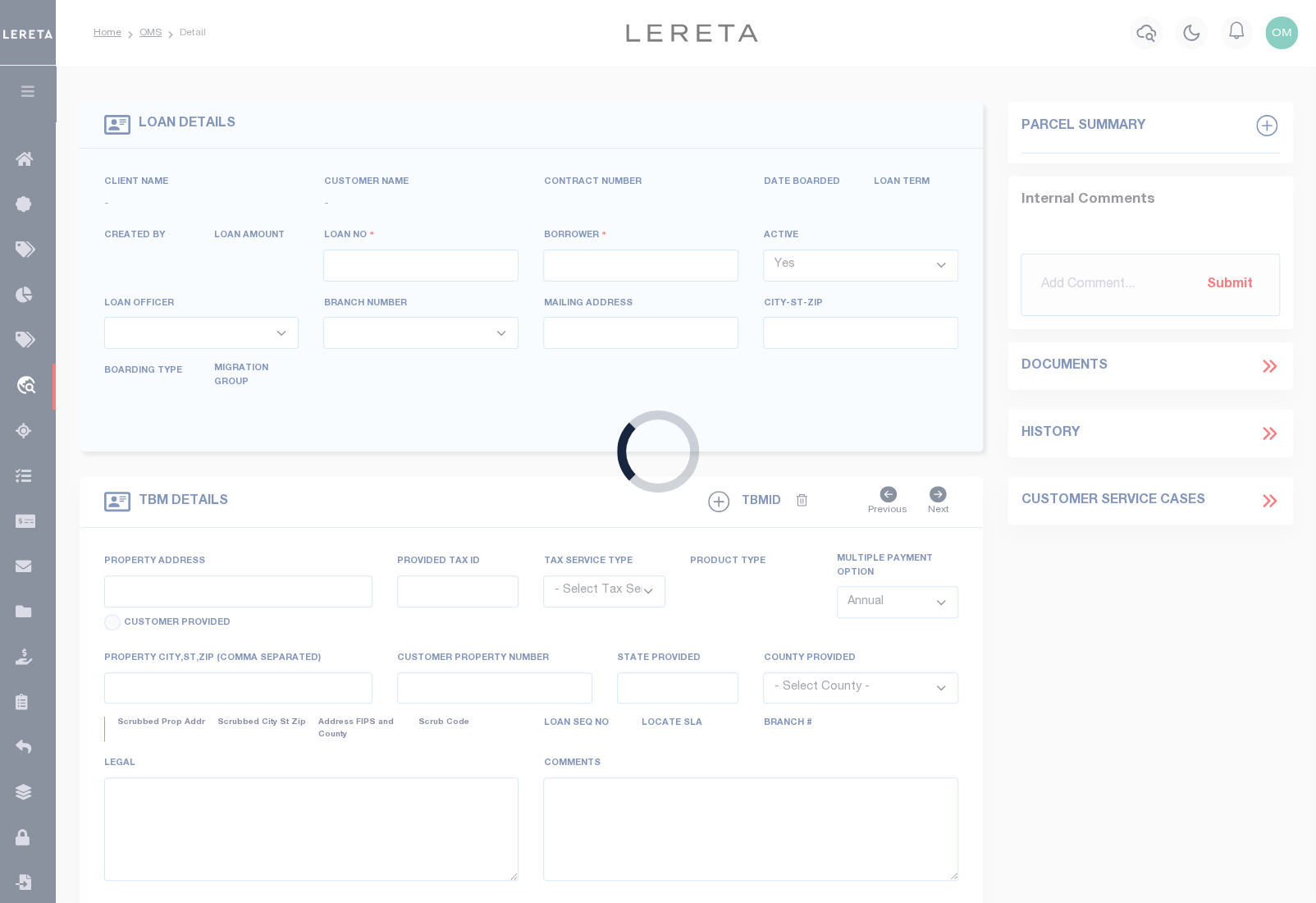
type input "[PERSON_NAME][GEOGRAPHIC_DATA]"
select select "600"
select select "NonEscrow"
select select "5757"
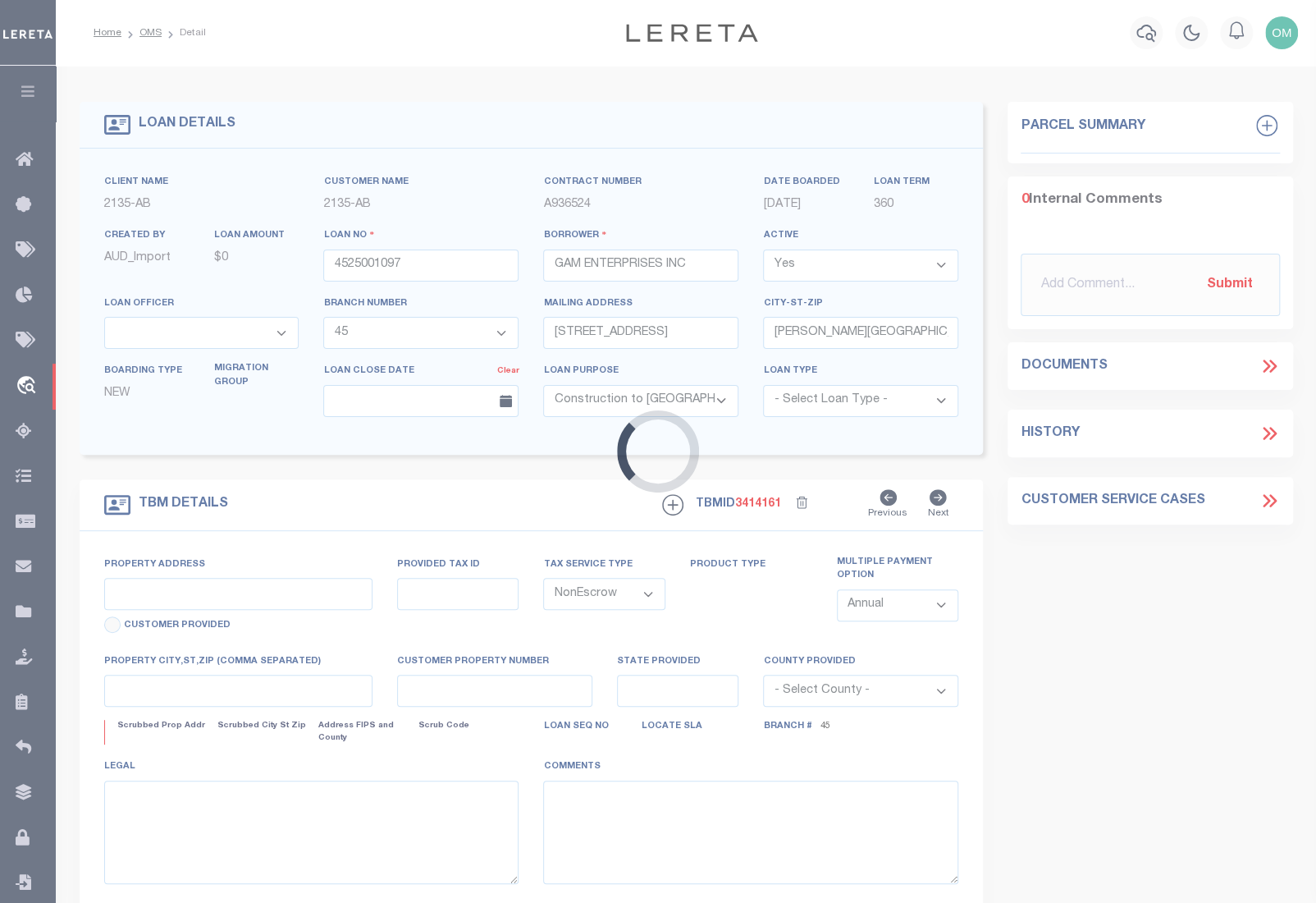
type input "[STREET_ADDRESS]"
select select
type input "CONROE TX 77304"
type input "[GEOGRAPHIC_DATA]"
select select
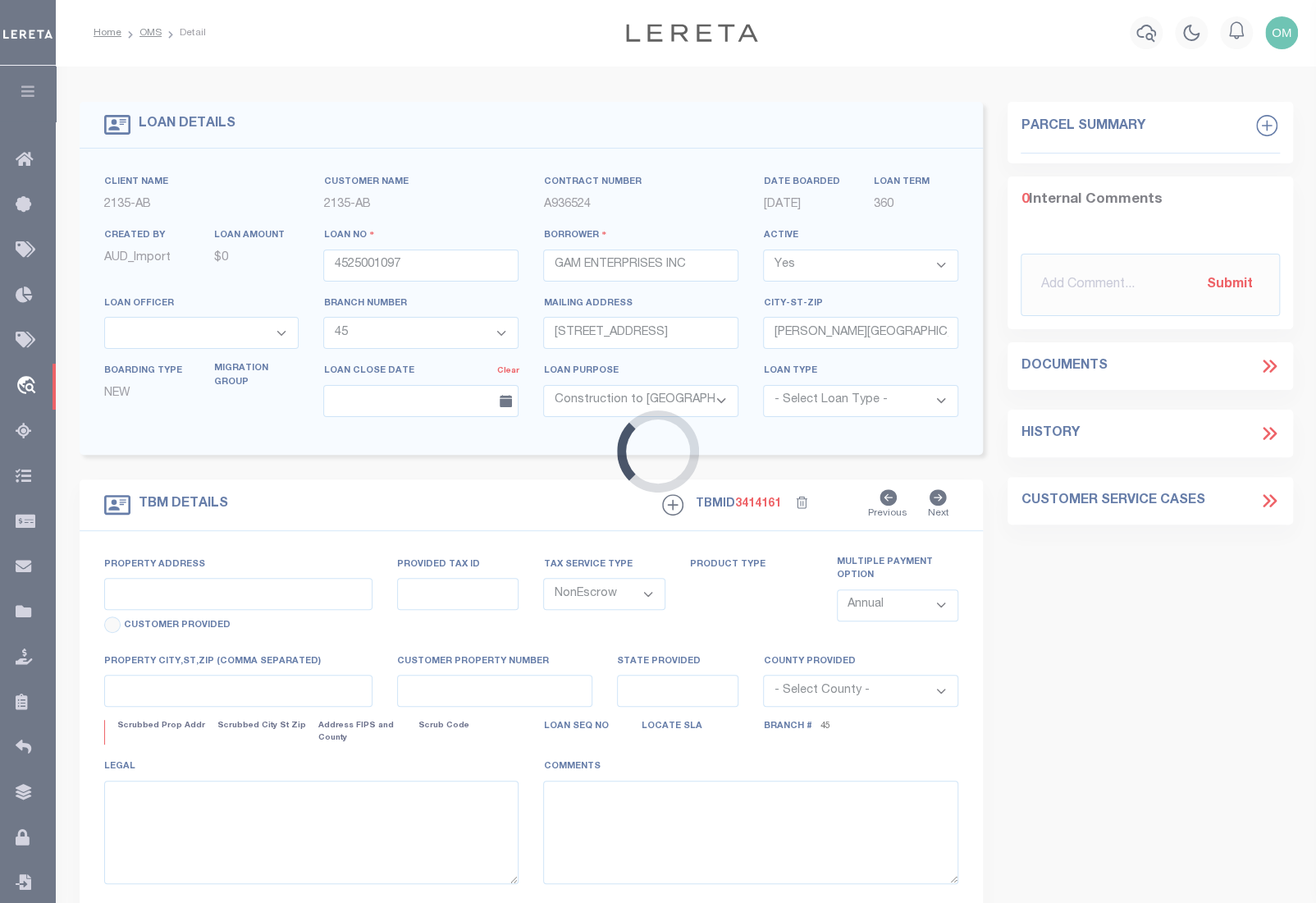
type textarea "DT ALL OF THE RESERVE E OF [GEOGRAPHIC_DATA] SEC 5"
select select "43999"
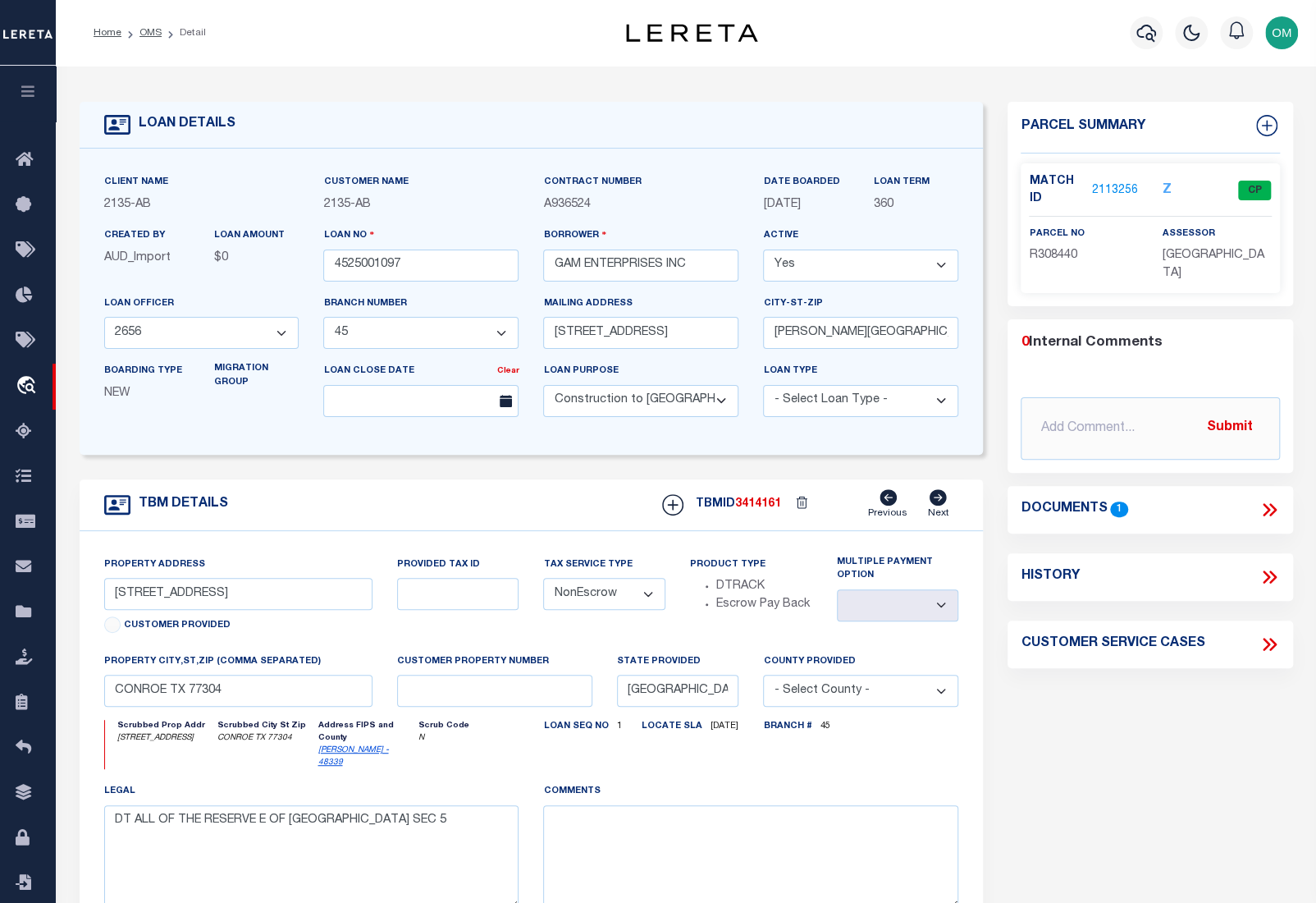
click at [1265, 509] on icon at bounding box center [1270, 509] width 21 height 21
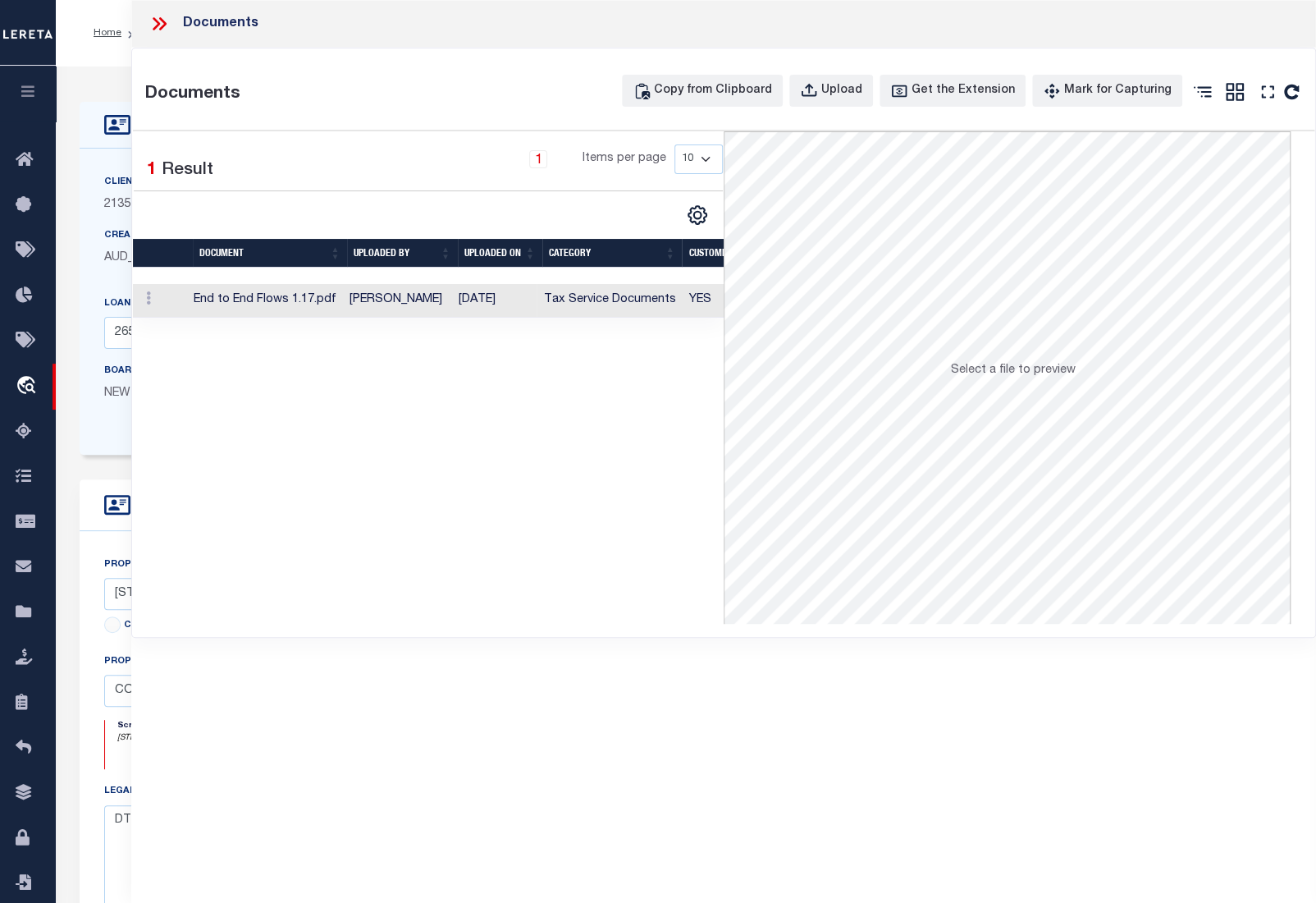
click at [468, 308] on td "[DATE]" at bounding box center [494, 301] width 85 height 34
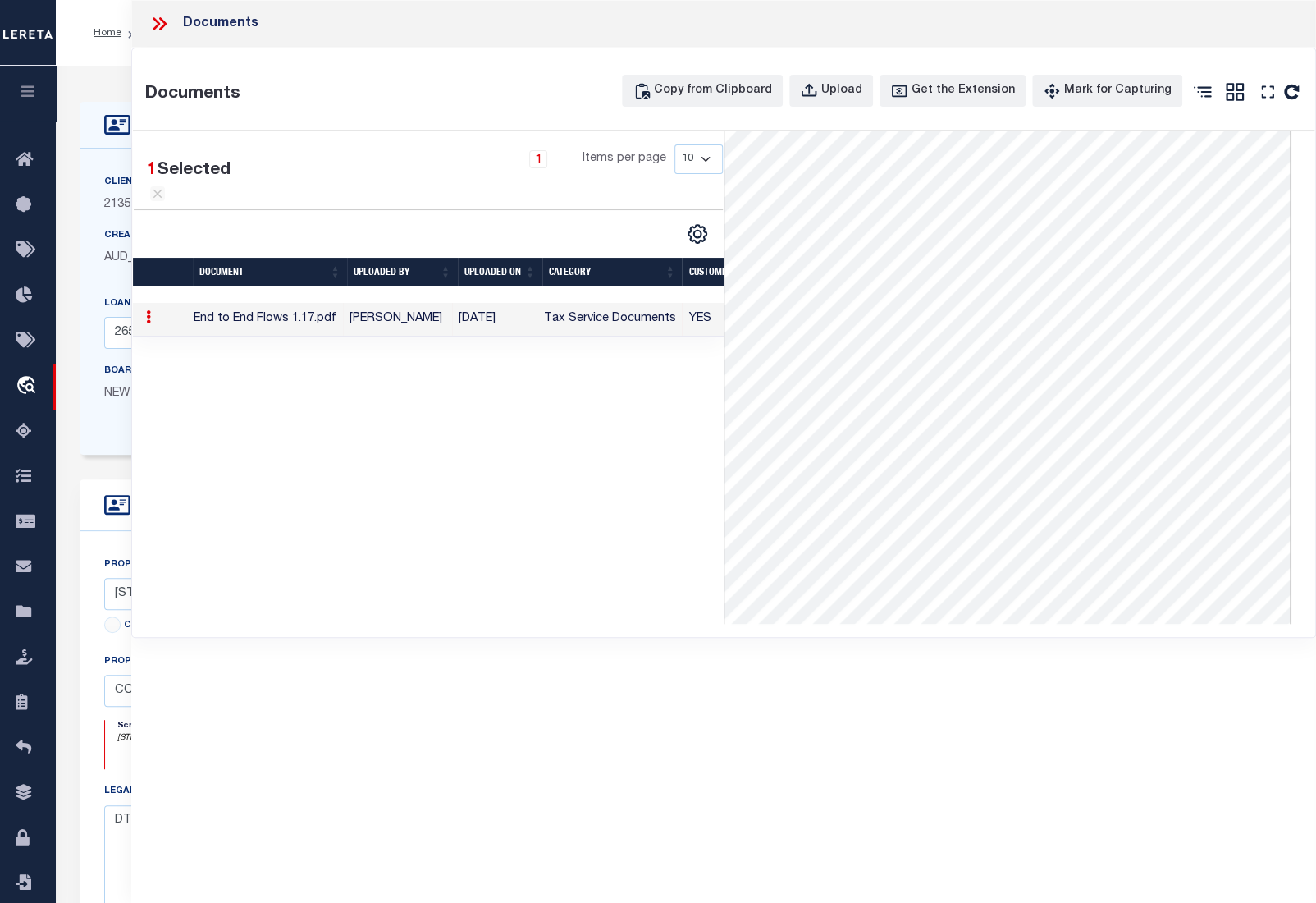
scroll to position [373, 0]
click at [373, 402] on div "1 Selected 1 Result 1 Items per page 10 25 50 100" at bounding box center [428, 377] width 591 height 493
click at [147, 317] on icon at bounding box center [149, 317] width 5 height 13
click at [141, 329] on ul at bounding box center [140, 330] width 2 height 2
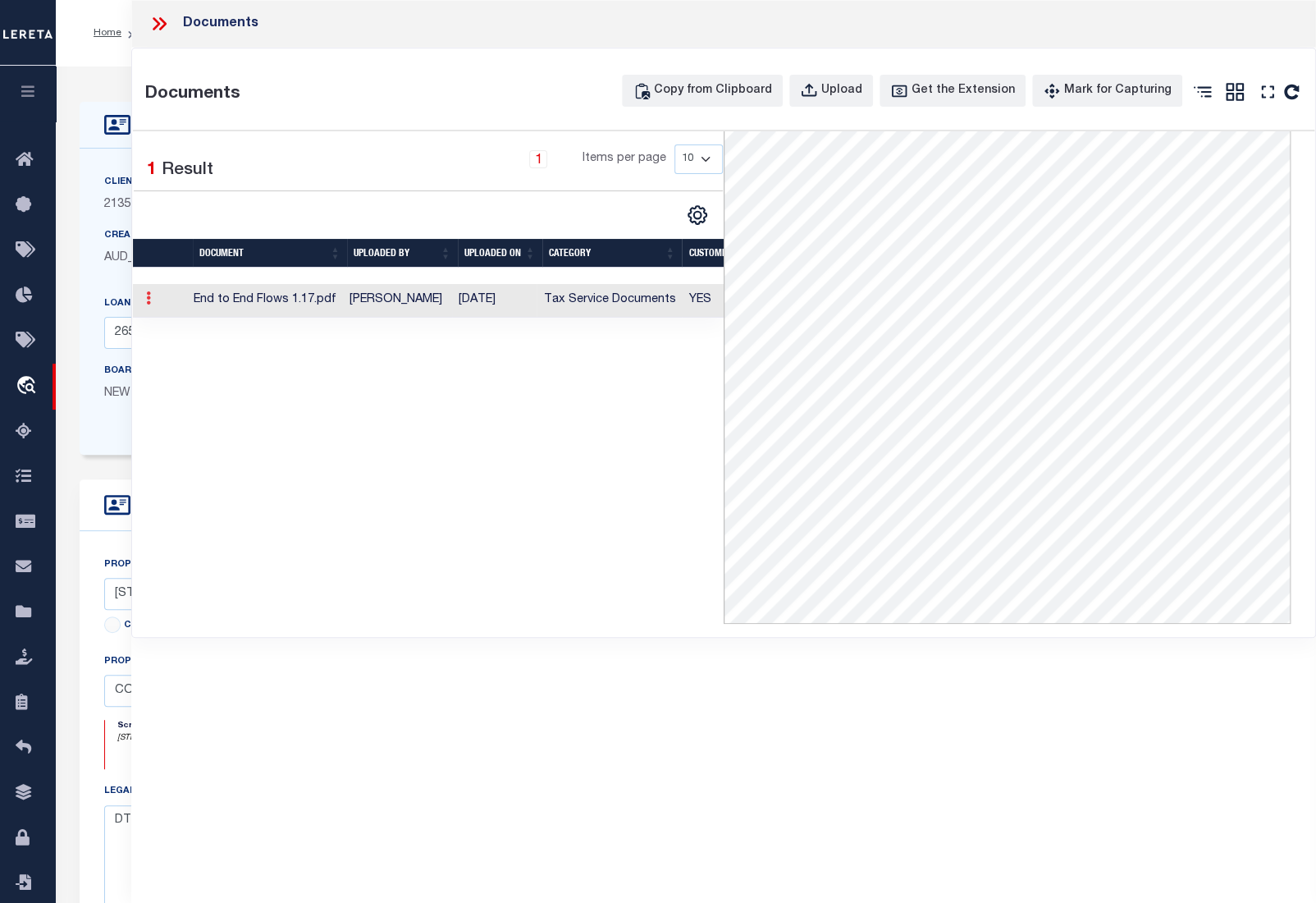
click at [144, 295] on link at bounding box center [148, 300] width 18 height 13
click at [818, 89] on icon "button" at bounding box center [809, 91] width 18 height 18
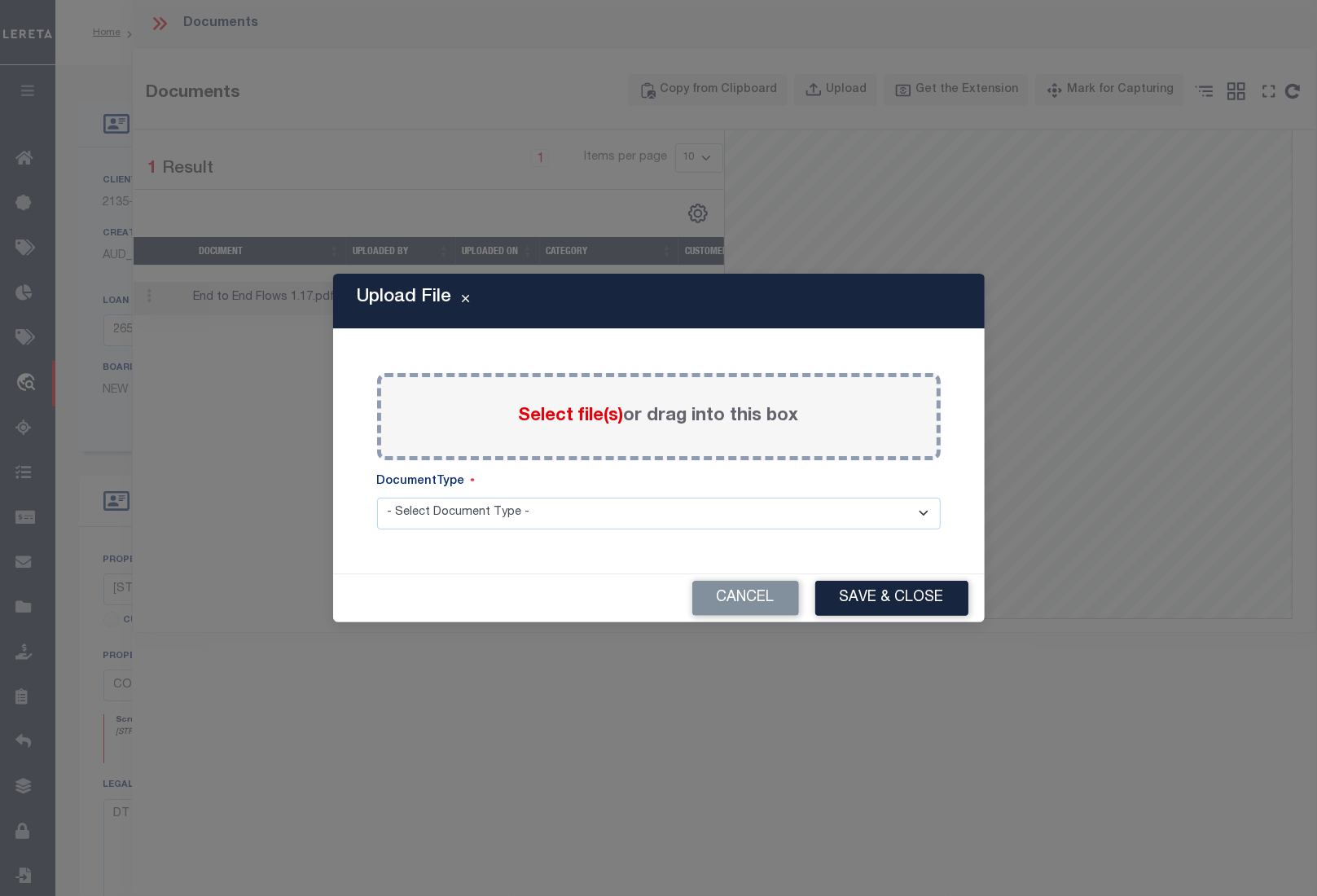
click at [740, 416] on label "Select file(s) or drag into this box" at bounding box center [659, 416] width 280 height 27
click at [0, 0] on input "Select file(s) or drag into this box" at bounding box center [0, 0] width 0 height 0
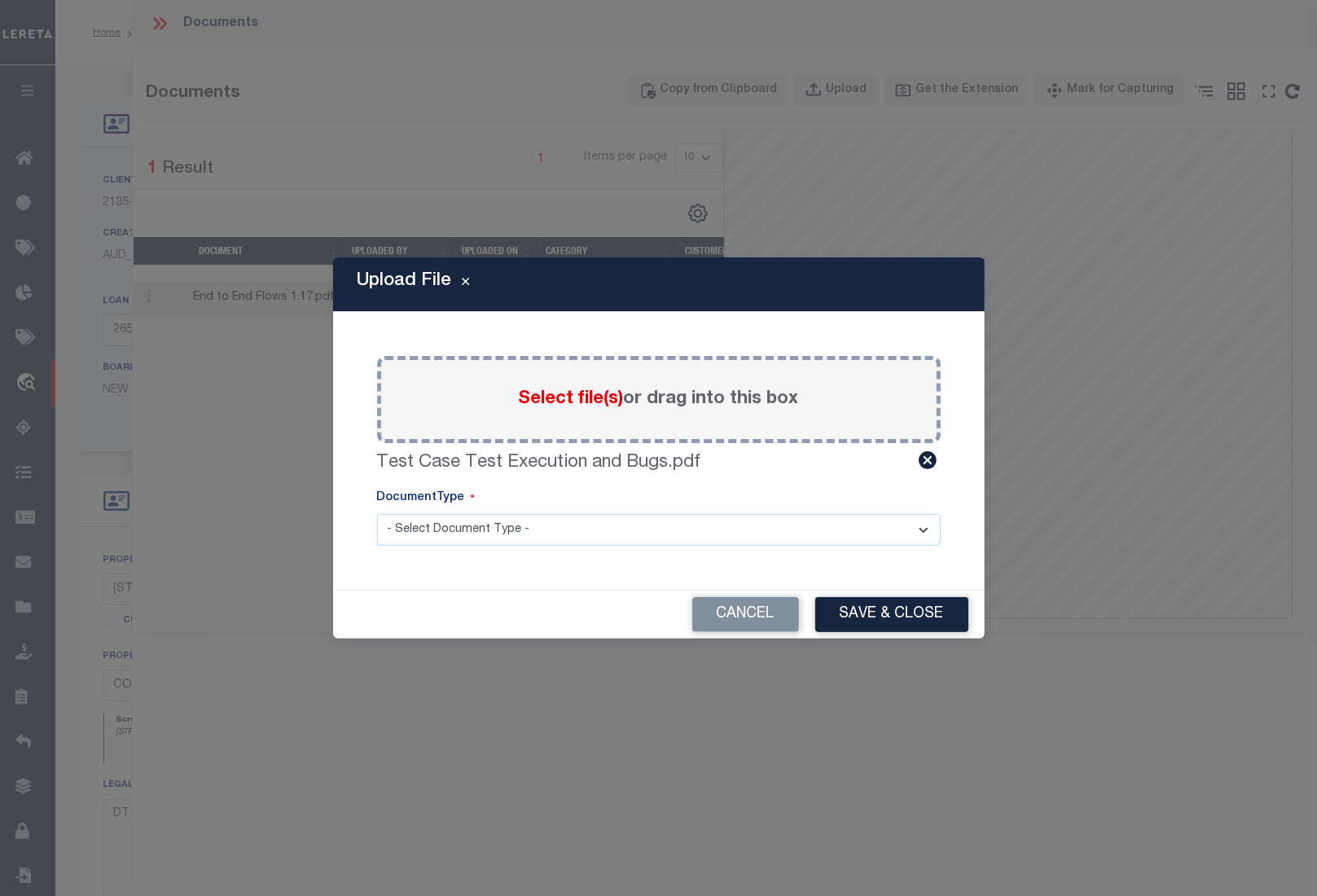
click at [662, 531] on select "- Select Document Type - Tax Service Documents" at bounding box center [659, 529] width 563 height 32
select select "TAX"
click at [377, 514] on select "- Select Document Type - Tax Service Documents" at bounding box center [659, 529] width 563 height 32
click at [866, 614] on button "Save & Close" at bounding box center [892, 614] width 153 height 35
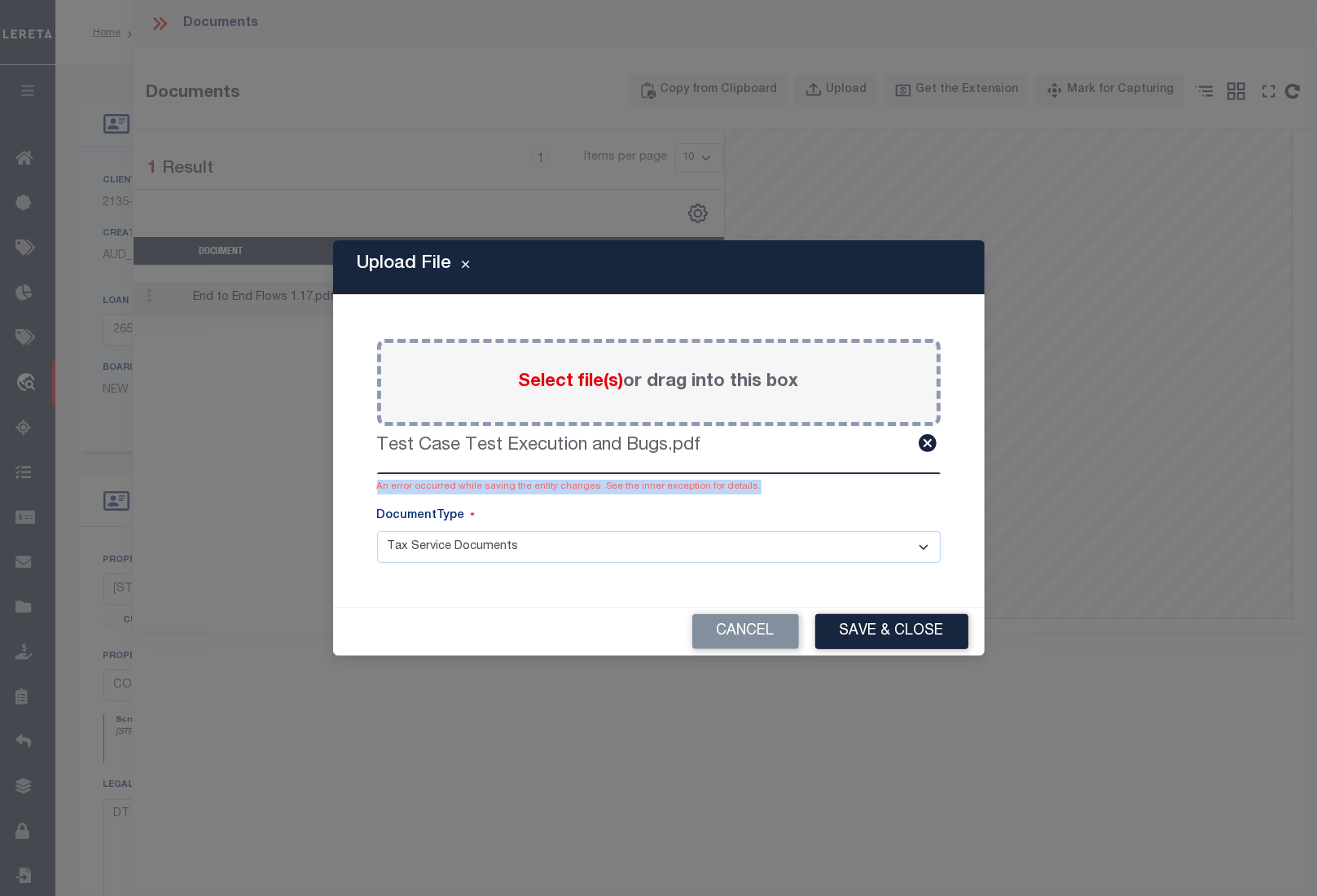
drag, startPoint x: 372, startPoint y: 489, endPoint x: 804, endPoint y: 491, distance: 432.0
click at [804, 491] on div "Paste copied image or file into this box Select file(s) or drag into this box T…" at bounding box center [659, 451] width 613 height 273
click at [770, 629] on button "Cancel" at bounding box center [746, 631] width 106 height 35
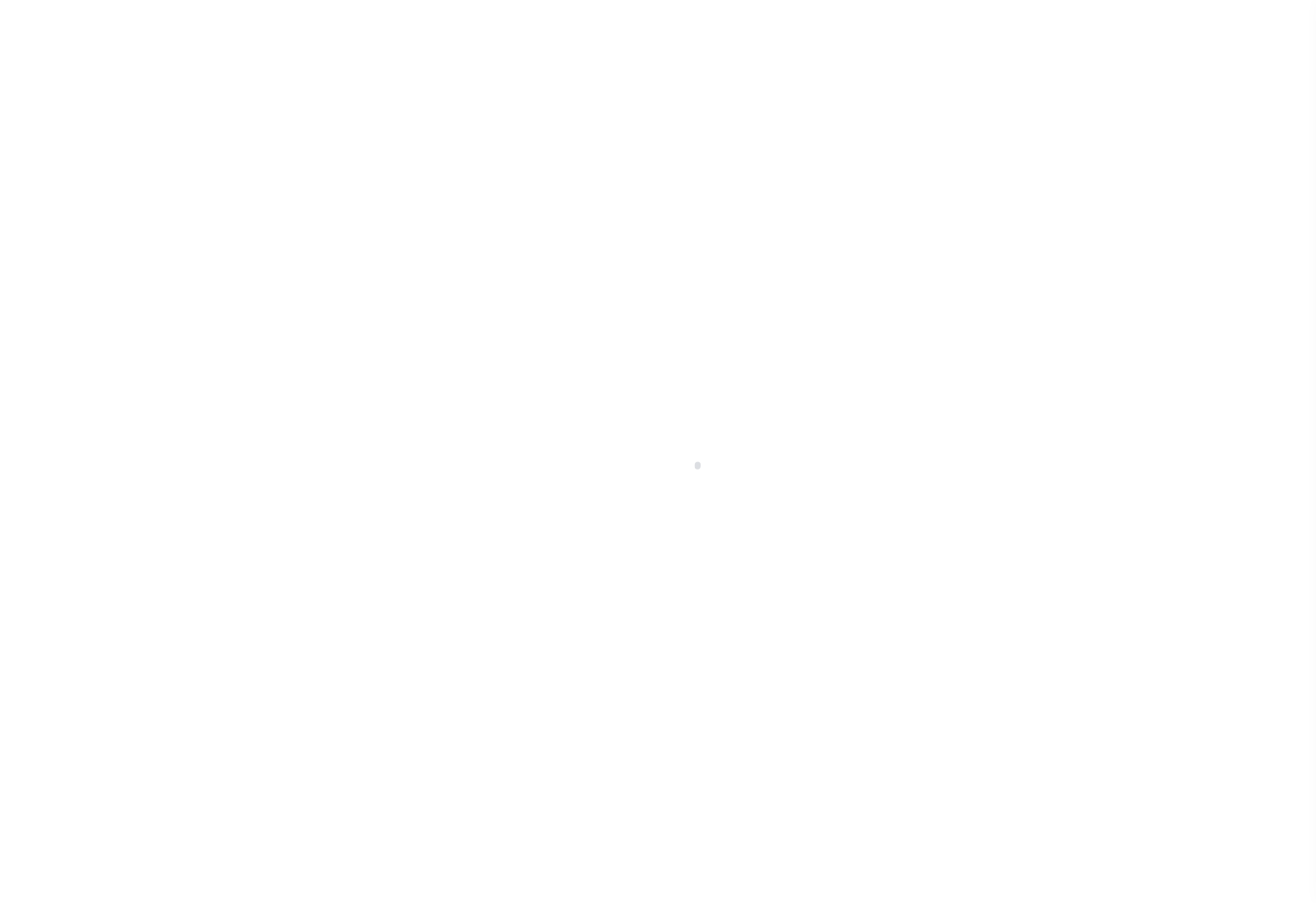
select select "43999"
select select "600"
select select "NonEscrow"
type input "[STREET_ADDRESS]"
select select
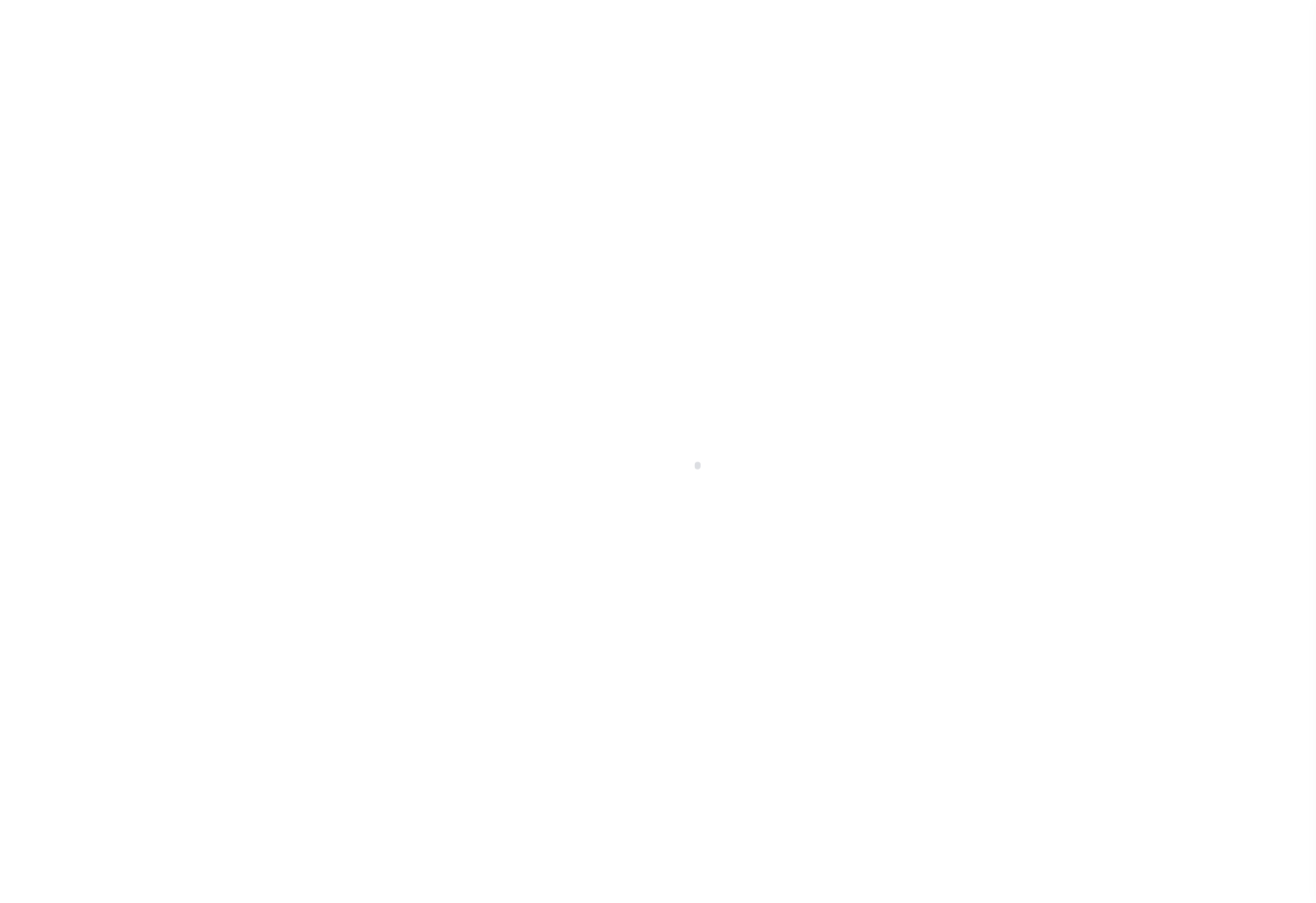
type input "CONROE TX 77304"
type input "[GEOGRAPHIC_DATA]"
select select
type textarea "DT ALL OF THE RESERVE E OF [GEOGRAPHIC_DATA] SEC 5"
select select "5757"
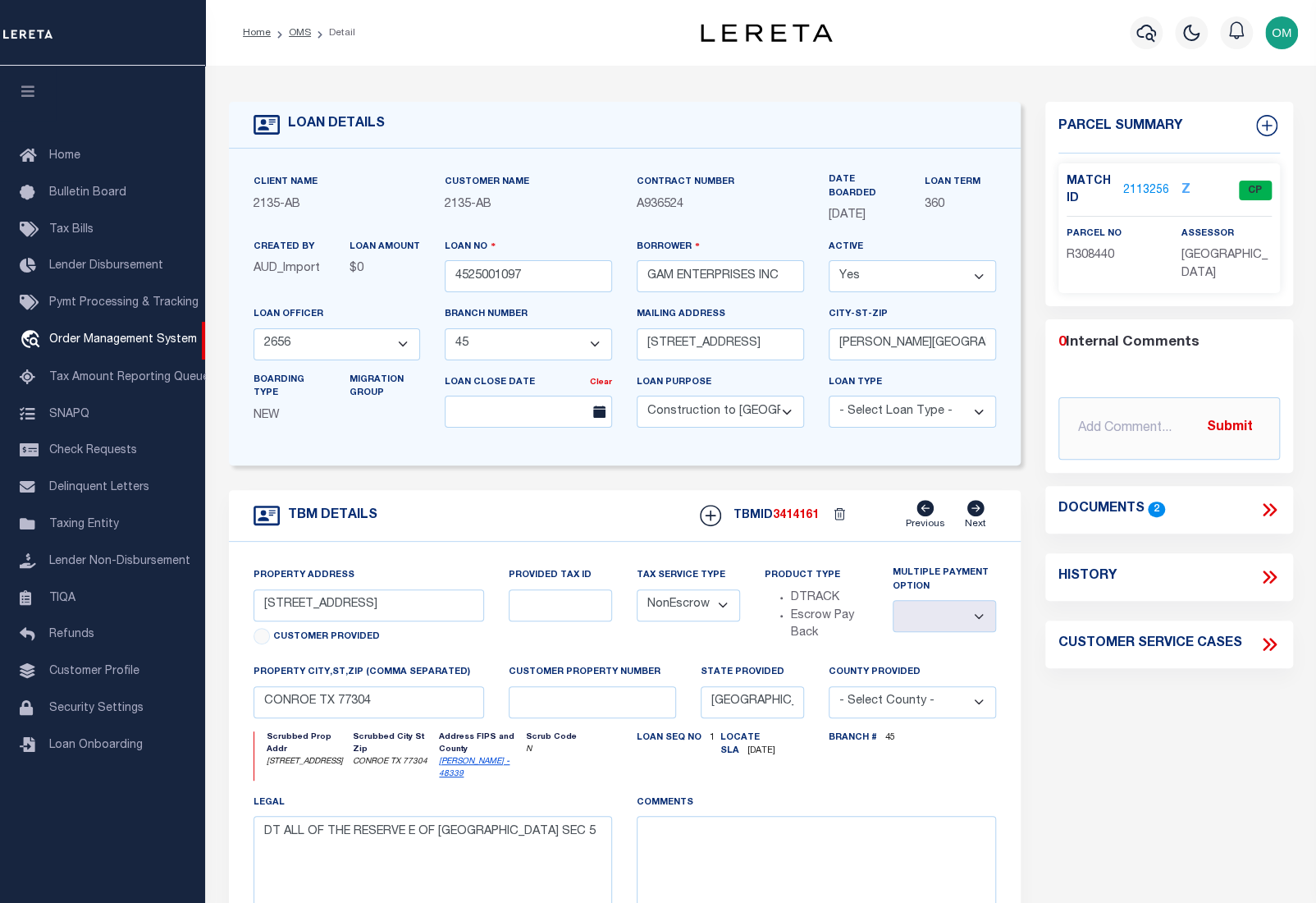
click at [1139, 184] on link "2113256" at bounding box center [1146, 190] width 46 height 17
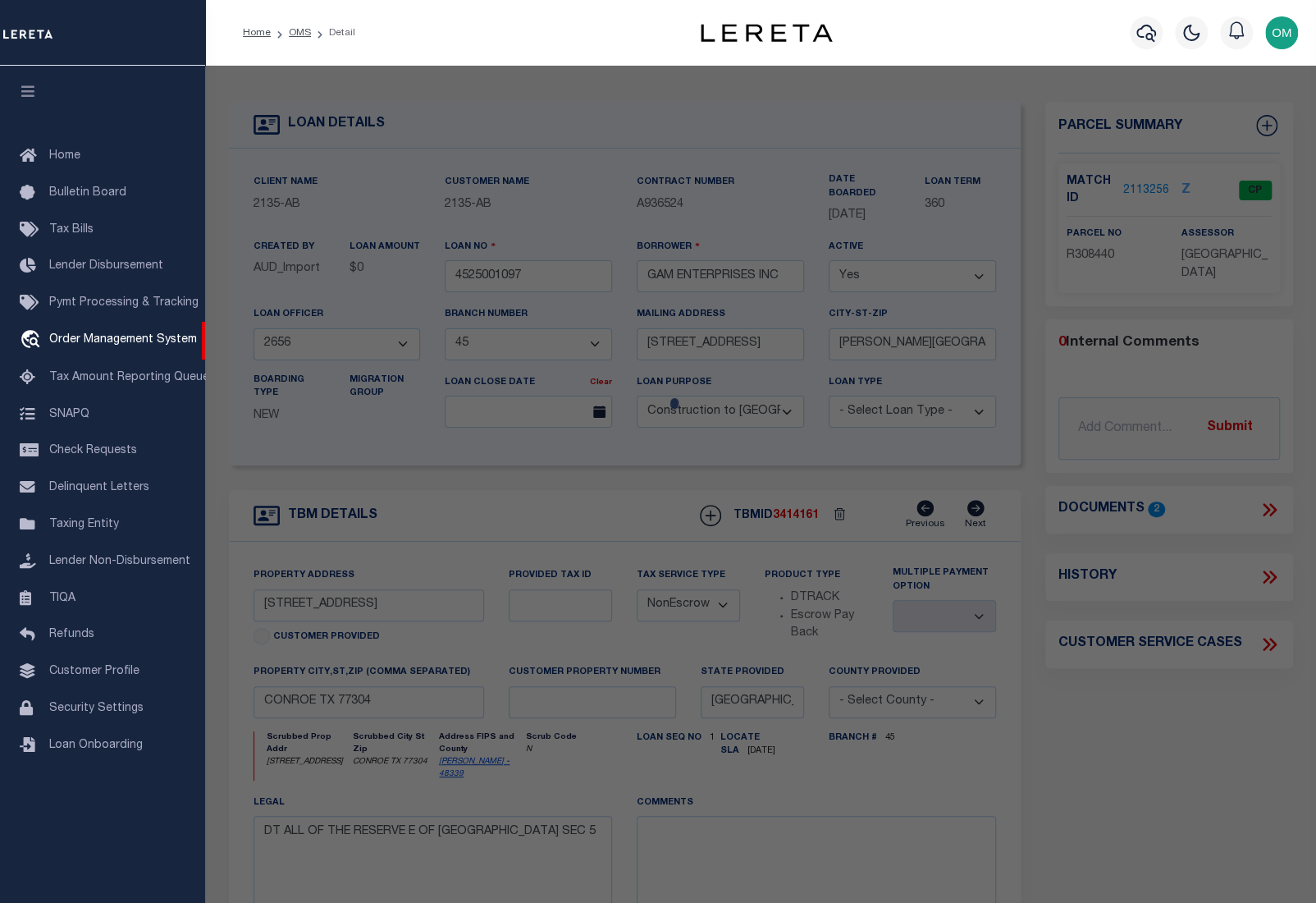
checkbox input "false"
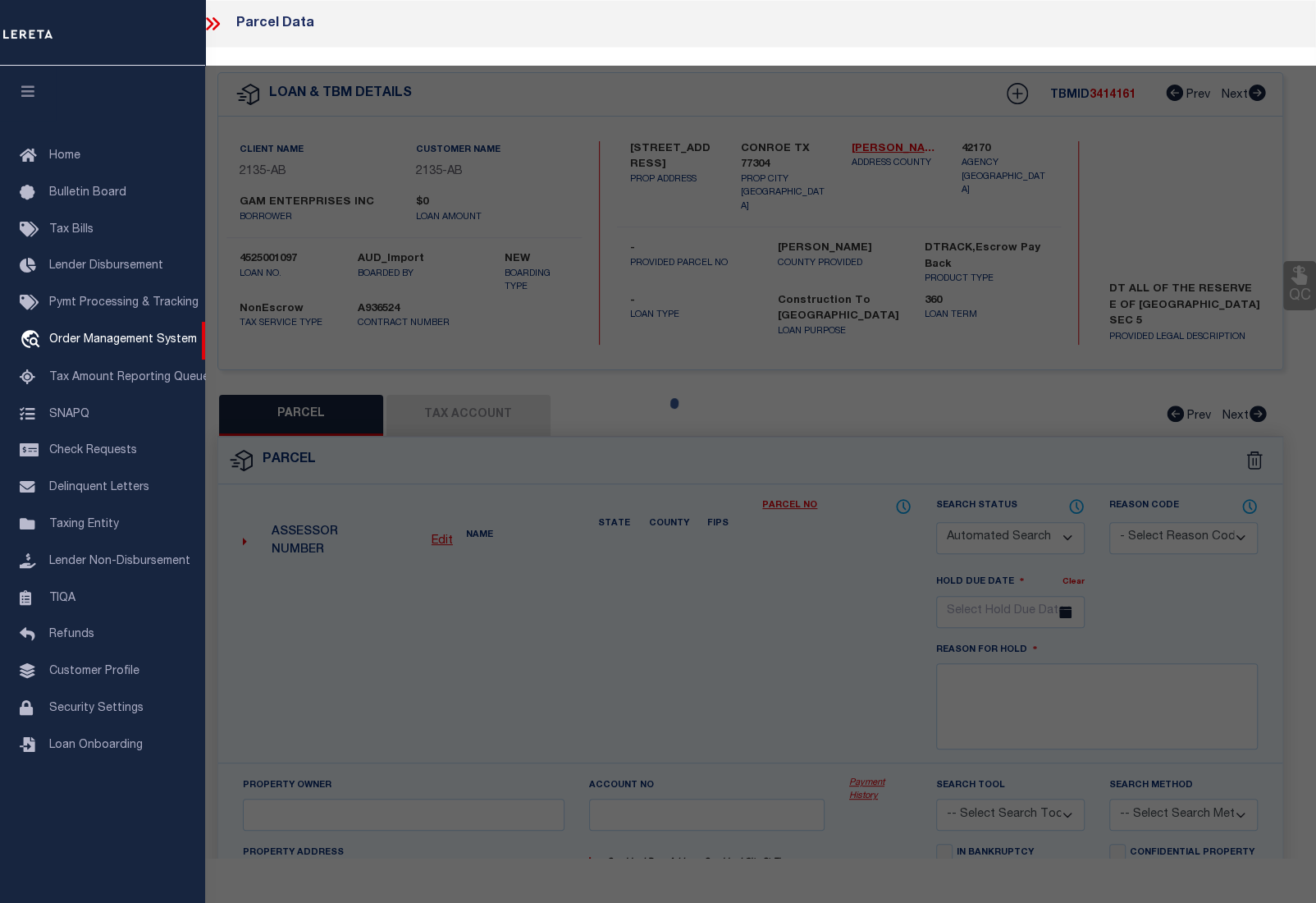
select select "CP"
type input "GAM ENTERPRISES"
select select "AGW"
select select
type input "14535 LAKE BUSINESS DR"
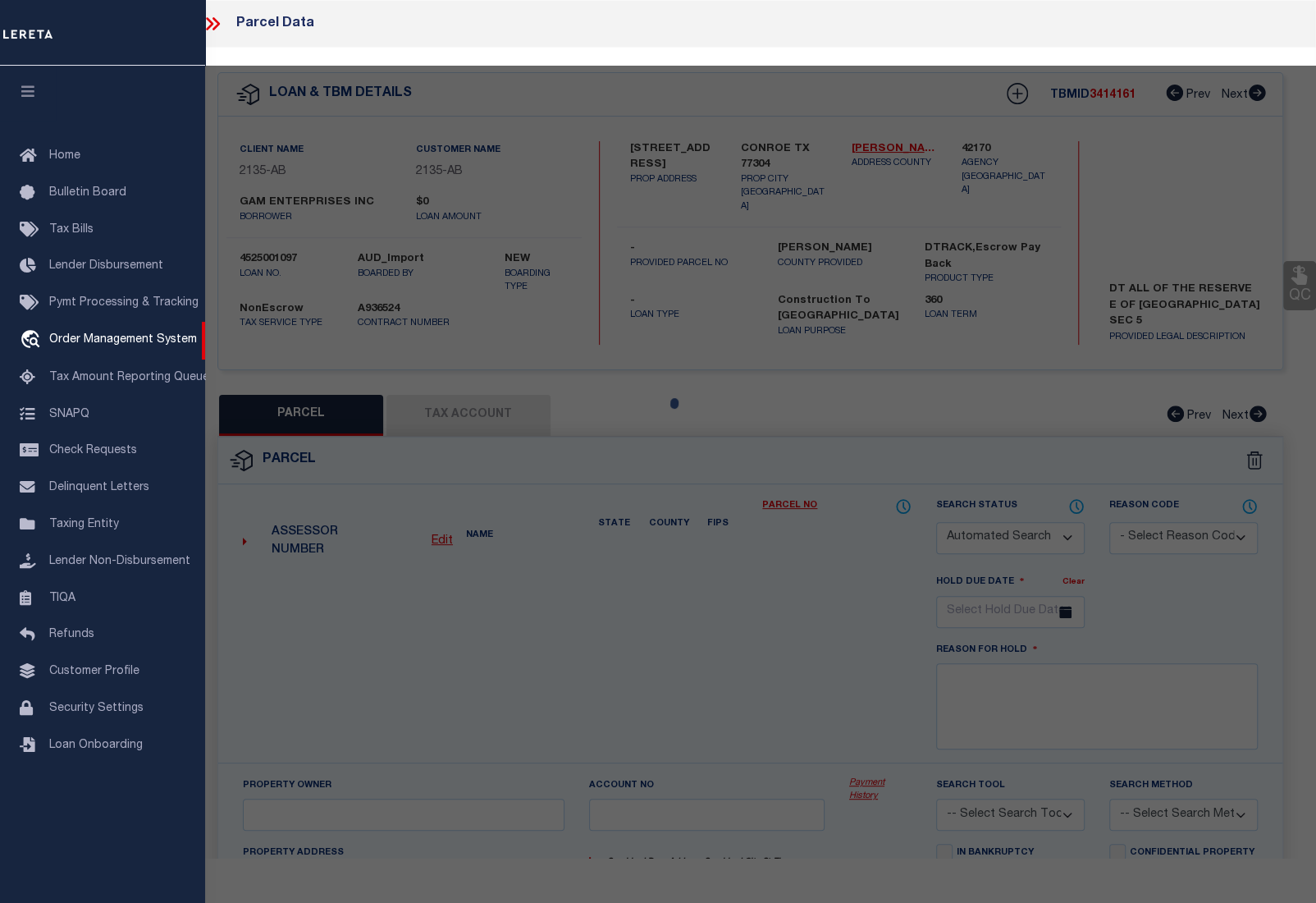
type input "CONROE, TX 77304"
type textarea "[GEOGRAPHIC_DATA], RES E, ACRES 1.591"
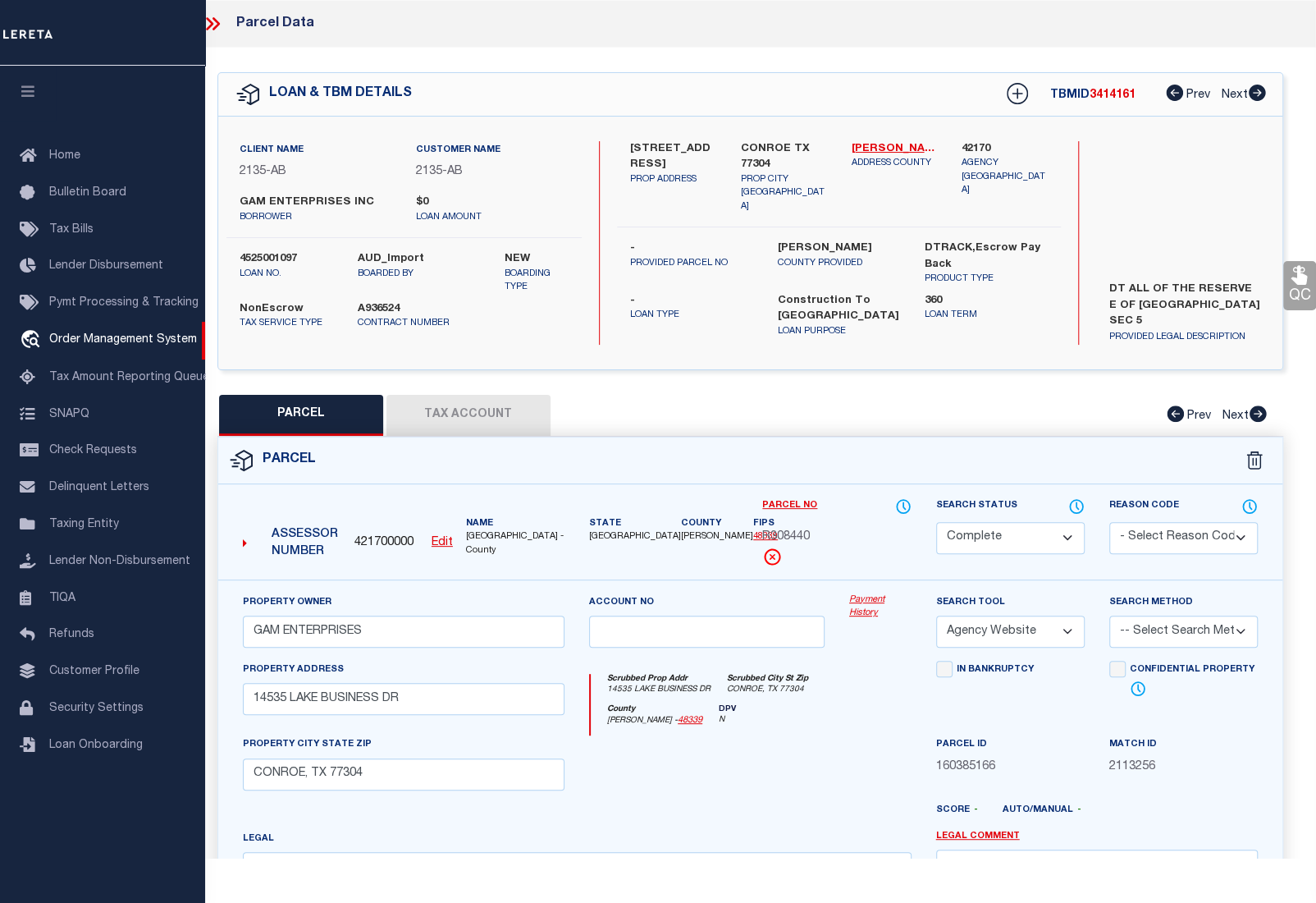
click at [213, 15] on icon at bounding box center [212, 24] width 21 height 21
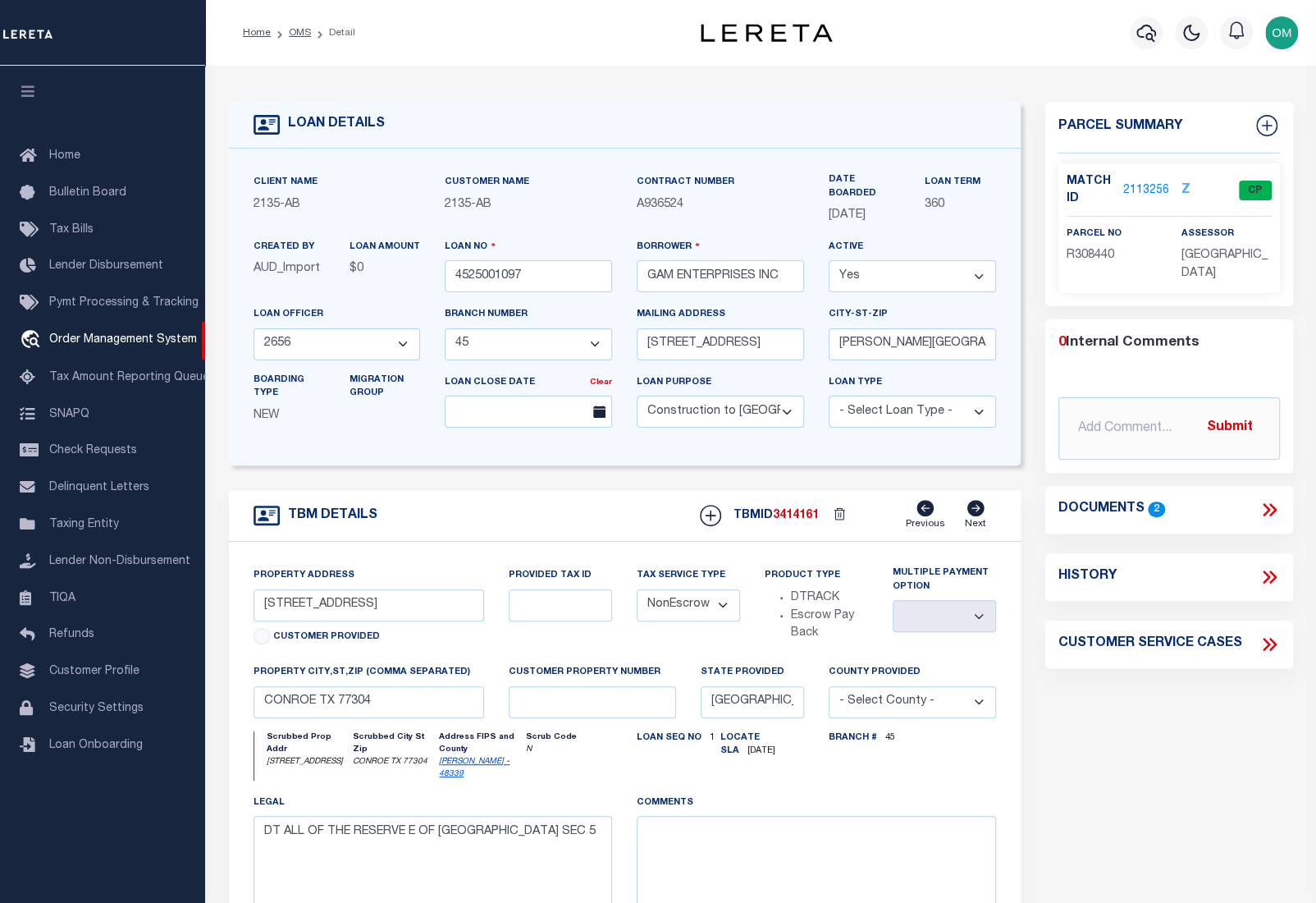
click at [1262, 507] on icon at bounding box center [1270, 509] width 21 height 21
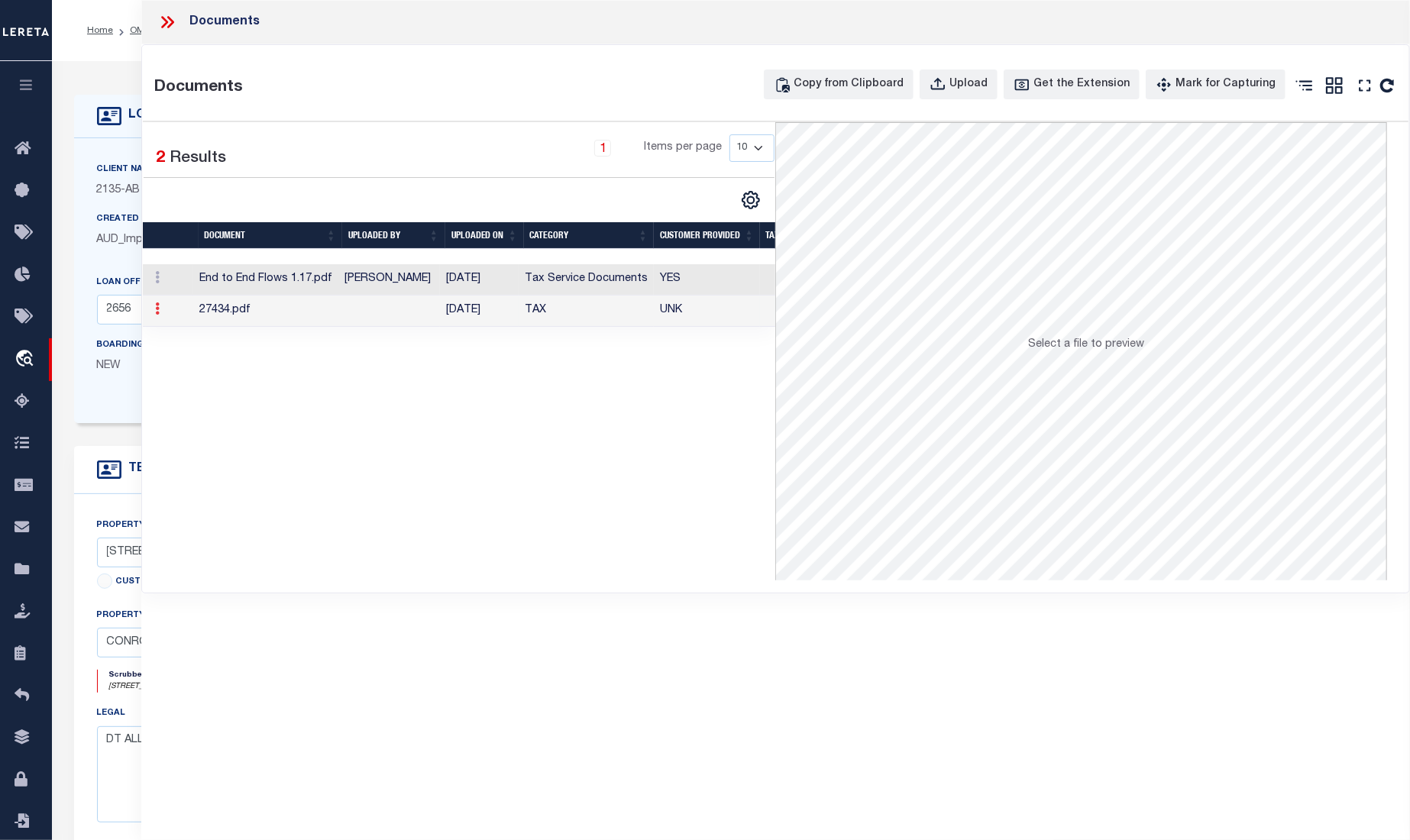
click at [158, 312] on icon at bounding box center [158, 308] width 5 height 12
click at [228, 312] on td "27434.pdf" at bounding box center [265, 311] width 145 height 32
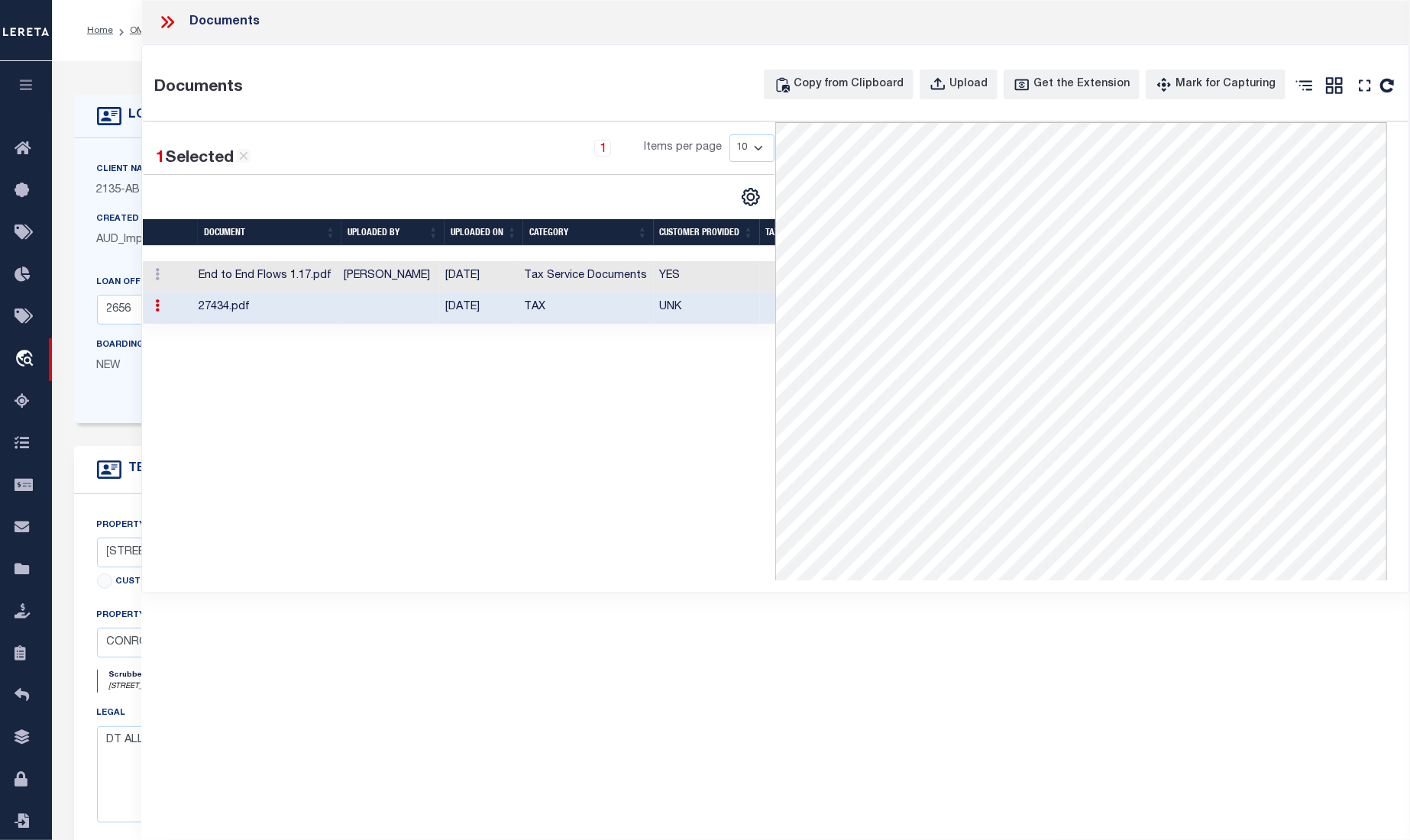
click at [518, 427] on div "1 Selected 2 Results 1 Items per page 10 25 50 100" at bounding box center [459, 351] width 633 height 458
click at [525, 408] on div "1 Selected 2 Results 1 Items per page 10 25 50 100" at bounding box center [459, 351] width 633 height 458
click at [752, 194] on icon "" at bounding box center [751, 198] width 7 height 7
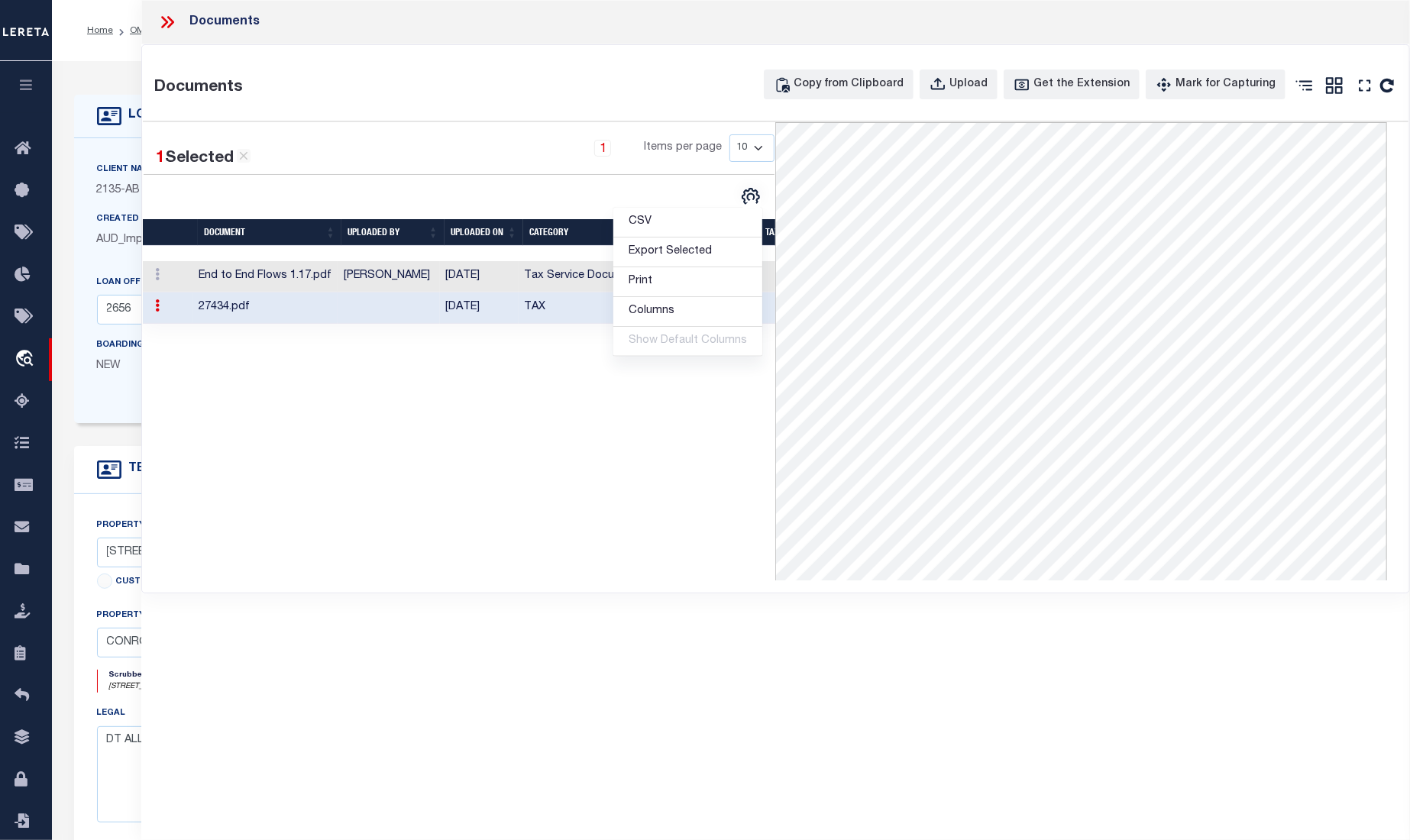
drag, startPoint x: 591, startPoint y: 475, endPoint x: 605, endPoint y: 452, distance: 26.9
click at [592, 474] on div "1 Selected 2 Results 1 Items per page 10 25 50 100" at bounding box center [459, 351] width 633 height 458
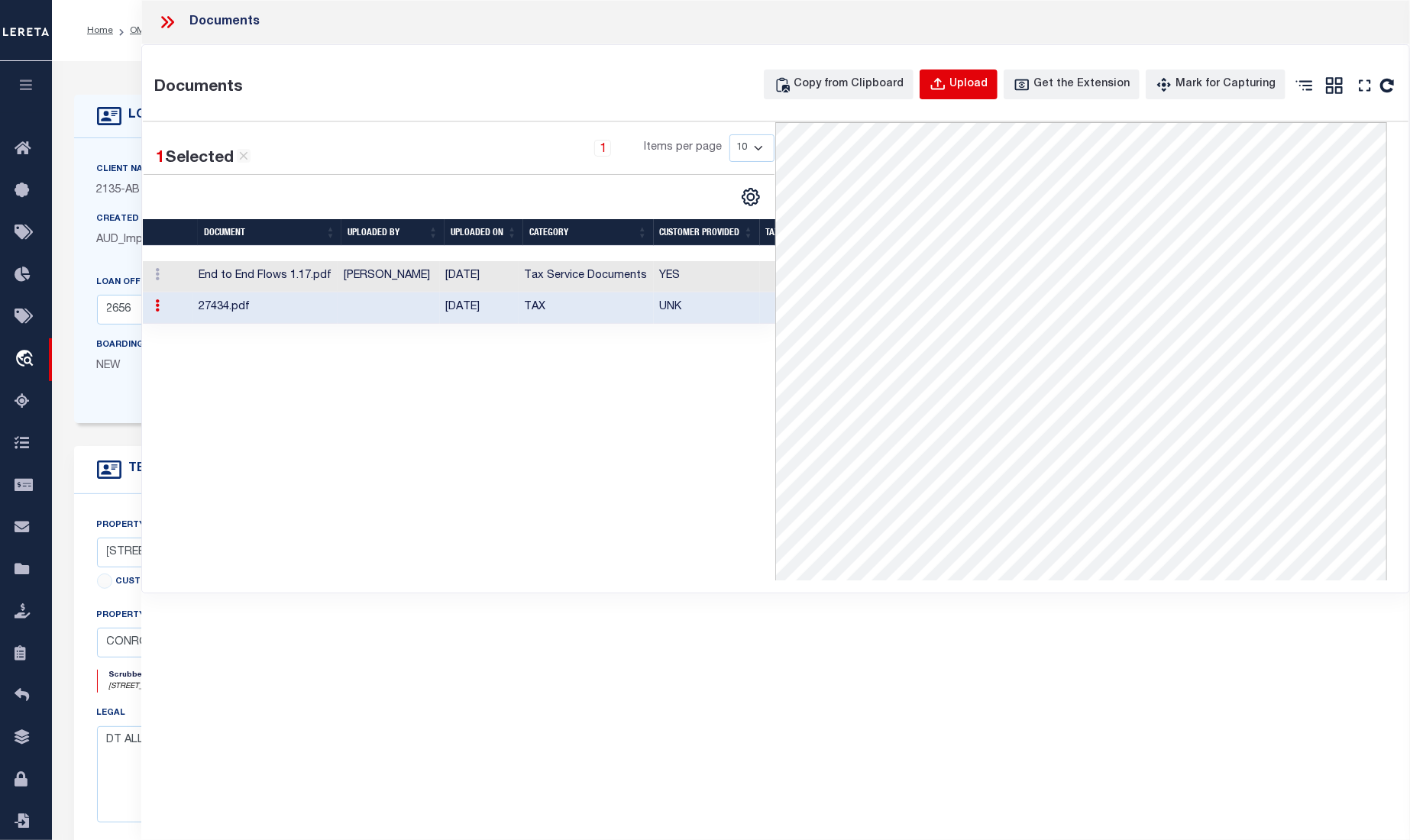
click at [946, 83] on icon "button" at bounding box center [938, 85] width 17 height 17
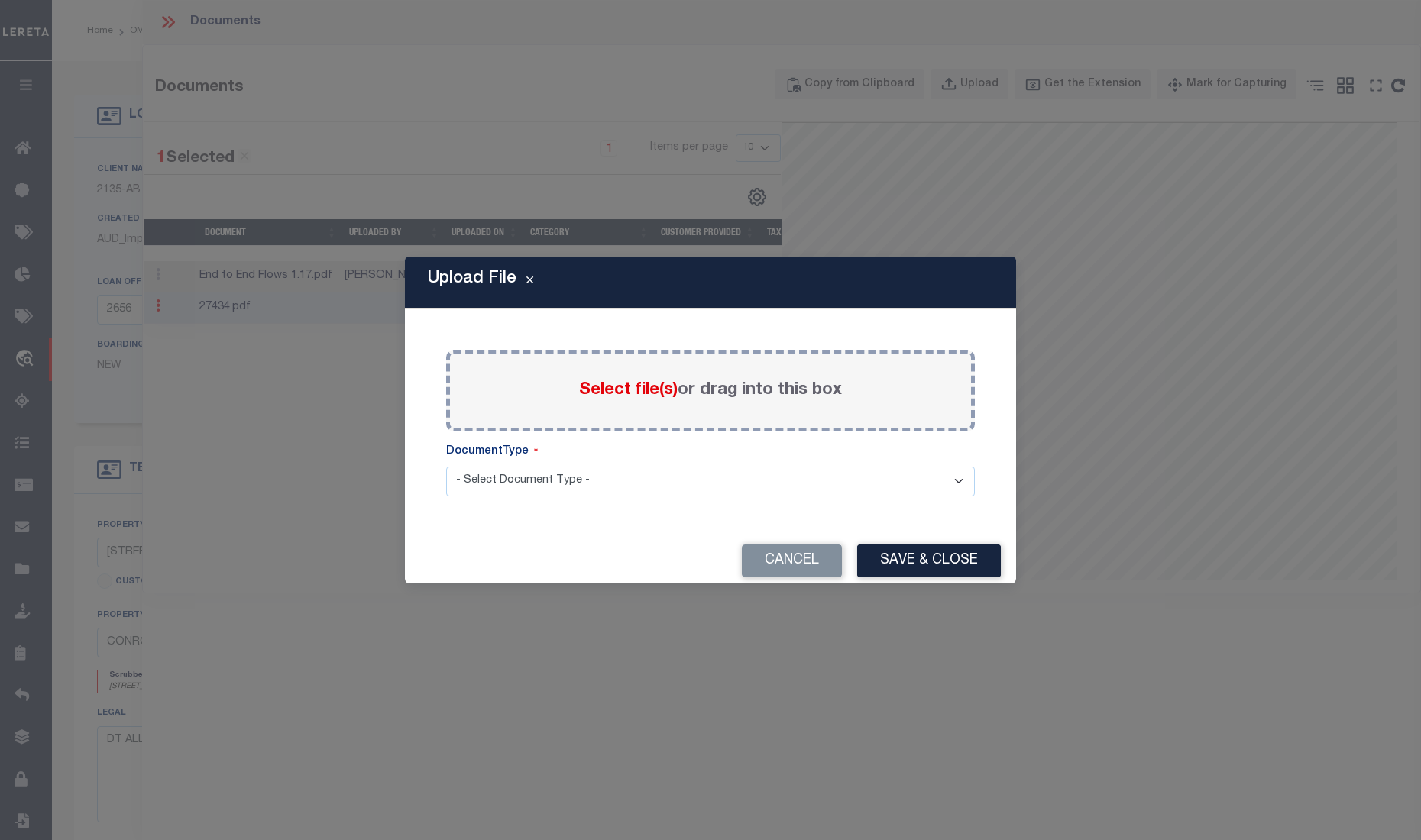
click at [702, 480] on select "- Select Document Type - Tax Service Documents" at bounding box center [710, 481] width 528 height 30
select select "TAX"
click at [446, 466] on select "- Select Document Type - Tax Service Documents" at bounding box center [710, 481] width 528 height 30
click at [623, 387] on span "Select file(s)" at bounding box center [628, 390] width 99 height 17
click at [0, 0] on input "Select file(s) or drag into this box" at bounding box center [0, 0] width 0 height 0
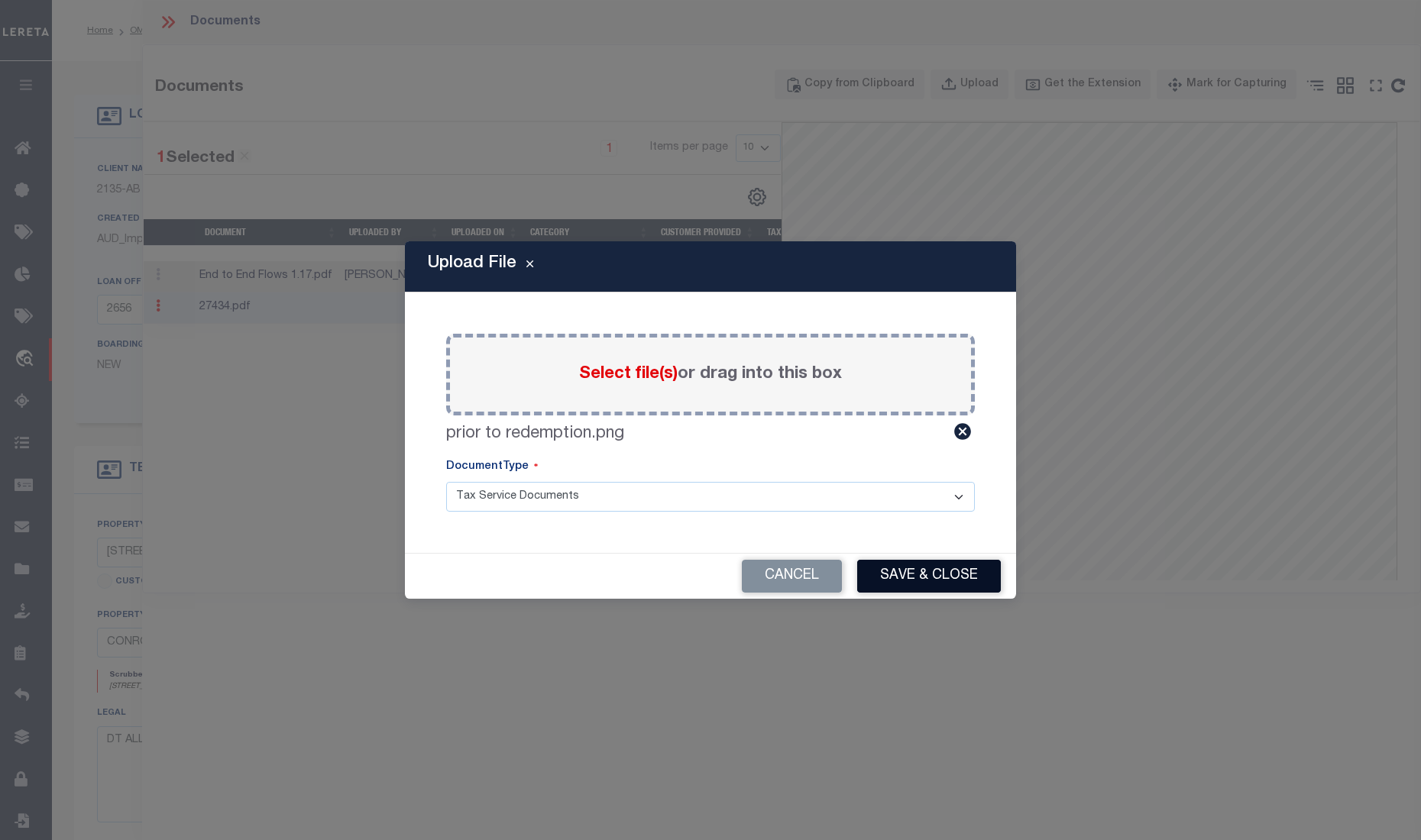
click at [918, 573] on button "Save & Close" at bounding box center [929, 576] width 144 height 33
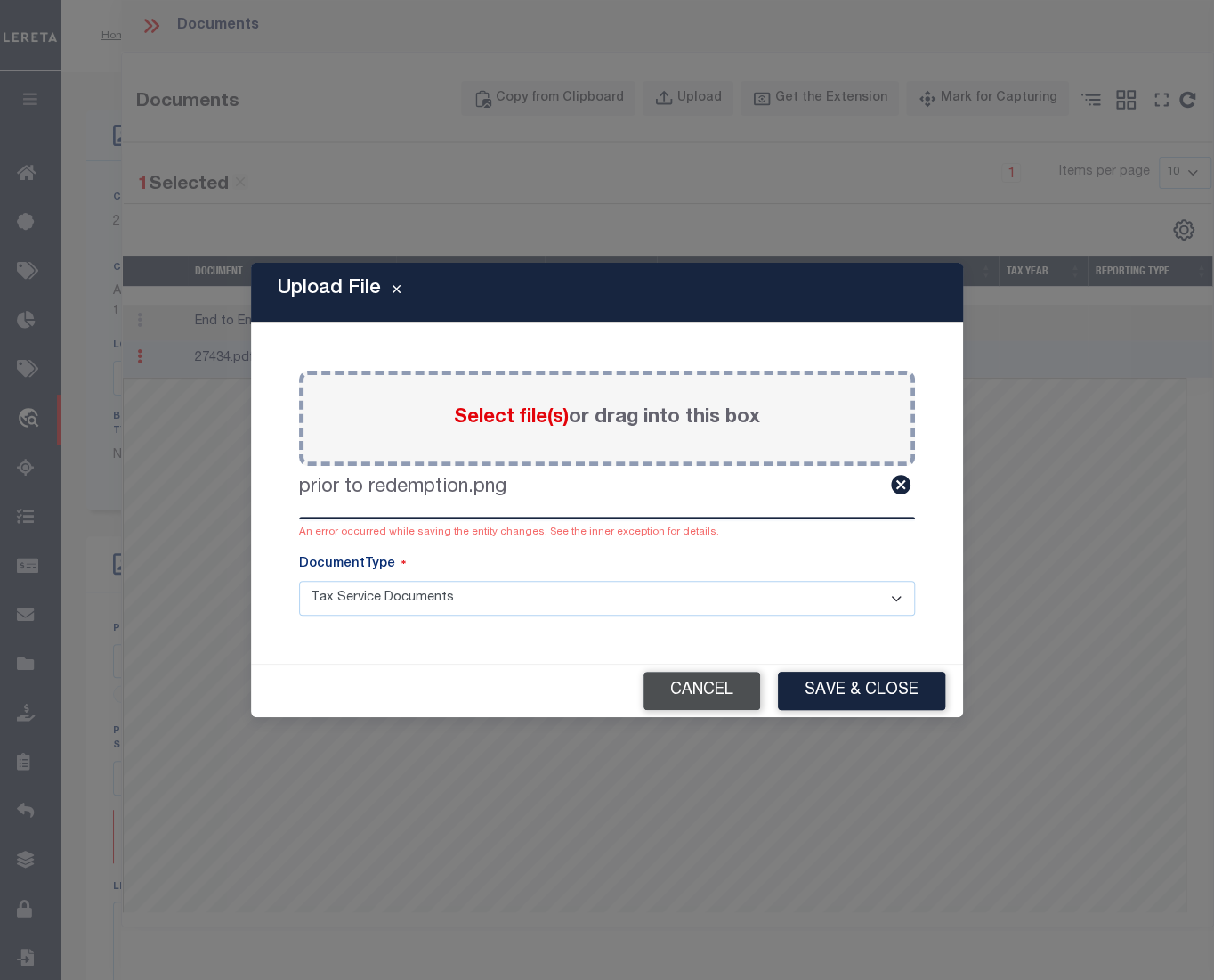
click at [716, 691] on button "Cancel" at bounding box center [702, 690] width 116 height 39
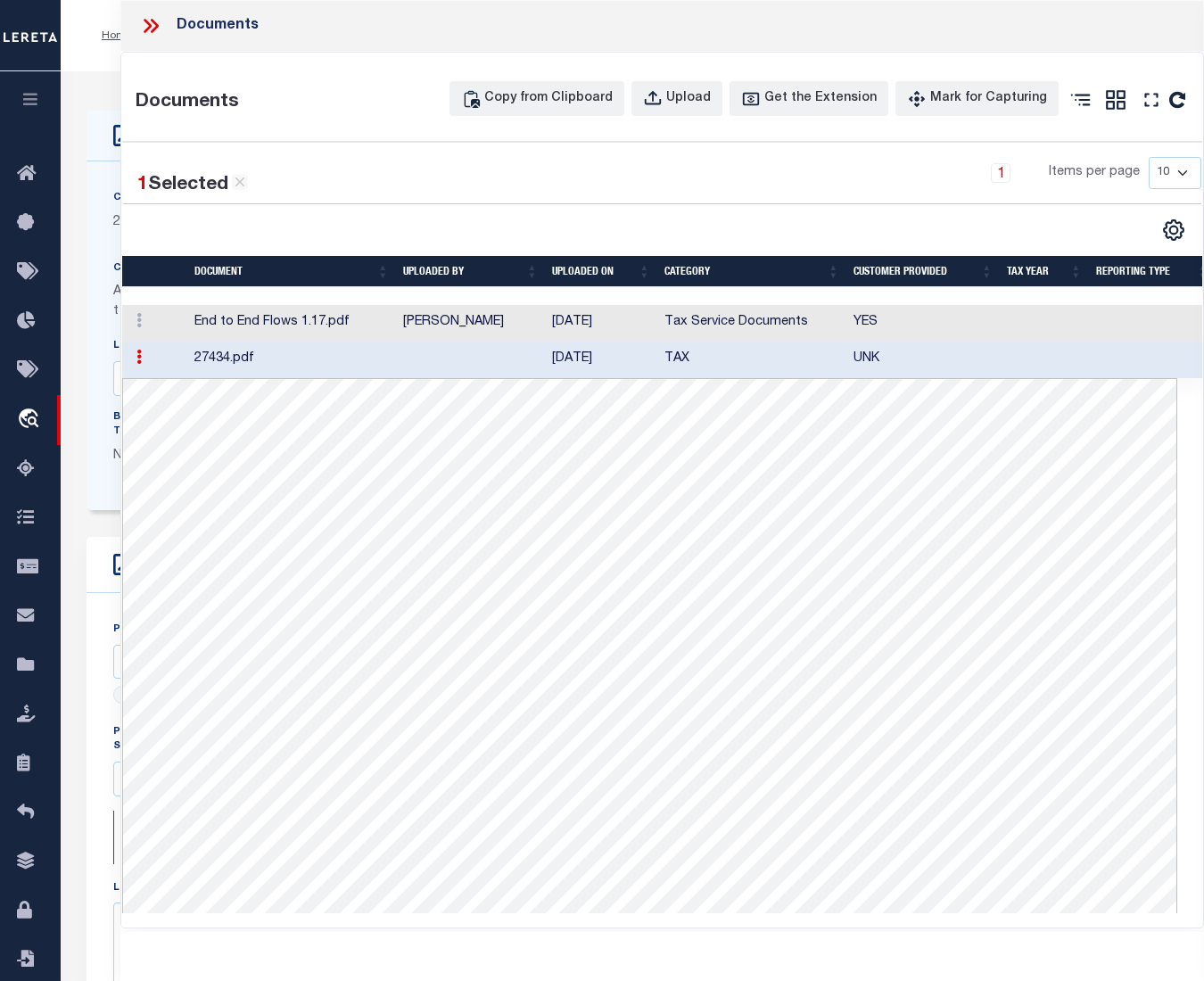
click at [151, 29] on icon at bounding box center [154, 25] width 8 height 15
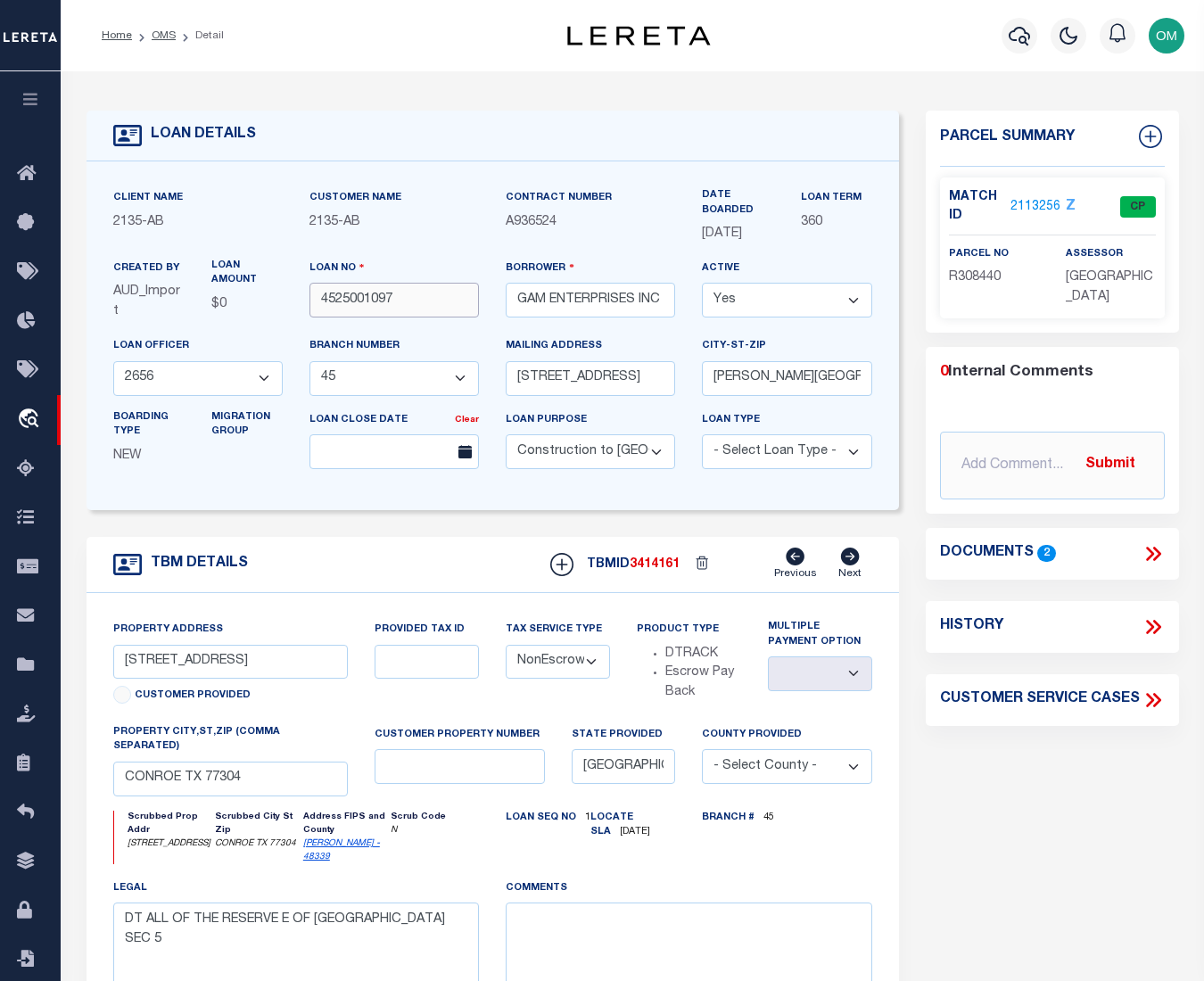
drag, startPoint x: 410, startPoint y: 302, endPoint x: 283, endPoint y: 306, distance: 127.1
click at [283, 306] on div "Client Name 2135 - AB Customer Name 2135 - AB" at bounding box center [492, 335] width 785 height 295
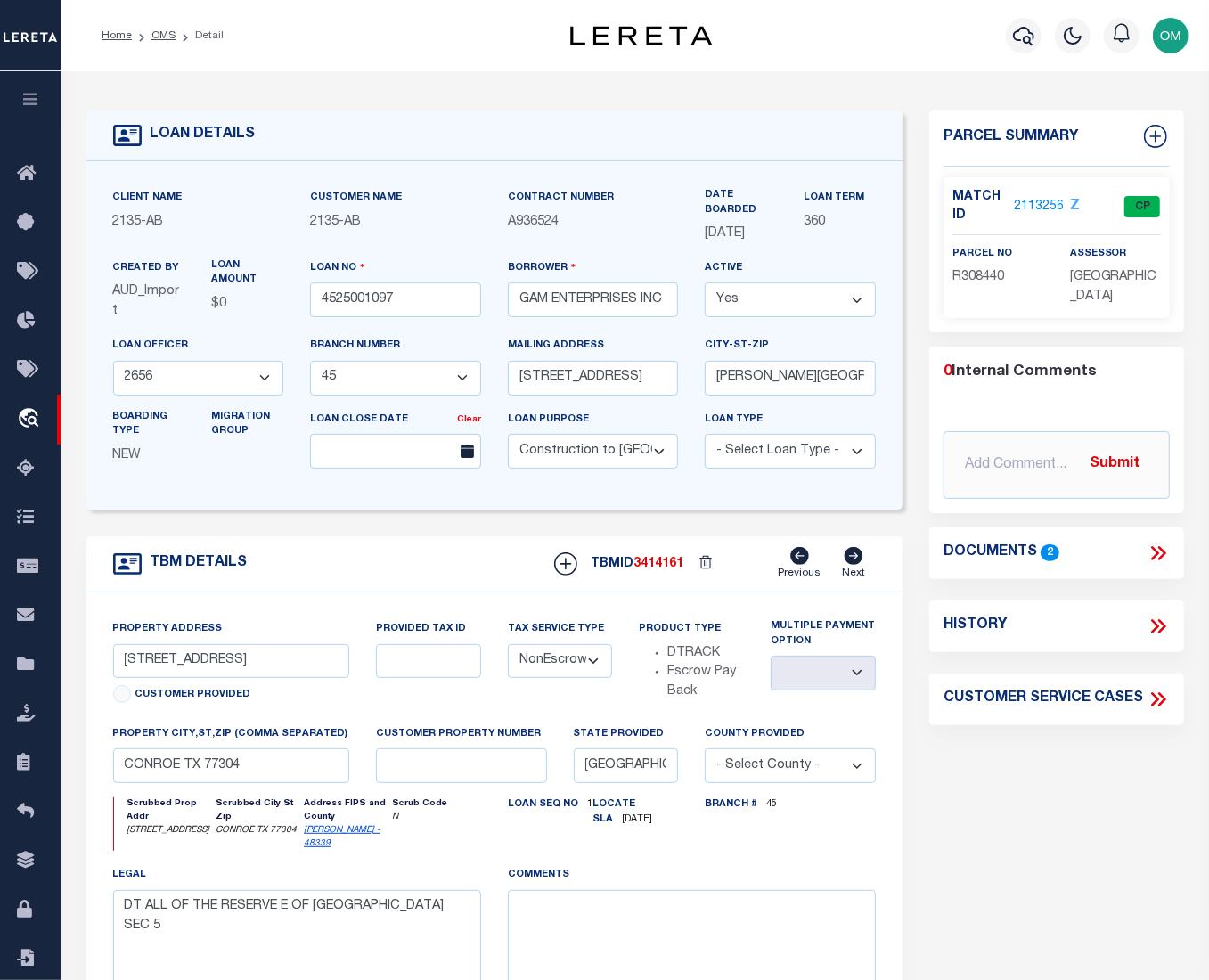
click at [1015, 552] on h4 "Documents" at bounding box center [990, 552] width 94 height 16
click at [1158, 551] on icon at bounding box center [1155, 553] width 8 height 15
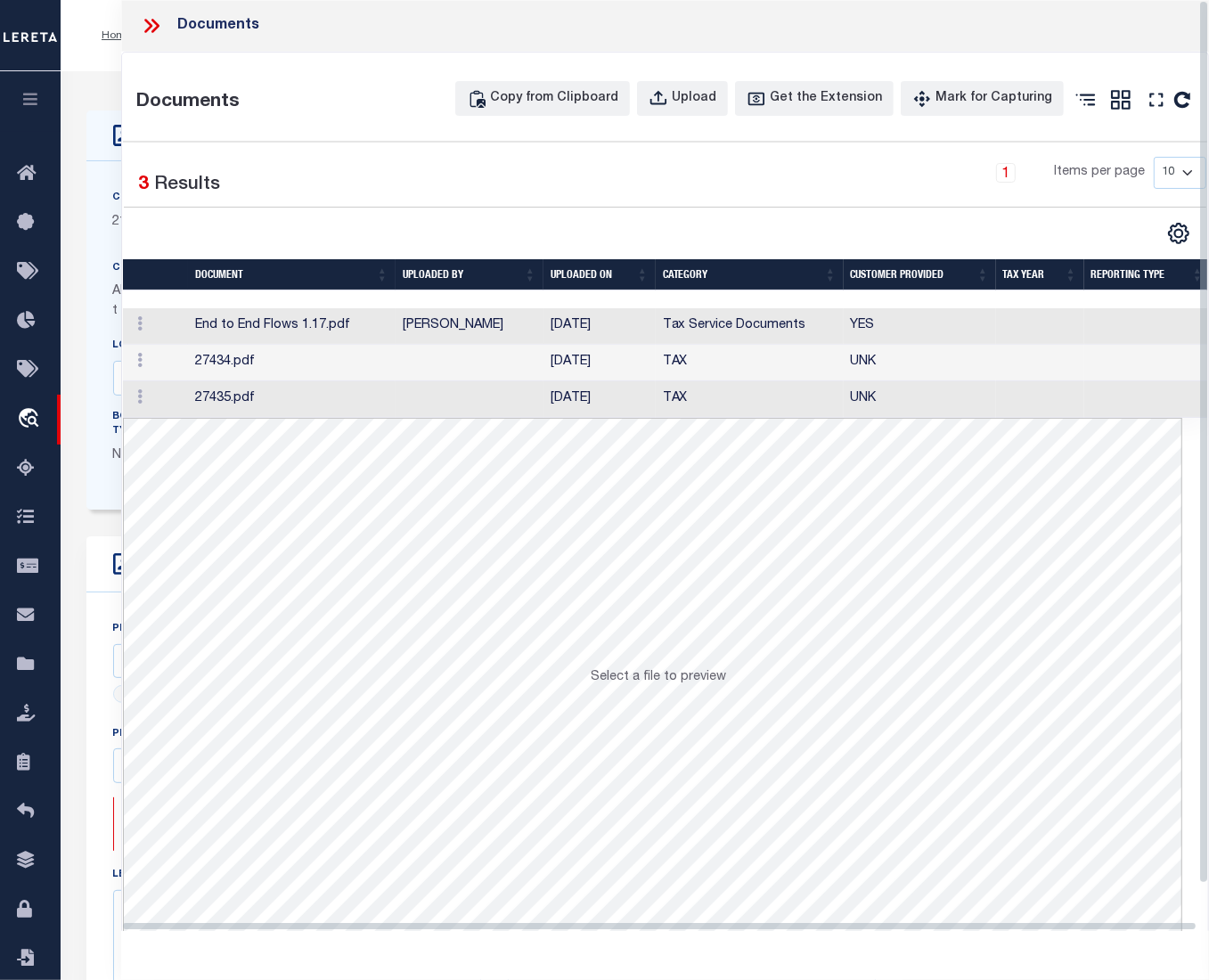
click at [155, 22] on icon at bounding box center [155, 25] width 8 height 15
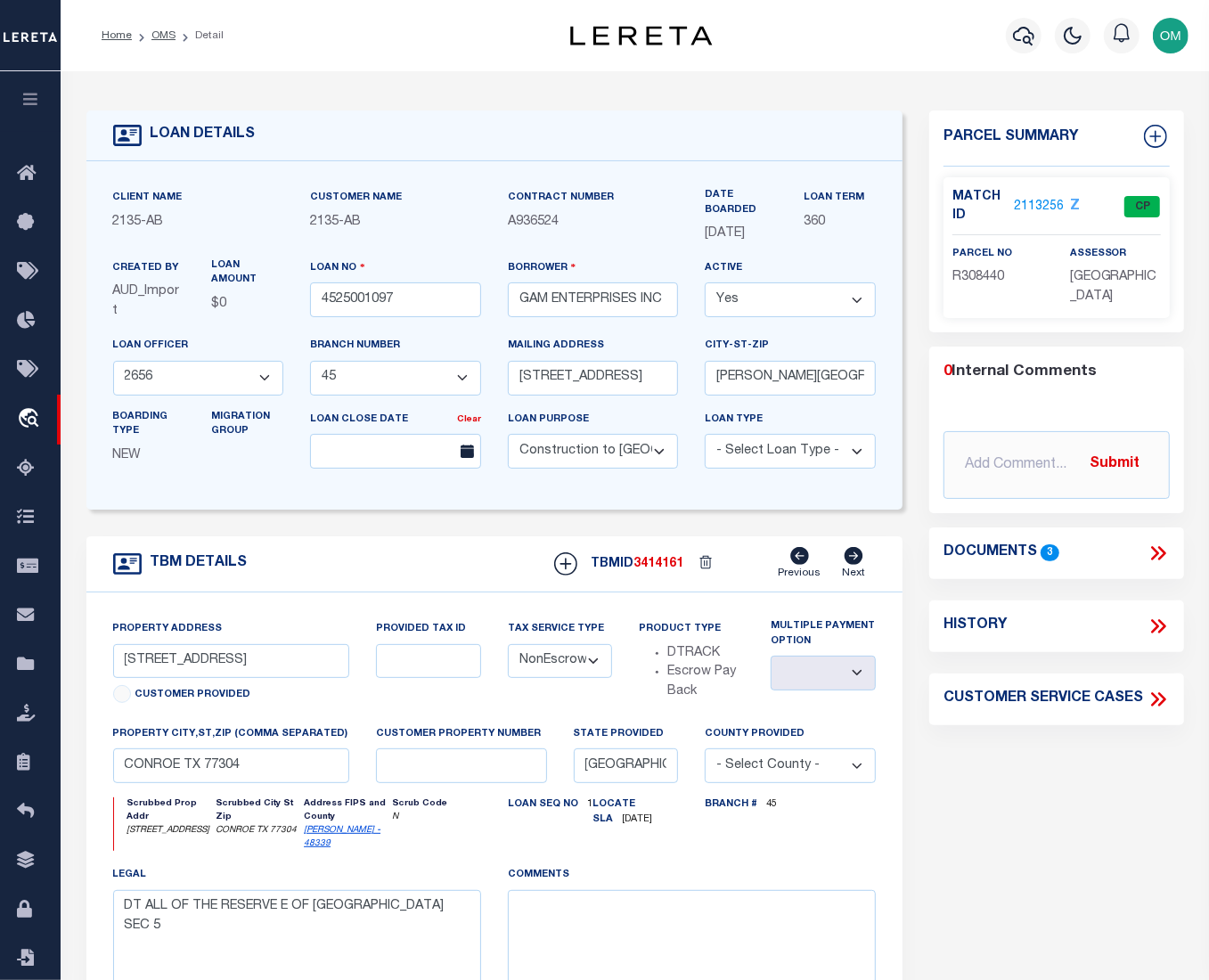
click at [1031, 199] on link "2113256" at bounding box center [1039, 206] width 50 height 18
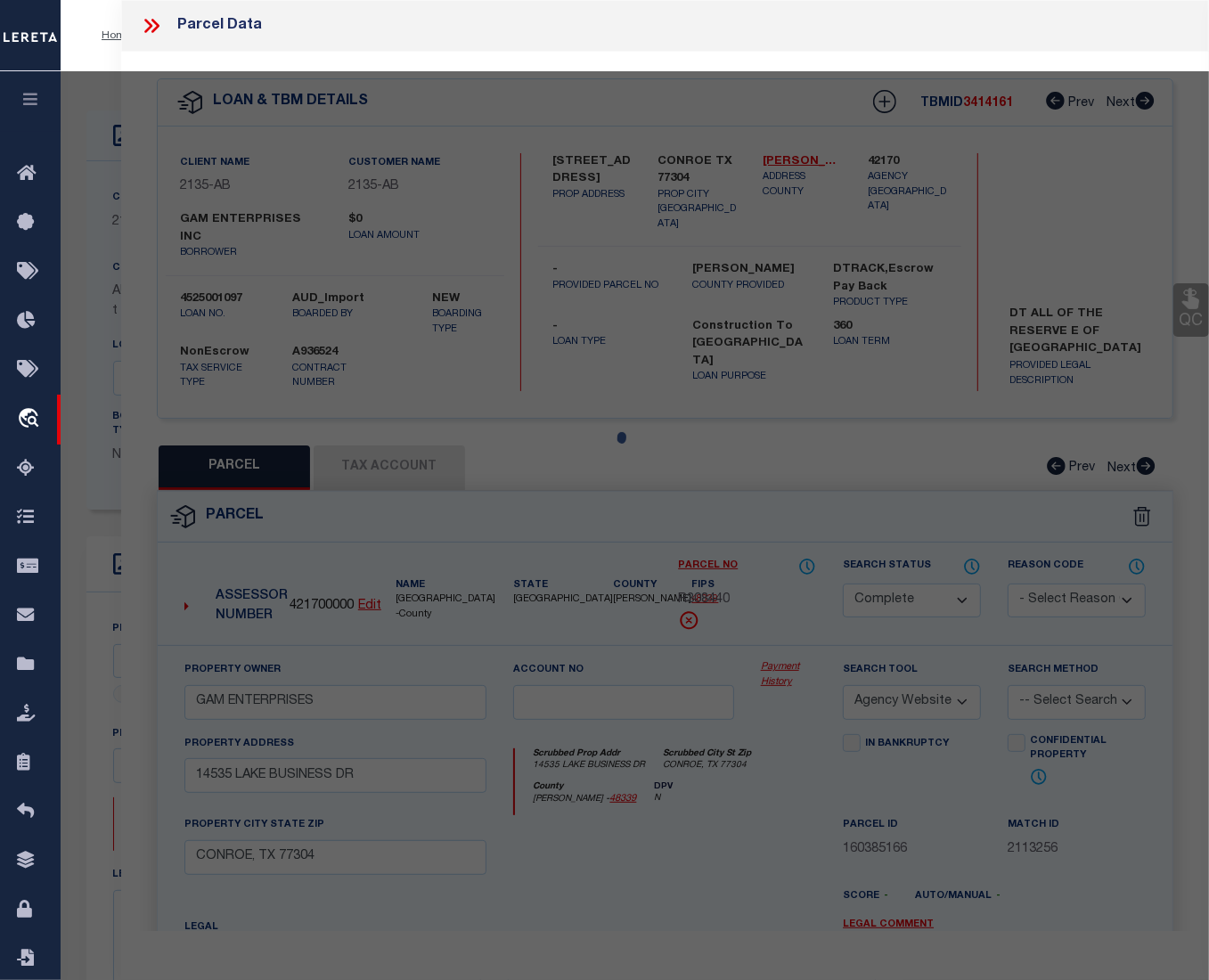
select select "AS"
select select
checkbox input "false"
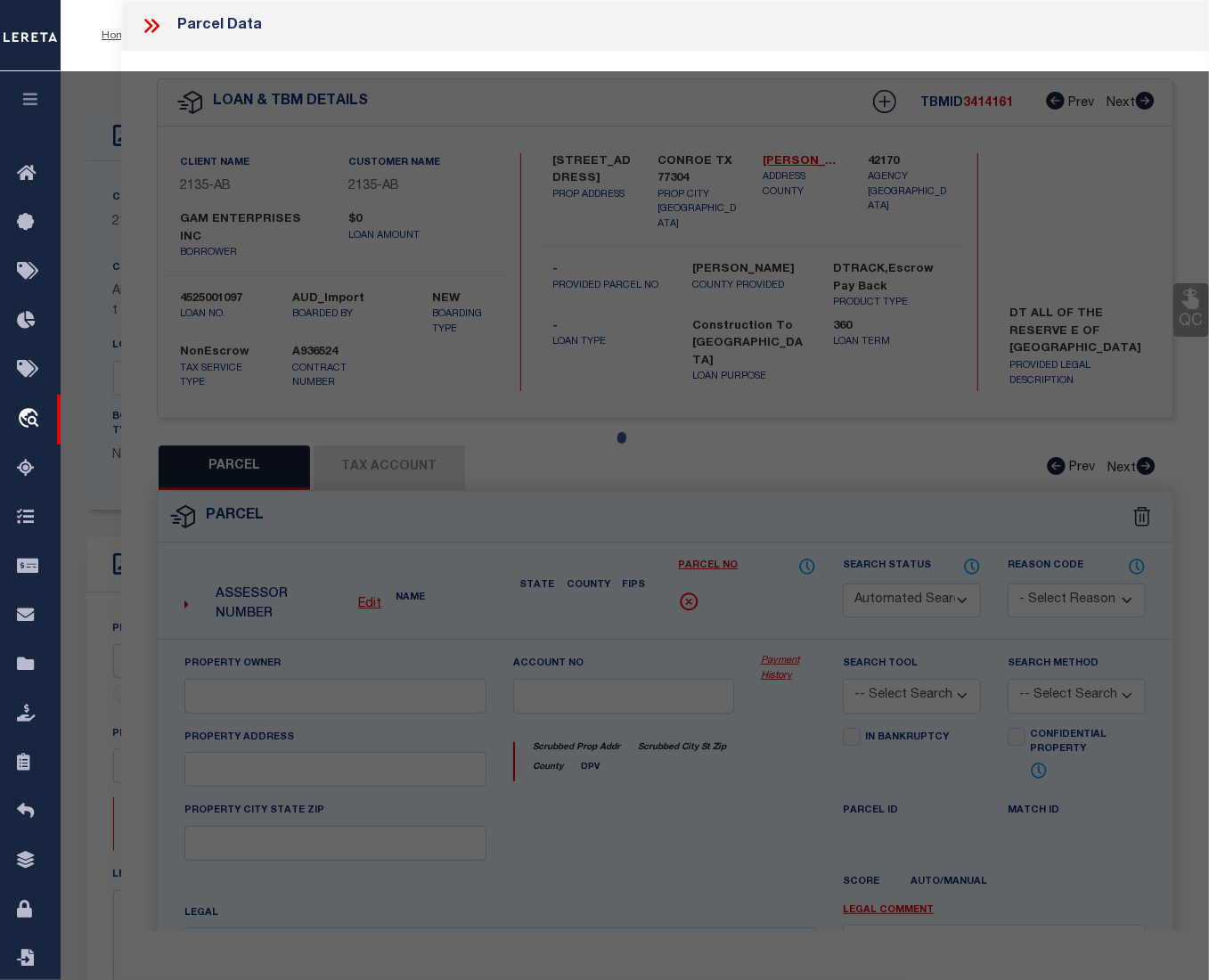
select select "CP"
type input "GAM ENTERPRISES"
select select "AGW"
select select
type input "14535 LAKE BUSINESS DR"
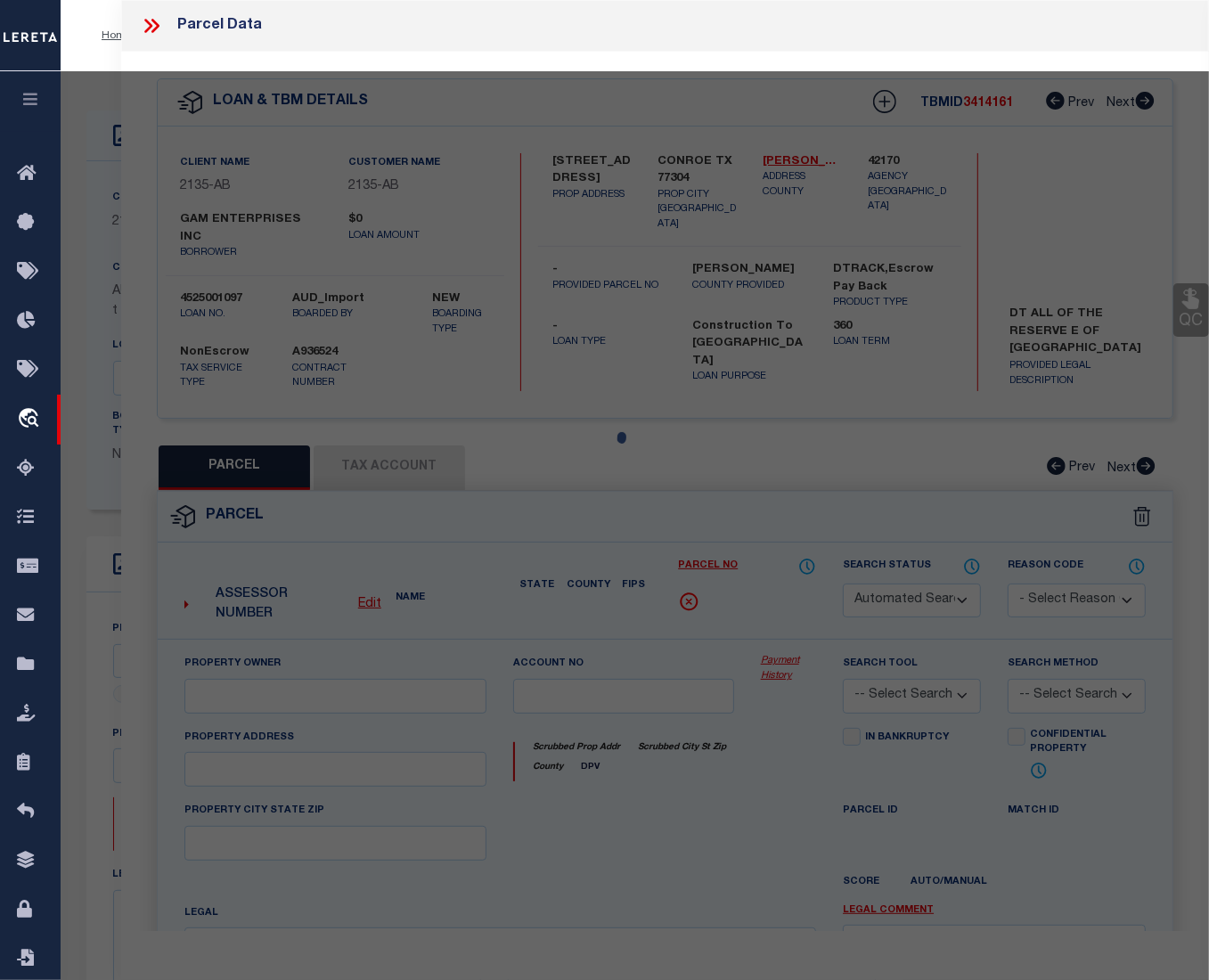
type input "CONROE, TX 77304"
type textarea "[GEOGRAPHIC_DATA], RES E, ACRES 1.591"
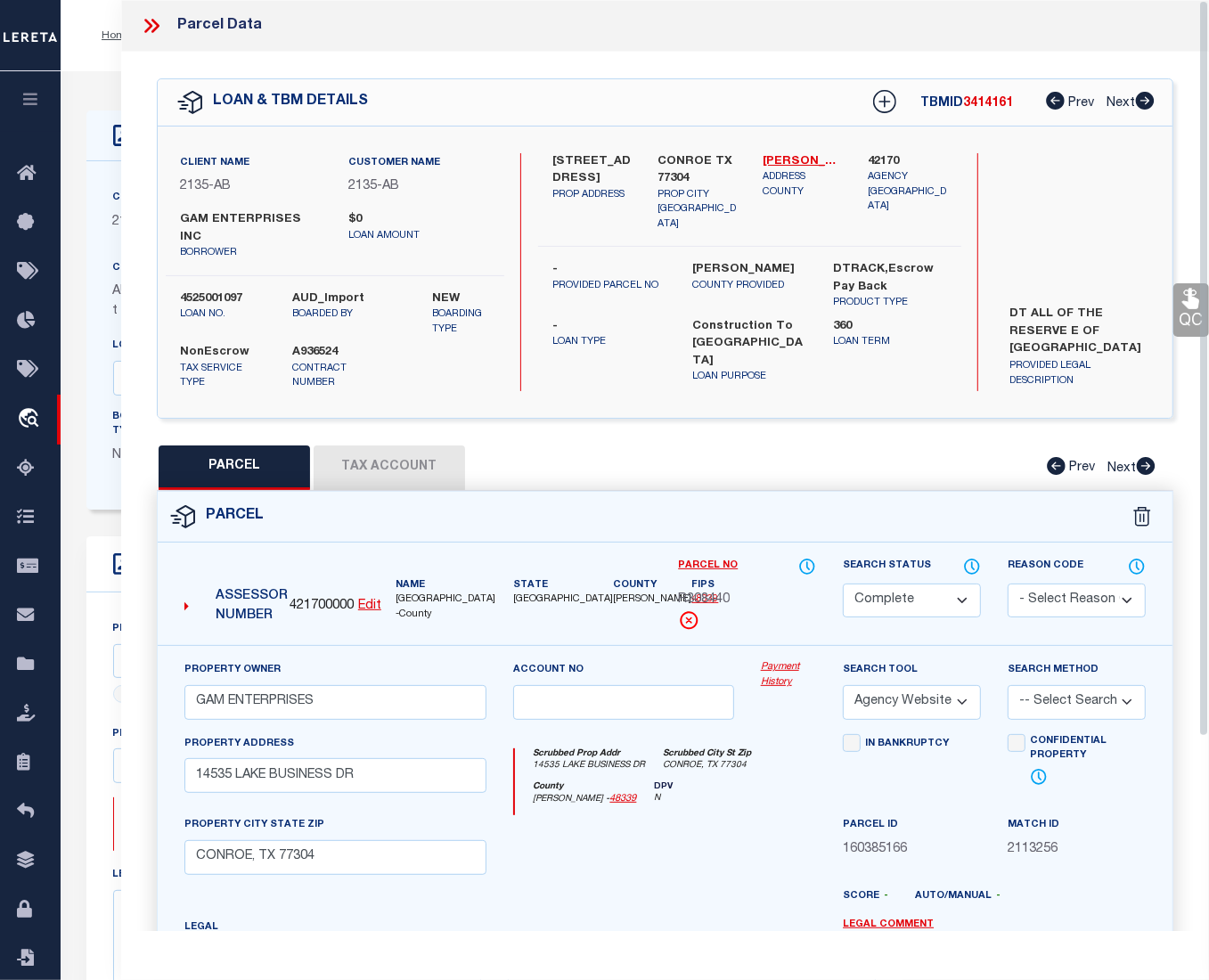
click at [780, 659] on link "Payment History" at bounding box center [788, 674] width 55 height 29
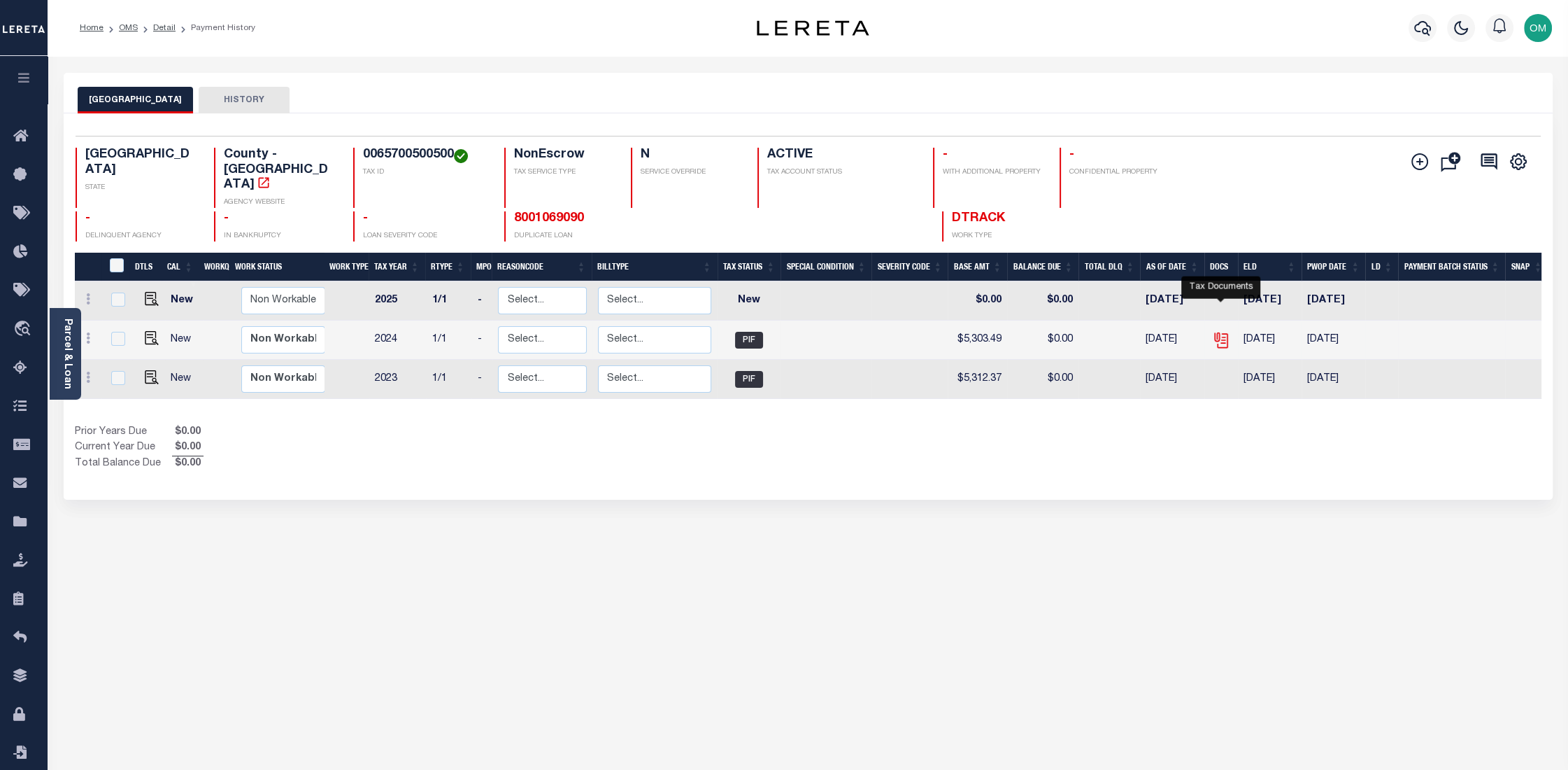
click at [958, 331] on icon "" at bounding box center [1221, 340] width 18 height 18
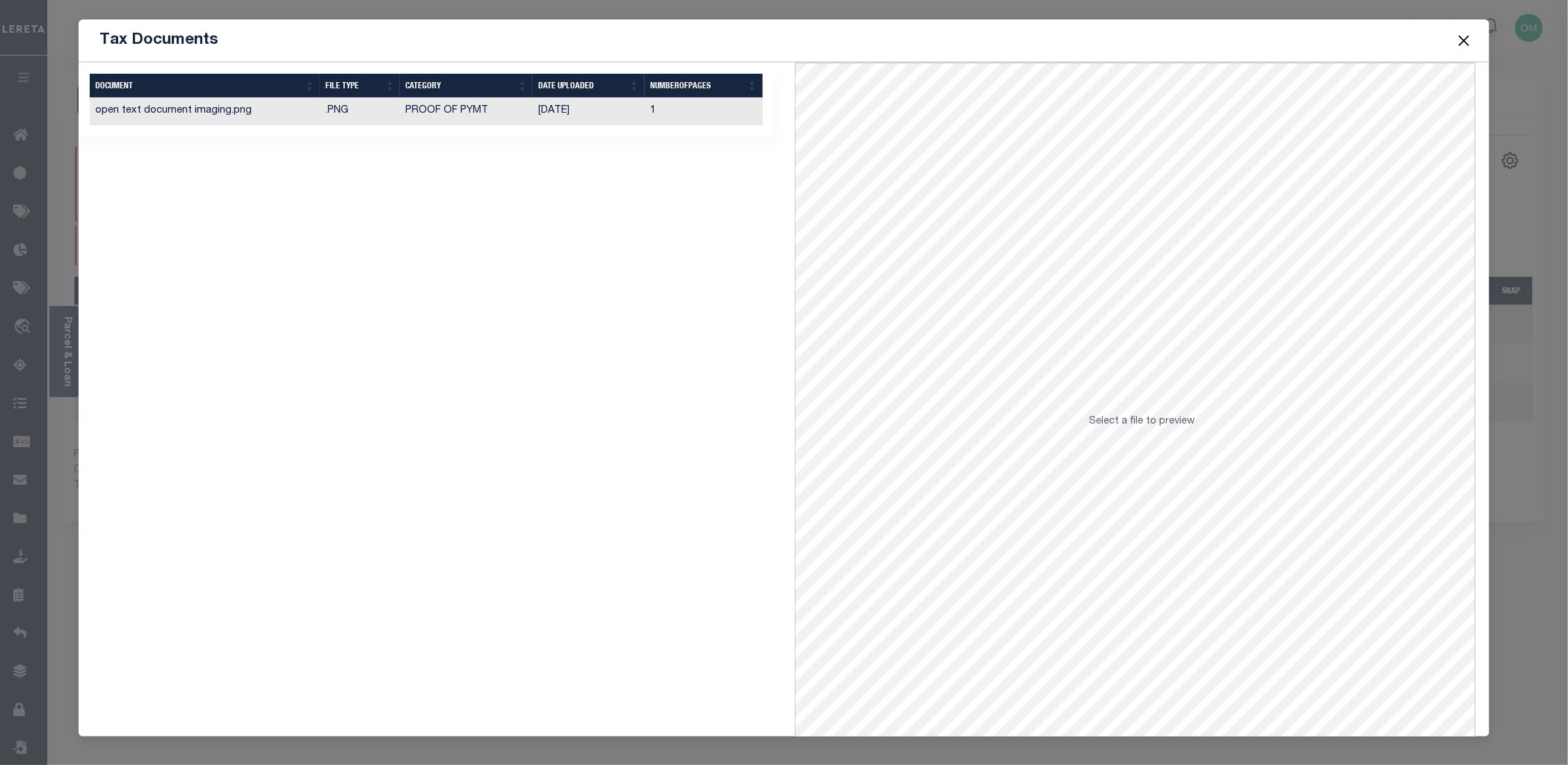
click at [256, 107] on td "open text document imaging.png" at bounding box center [205, 112] width 230 height 27
click at [953, 41] on button "Close" at bounding box center [1464, 40] width 18 height 18
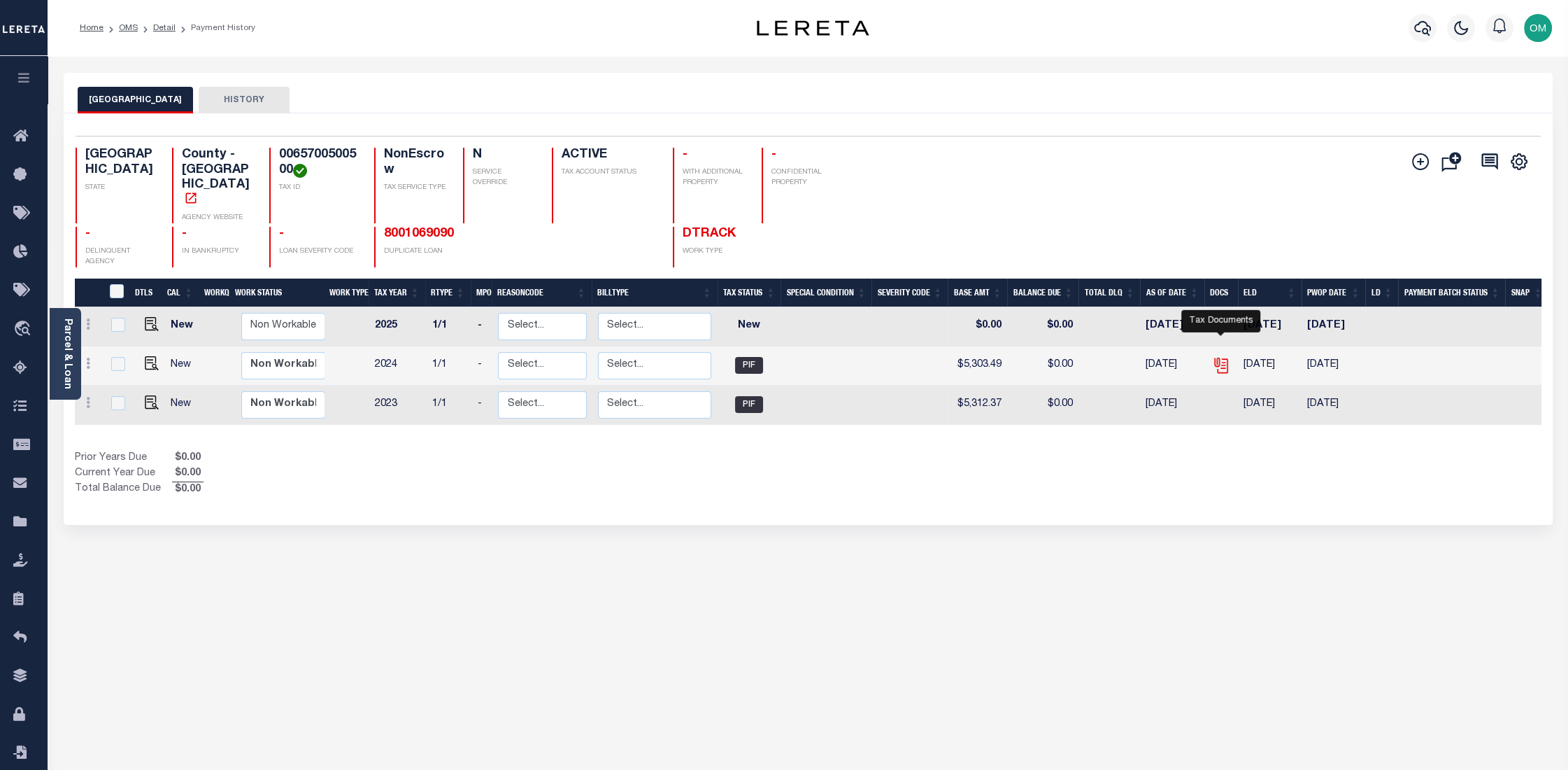
click at [958, 358] on icon "" at bounding box center [1220, 363] width 11 height 11
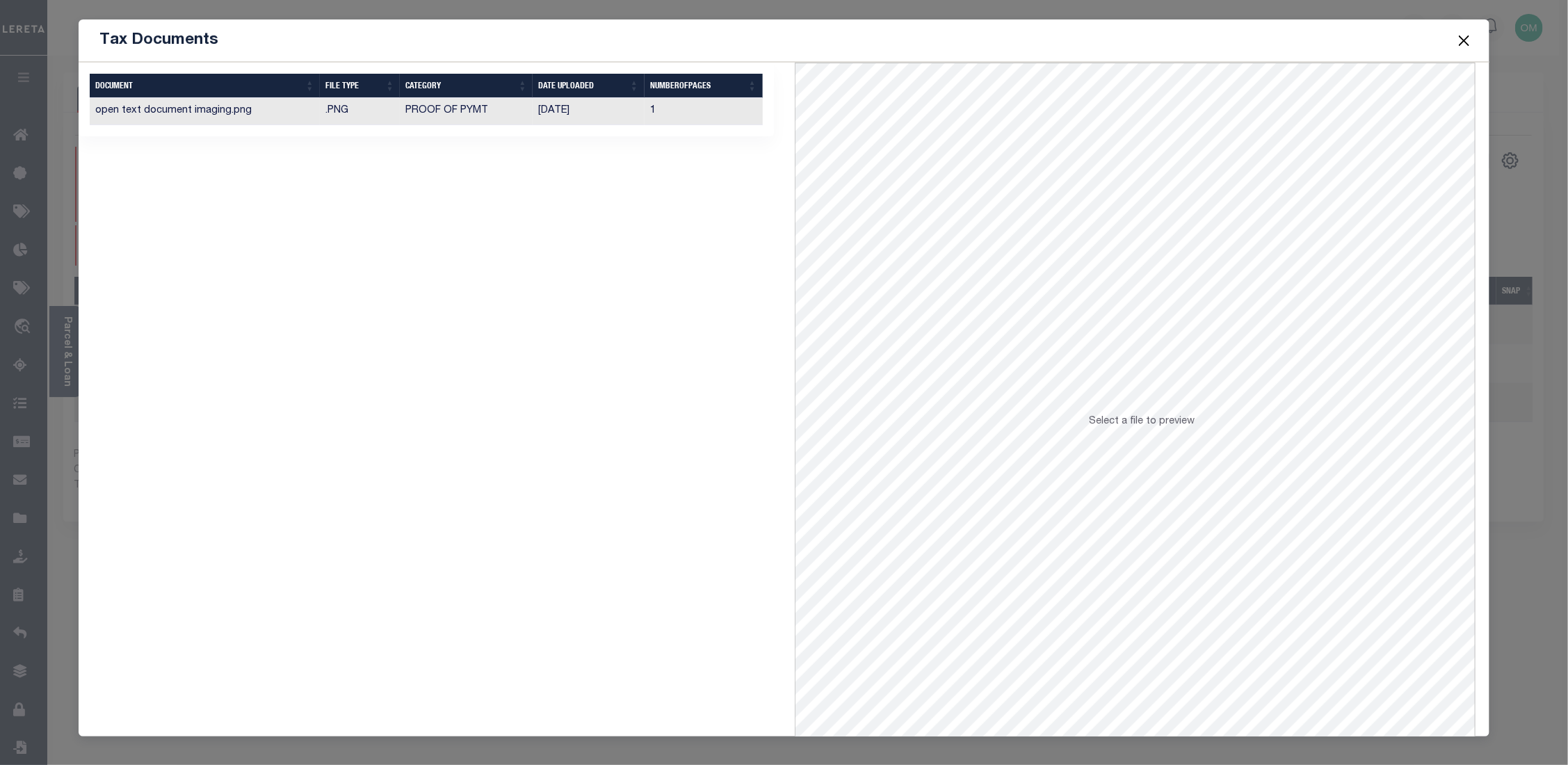
click at [953, 39] on button "Close" at bounding box center [1464, 40] width 18 height 18
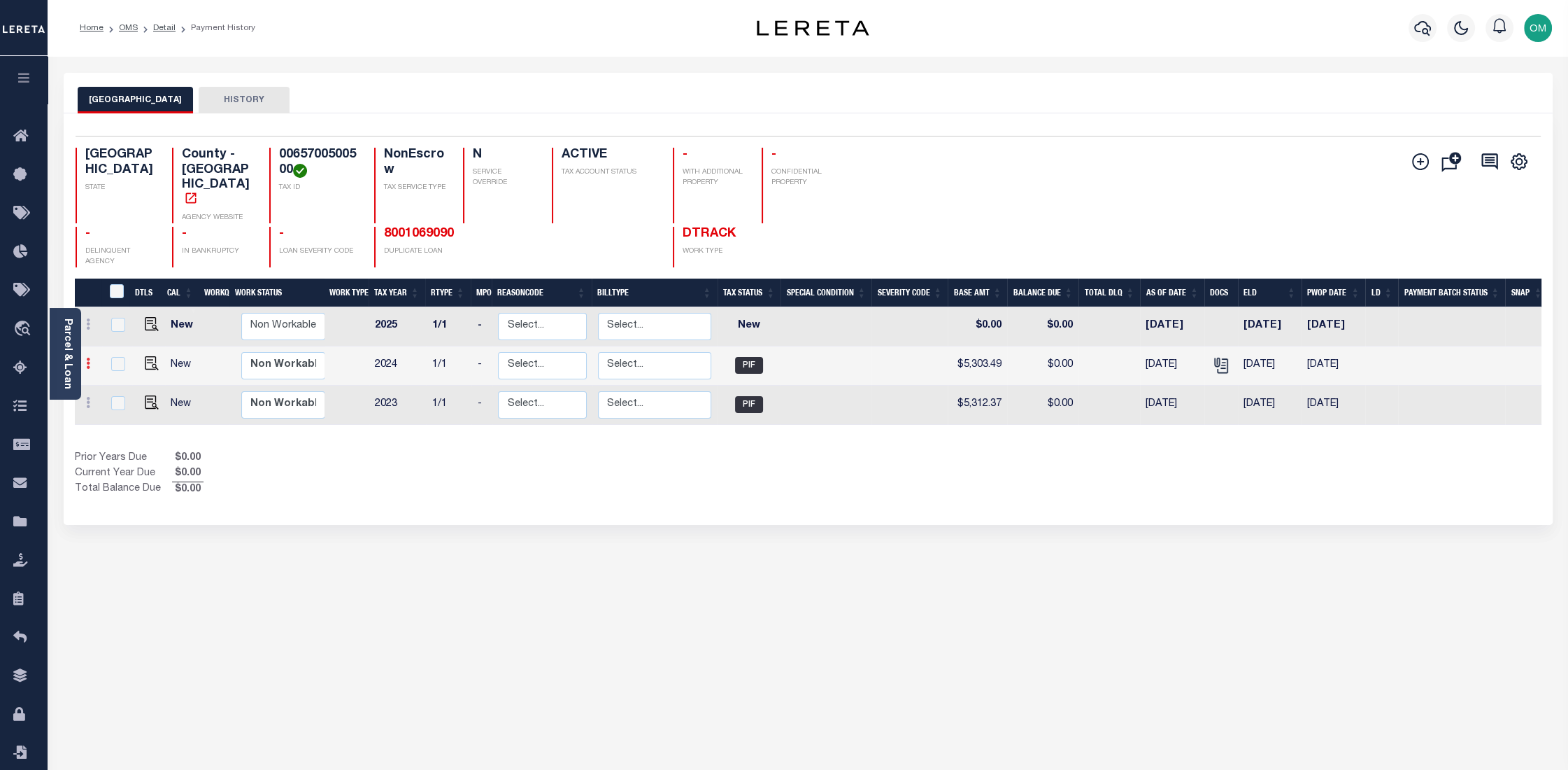
click at [86, 346] on td at bounding box center [88, 366] width 28 height 40
checkbox input "true"
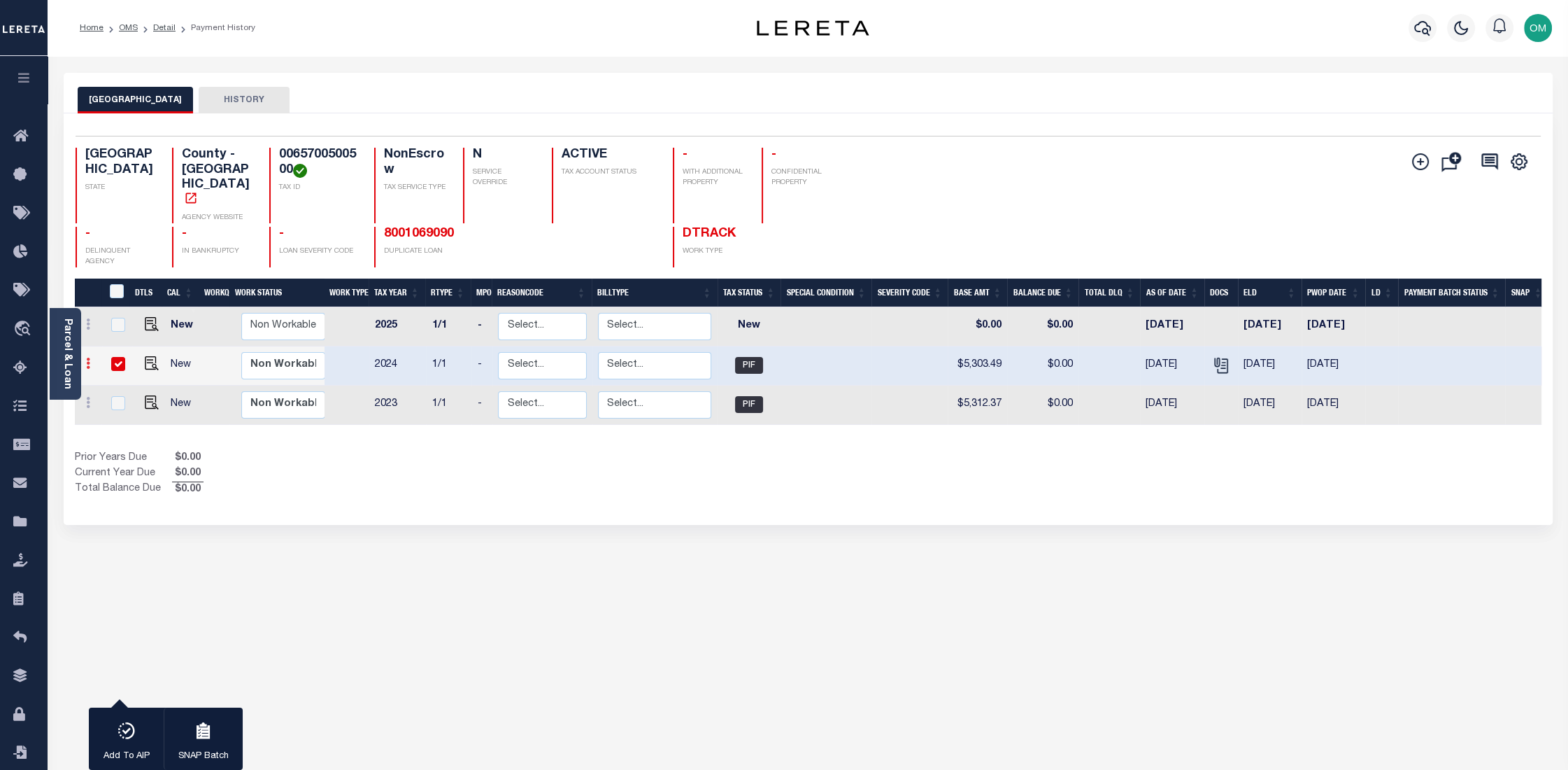
click at [86, 358] on icon at bounding box center [88, 363] width 5 height 11
click at [112, 387] on link at bounding box center [121, 399] width 48 height 23
type input "$5,303.49"
type input "$0.00"
type input "[DATE]"
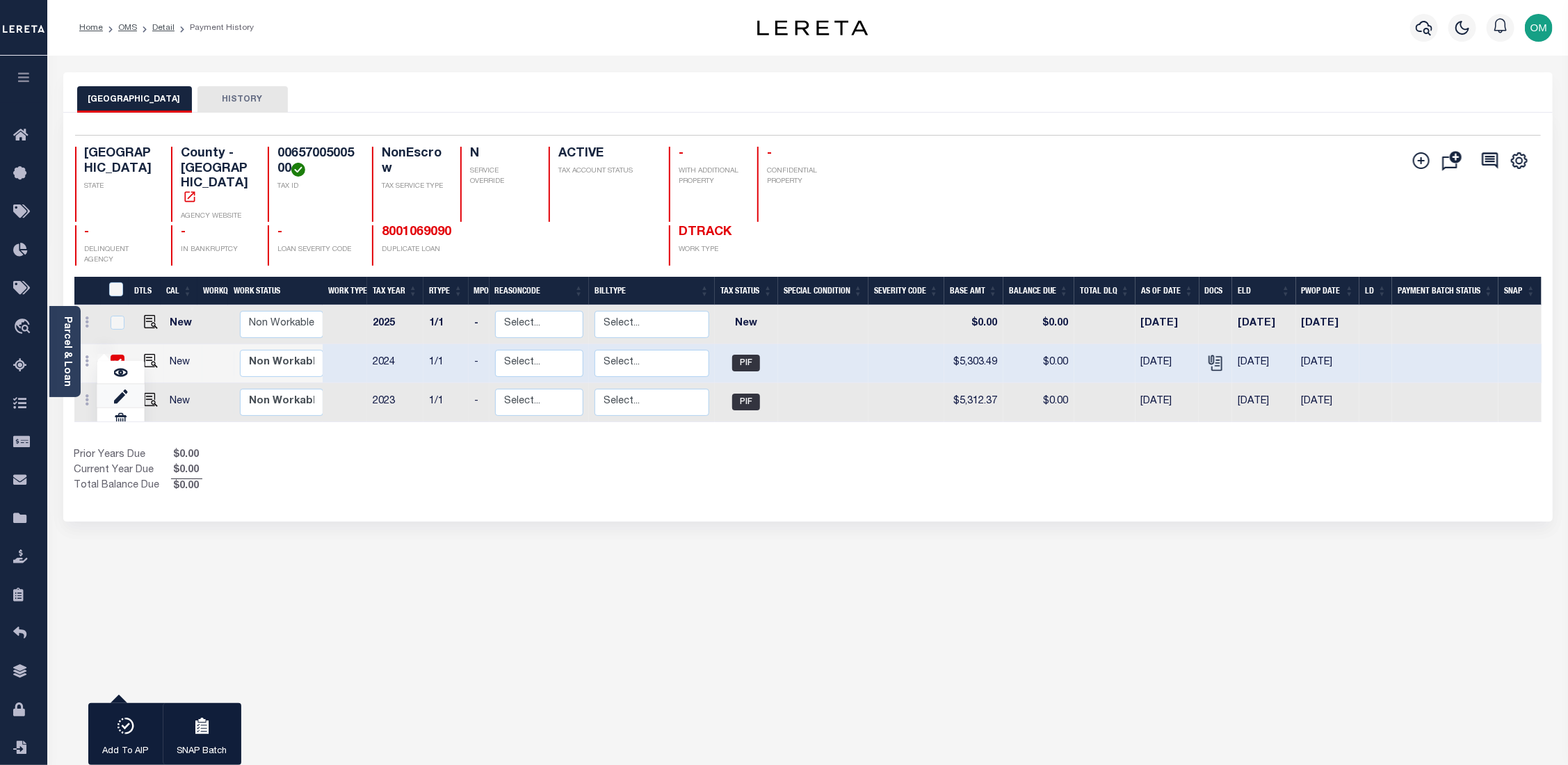
select select "PIF"
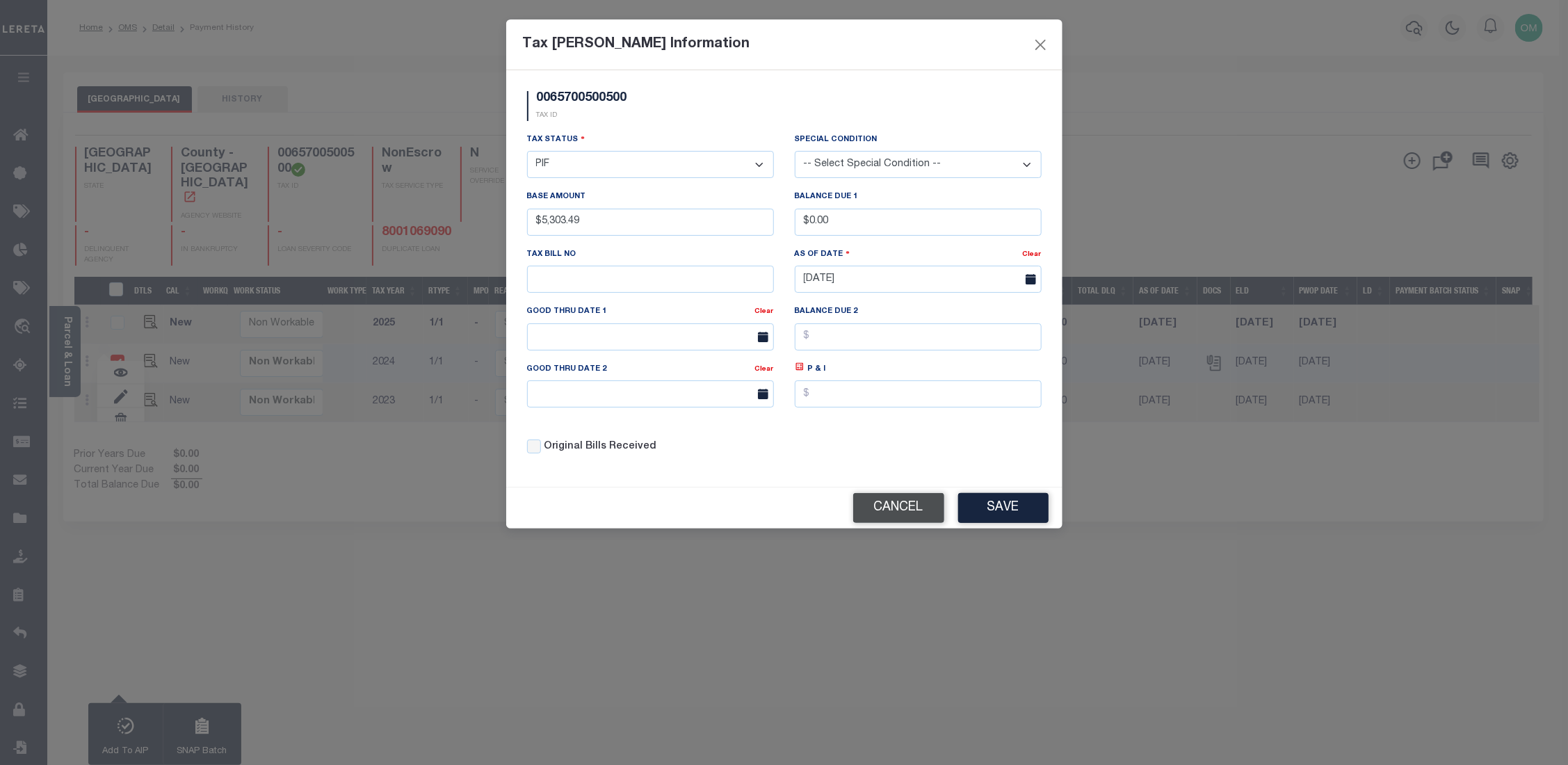
click at [925, 514] on button "Cancel" at bounding box center [898, 508] width 91 height 30
